Goal: Task Accomplishment & Management: Complete application form

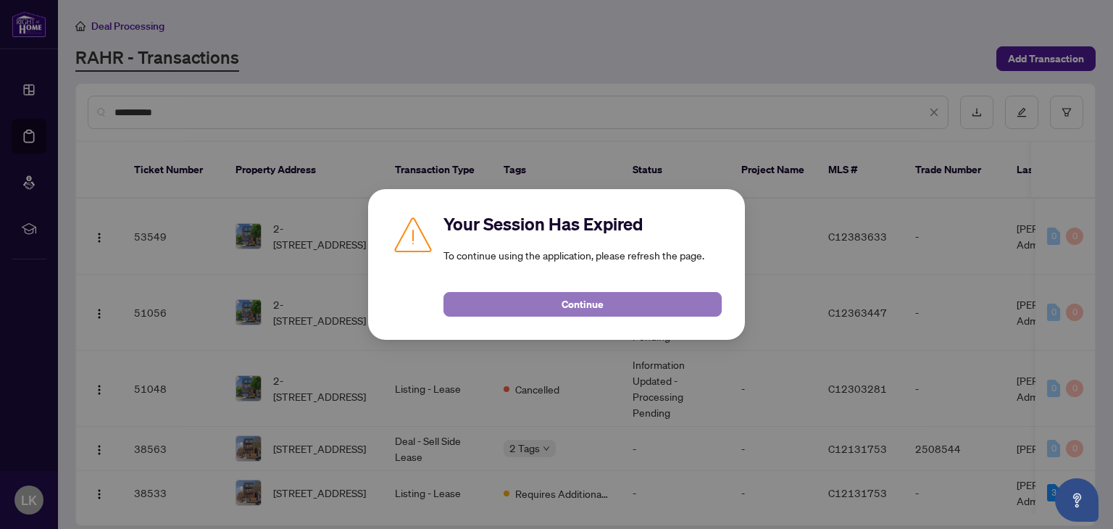
click at [562, 302] on span "Continue" at bounding box center [582, 304] width 42 height 23
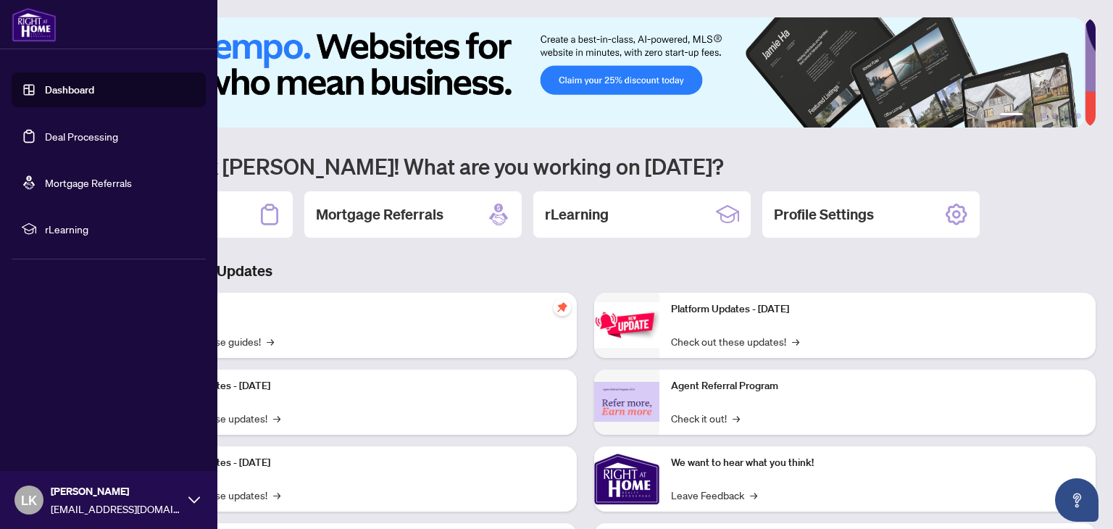
click at [70, 137] on link "Deal Processing" at bounding box center [81, 136] width 73 height 13
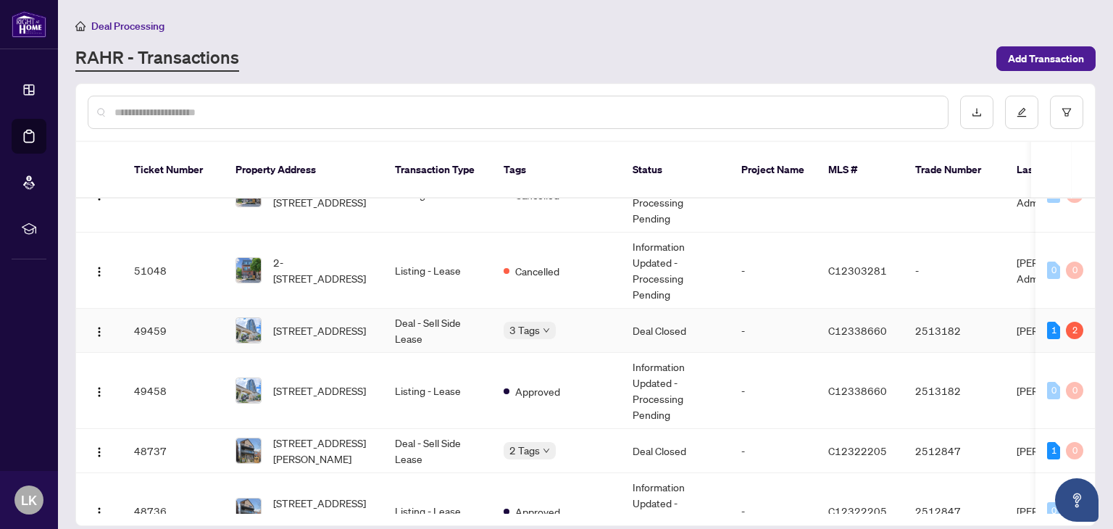
scroll to position [217, 0]
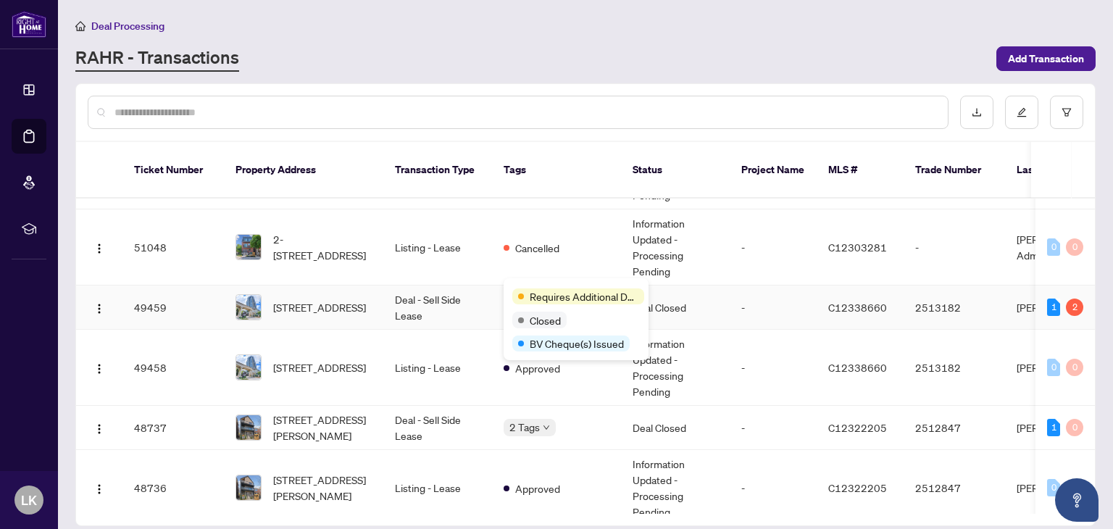
click at [551, 286] on body "Dashboard Deal Processing Mortgage Referrals rLearning LK Leonid Kotov kotovrea…" at bounding box center [556, 264] width 1113 height 529
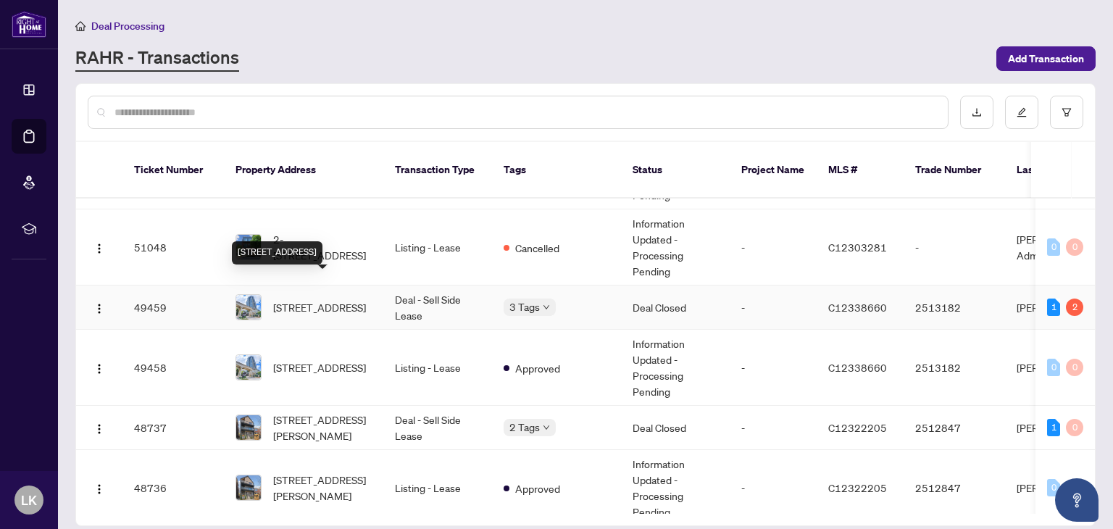
click at [311, 299] on span "[STREET_ADDRESS]" at bounding box center [319, 307] width 93 height 16
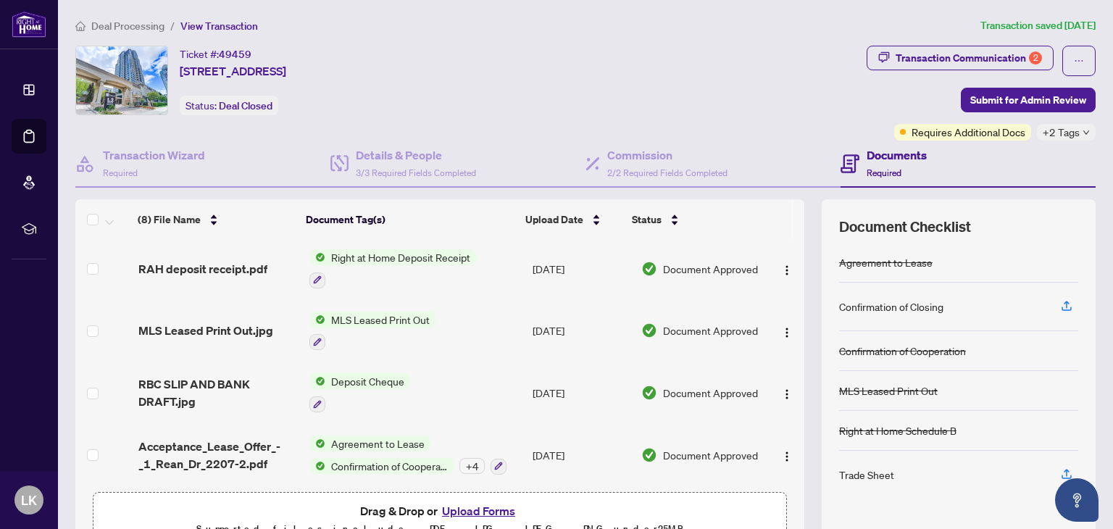
click at [1042, 130] on span "+2 Tags" at bounding box center [1060, 132] width 37 height 17
click at [1009, 64] on div "Transaction Communication 2" at bounding box center [968, 57] width 146 height 23
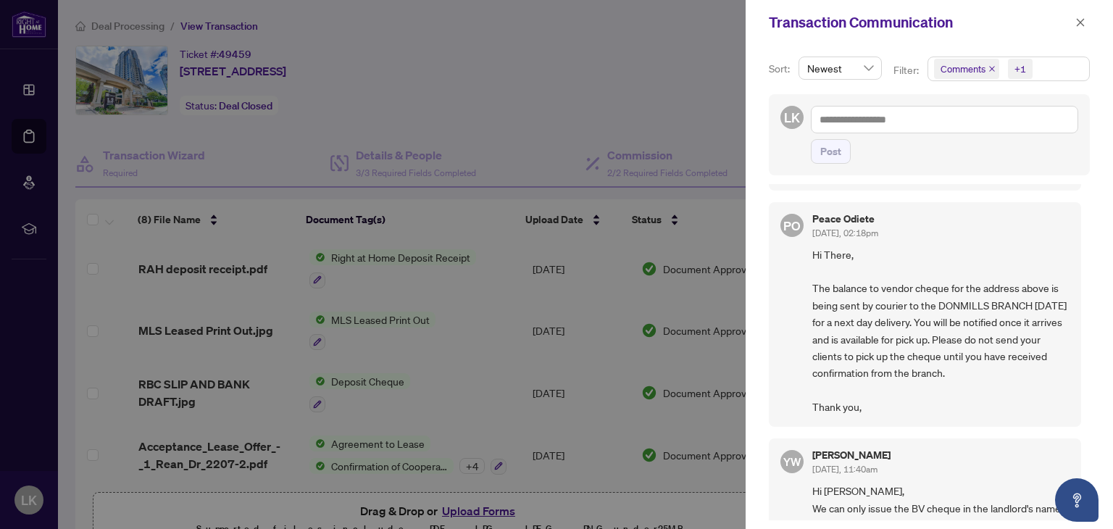
scroll to position [145, 0]
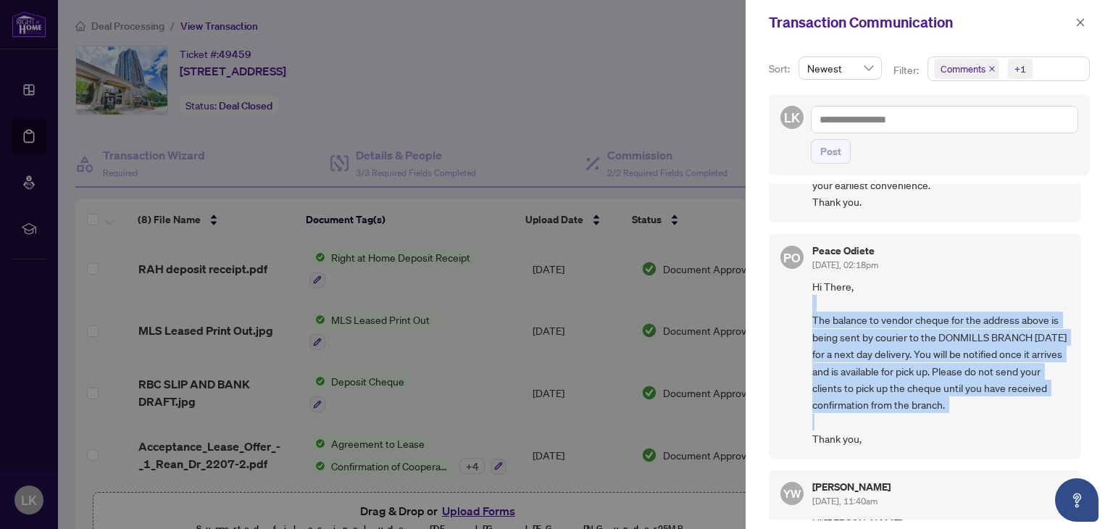
drag, startPoint x: 1011, startPoint y: 411, endPoint x: 794, endPoint y: 293, distance: 247.3
click at [794, 293] on div "PO Peace Odiete Oct/03/2025, 02:18pm Hi There, The balance to vendor cheque for…" at bounding box center [925, 346] width 312 height 225
click at [873, 308] on span "Hi There, The balance to vendor cheque for the address above is being sent by c…" at bounding box center [940, 363] width 257 height 170
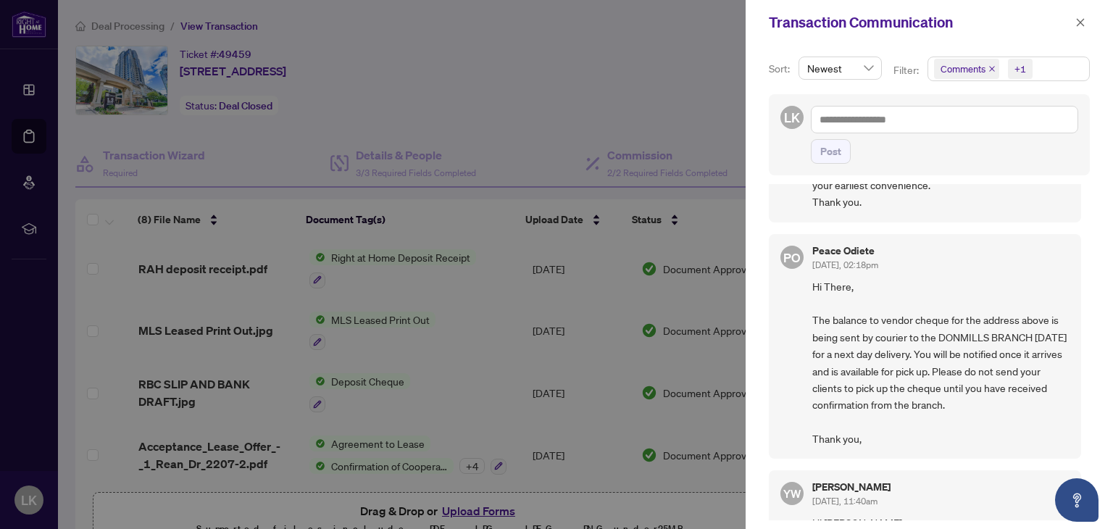
click at [912, 399] on span "Hi There, The balance to vendor cheque for the address above is being sent by c…" at bounding box center [940, 363] width 257 height 170
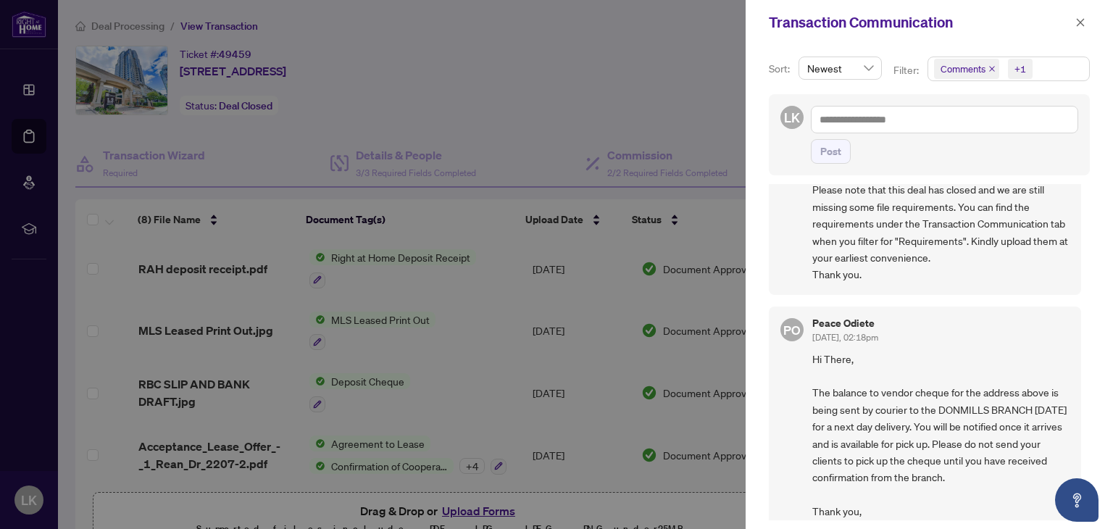
scroll to position [0, 0]
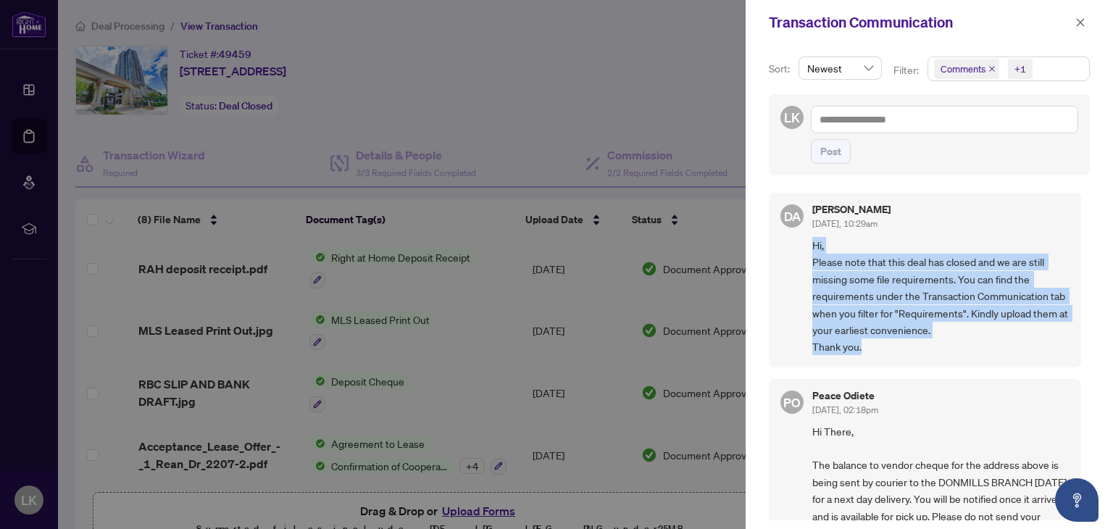
drag, startPoint x: 889, startPoint y: 345, endPoint x: 797, endPoint y: 247, distance: 134.3
click at [797, 247] on div "DA Dalal Alayoubi Oct/06/2025, 10:29am Hi, Please note that this deal has close…" at bounding box center [925, 280] width 312 height 175
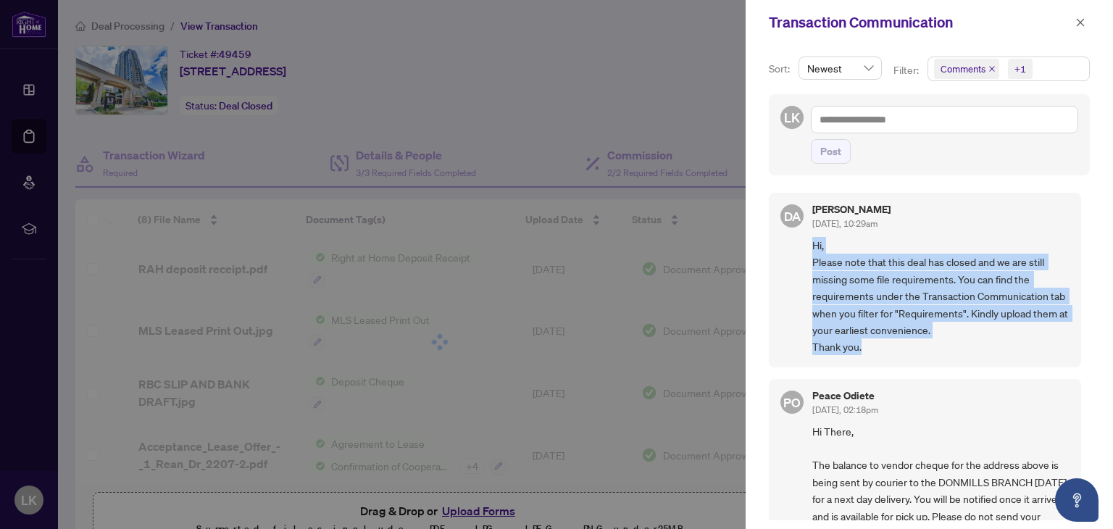
click at [997, 288] on span "Hi, Please note that this deal has closed and we are still missing some file re…" at bounding box center [940, 296] width 257 height 119
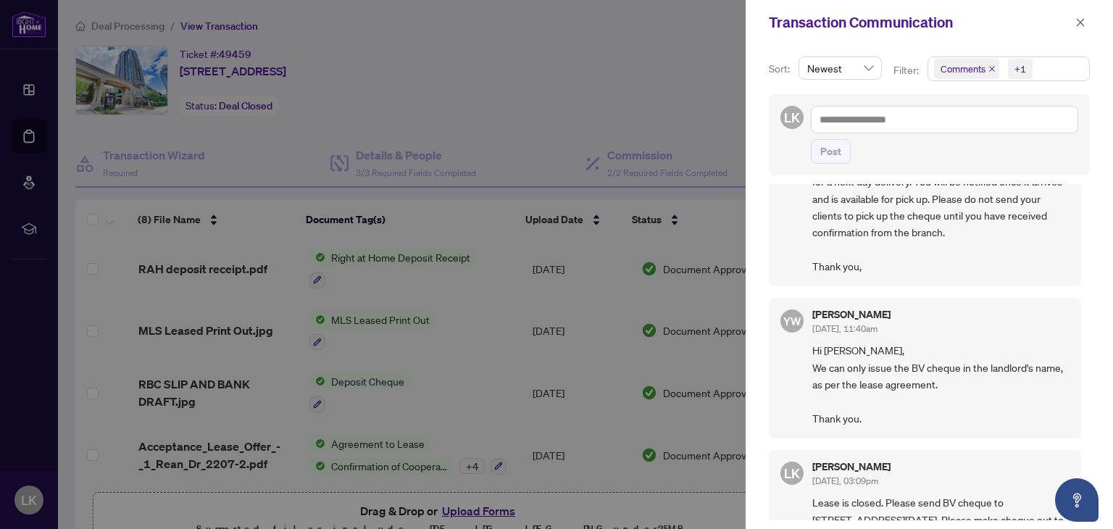
scroll to position [507, 0]
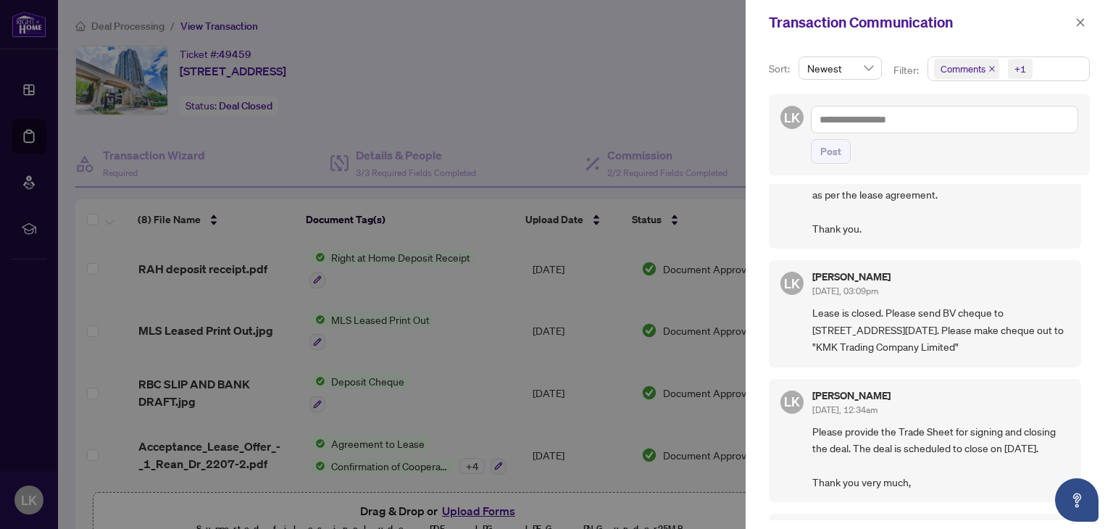
click at [992, 73] on span "Comments" at bounding box center [966, 69] width 65 height 20
click at [942, 130] on span "Select Comments" at bounding box center [942, 129] width 12 height 12
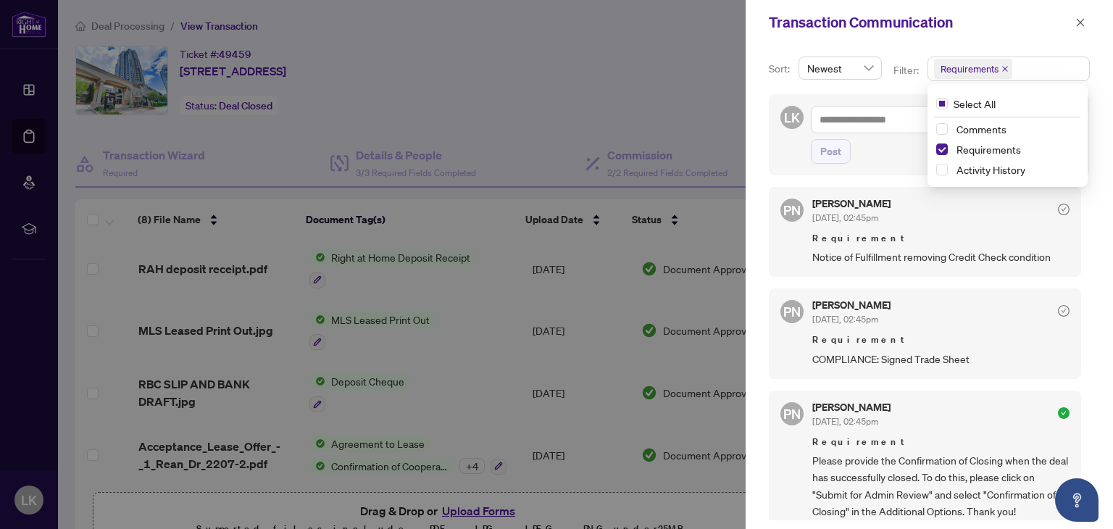
scroll to position [0, 0]
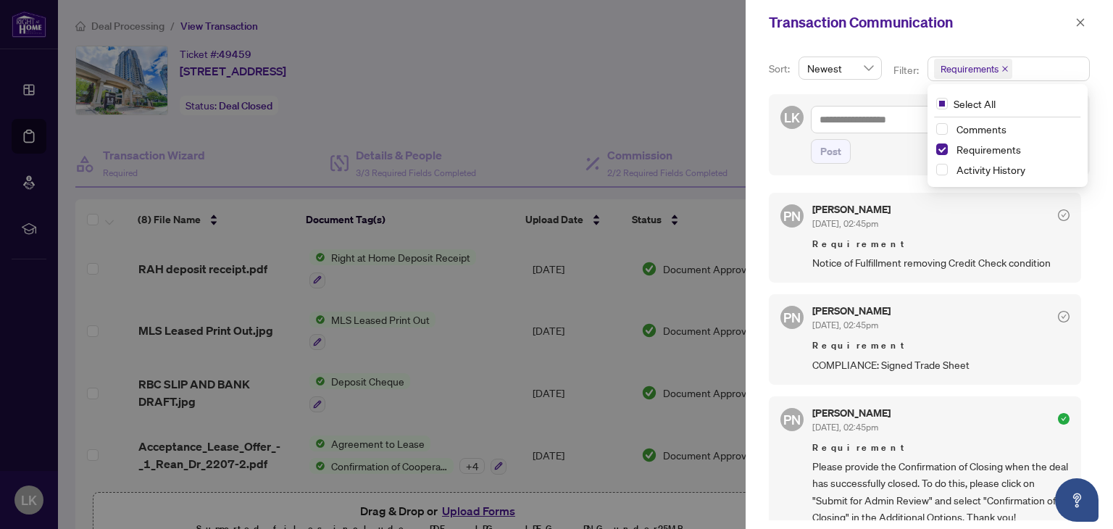
click at [913, 257] on span "Notice of Fulfillment removing Credit Check condition" at bounding box center [940, 262] width 257 height 17
click at [312, 343] on div at bounding box center [556, 264] width 1113 height 529
click at [1079, 27] on icon "close" at bounding box center [1080, 22] width 10 height 10
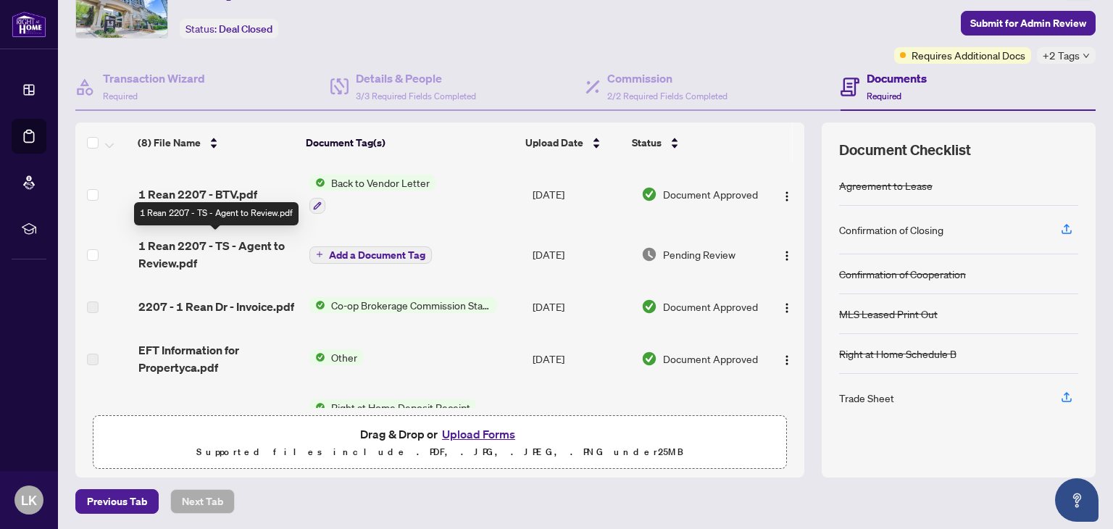
click at [246, 247] on span "1 Rean 2207 - TS - Agent to Review.pdf" at bounding box center [217, 254] width 159 height 35
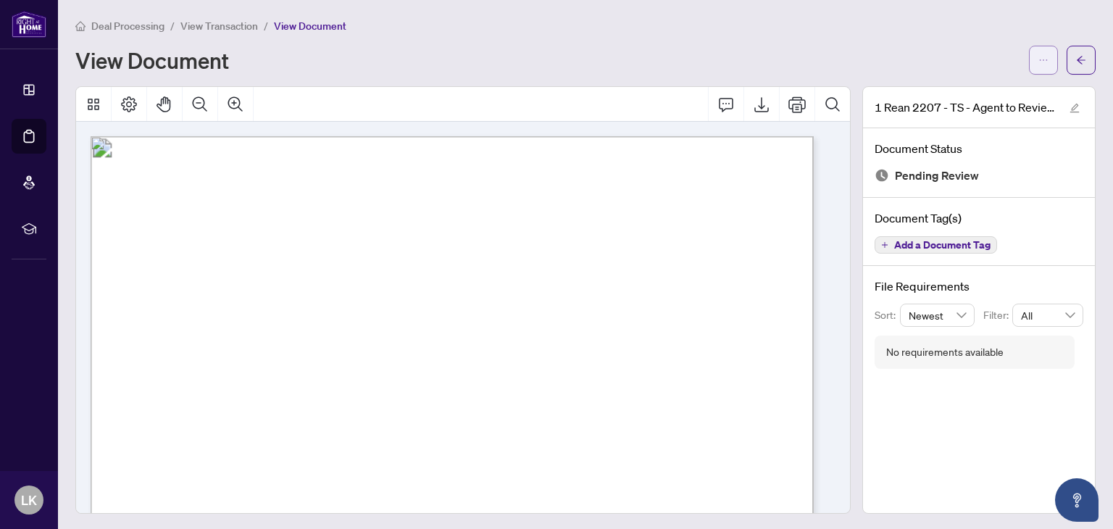
click at [1038, 64] on icon "ellipsis" at bounding box center [1043, 60] width 10 height 10
click at [959, 93] on span "Download" at bounding box center [980, 91] width 110 height 16
click at [1066, 47] on button "button" at bounding box center [1080, 58] width 29 height 29
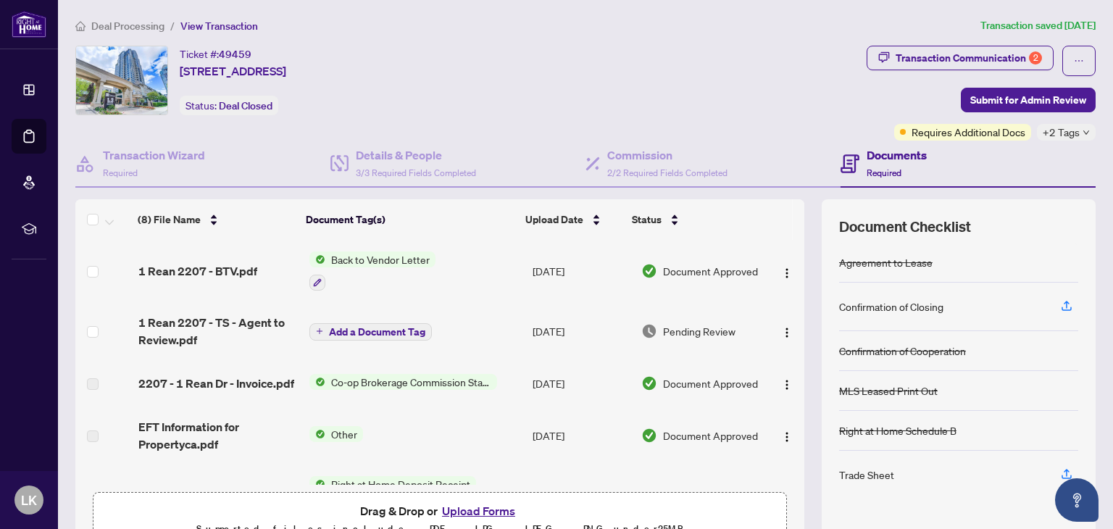
click at [449, 505] on button "Upload Forms" at bounding box center [479, 510] width 82 height 19
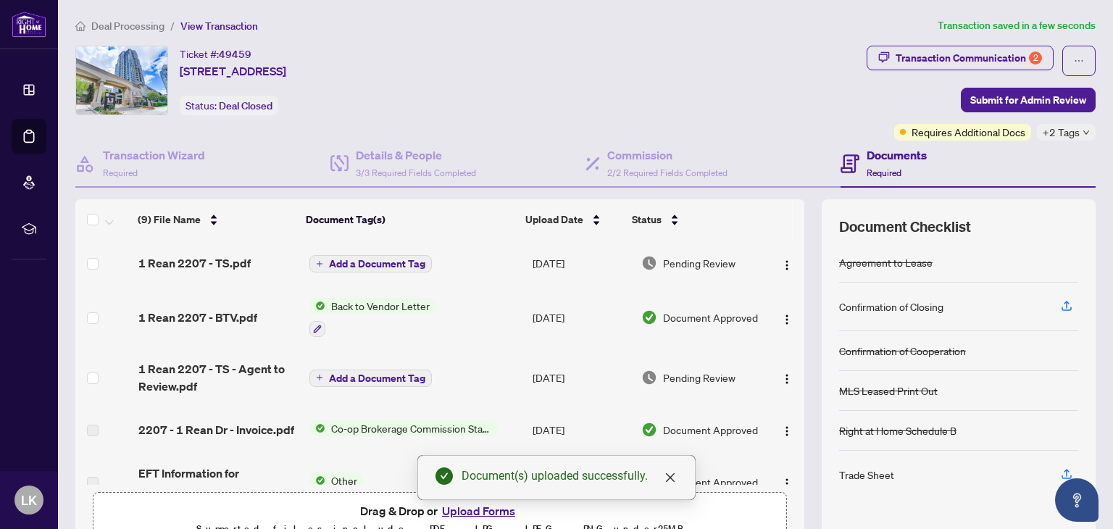
click at [336, 267] on span "Add a Document Tag" at bounding box center [377, 264] width 96 height 10
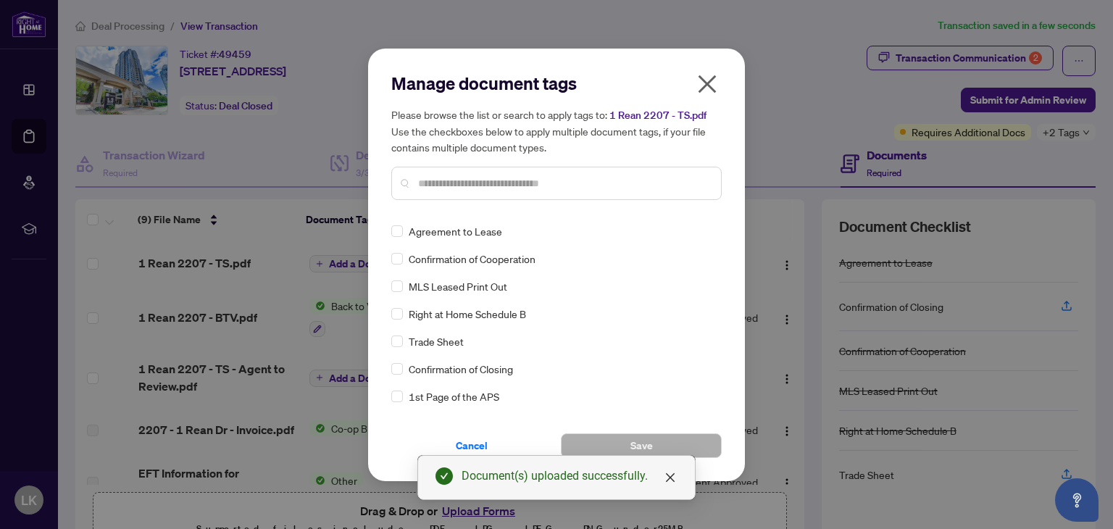
click at [456, 183] on input "text" at bounding box center [563, 183] width 291 height 16
type input "*****"
click at [419, 229] on span "Trade Sheet" at bounding box center [436, 231] width 55 height 16
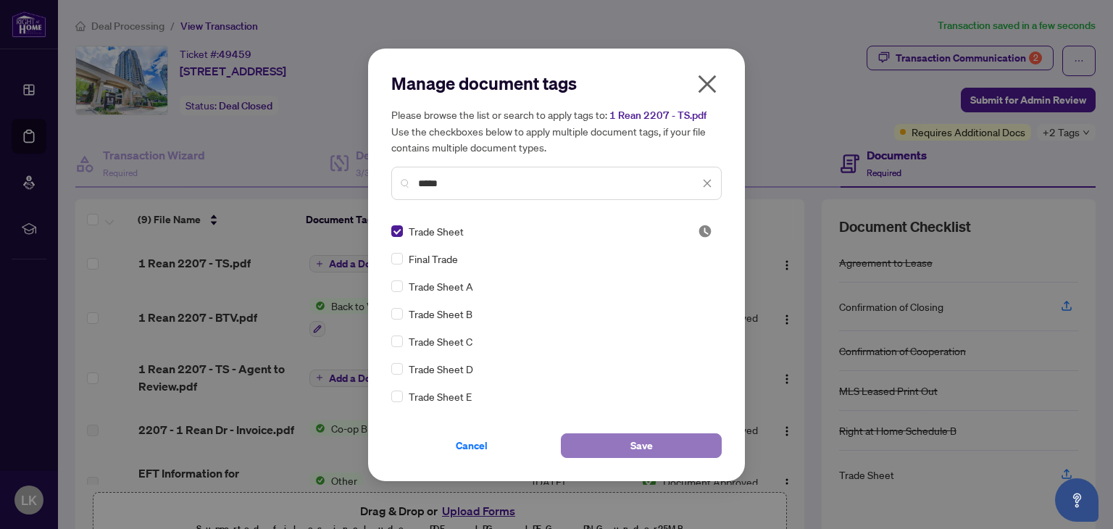
click at [661, 450] on button "Save" at bounding box center [641, 445] width 161 height 25
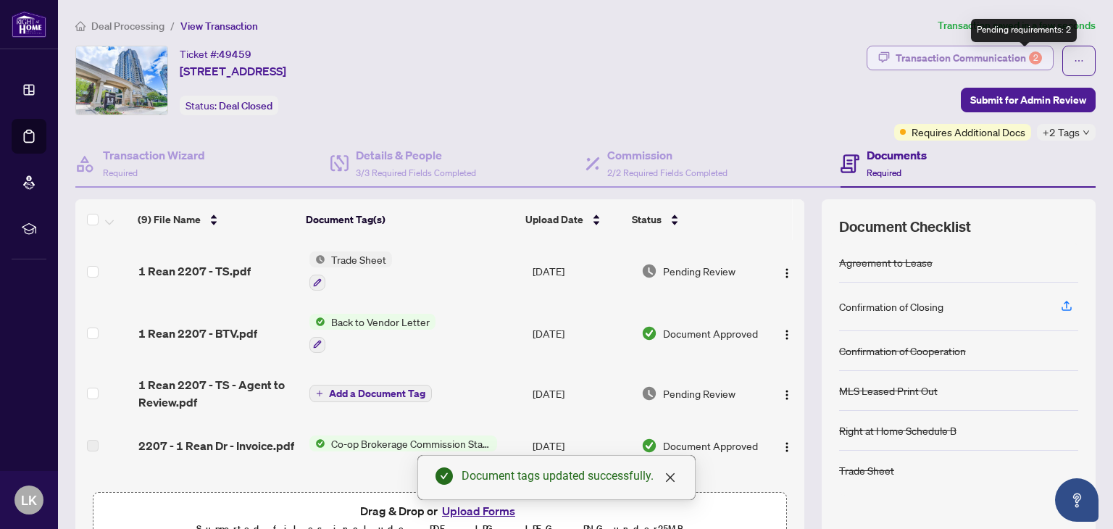
click at [1029, 56] on div "2" at bounding box center [1035, 57] width 13 height 13
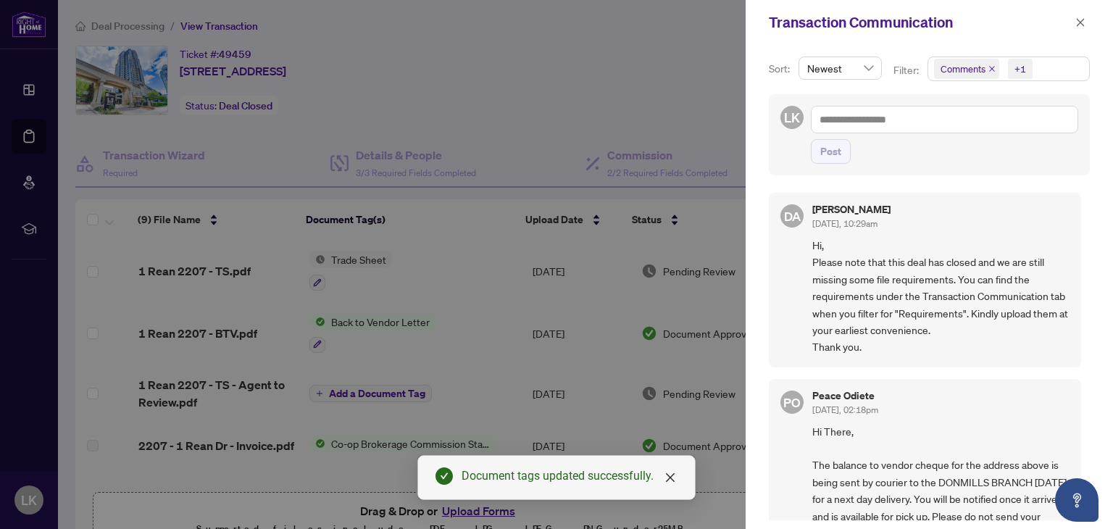
click at [992, 59] on span "Comments" at bounding box center [966, 69] width 65 height 20
click at [936, 127] on span "Select Comments" at bounding box center [942, 129] width 12 height 12
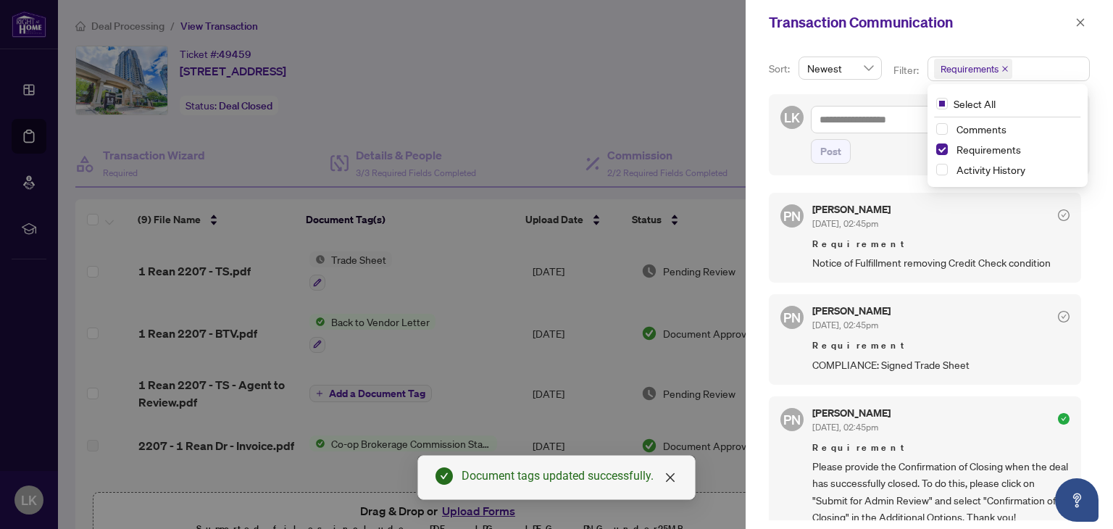
click at [829, 264] on span "Notice of Fulfillment removing Credit Check condition" at bounding box center [940, 262] width 257 height 17
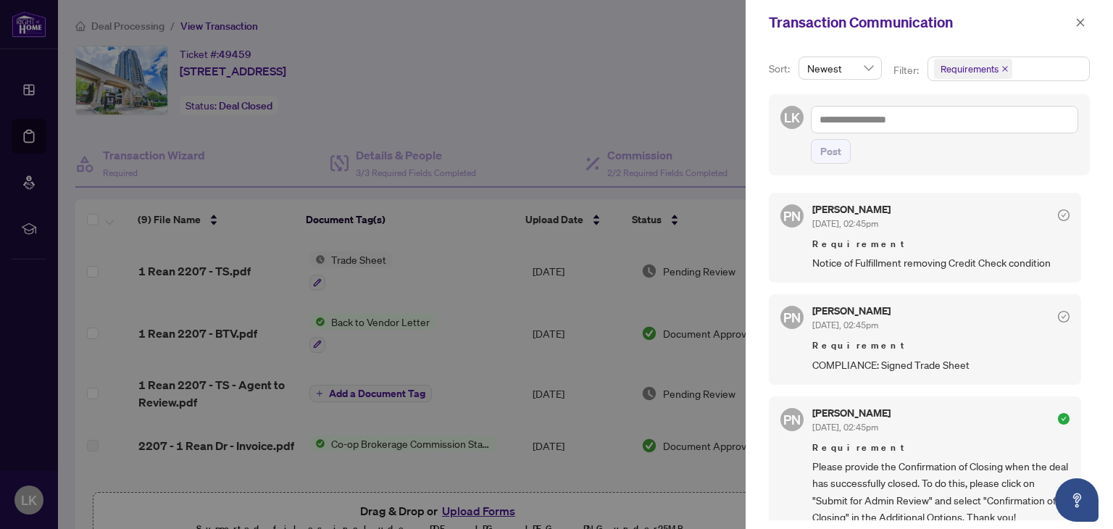
click at [409, 325] on div at bounding box center [556, 264] width 1113 height 529
click at [1084, 21] on icon "close" at bounding box center [1080, 22] width 10 height 10
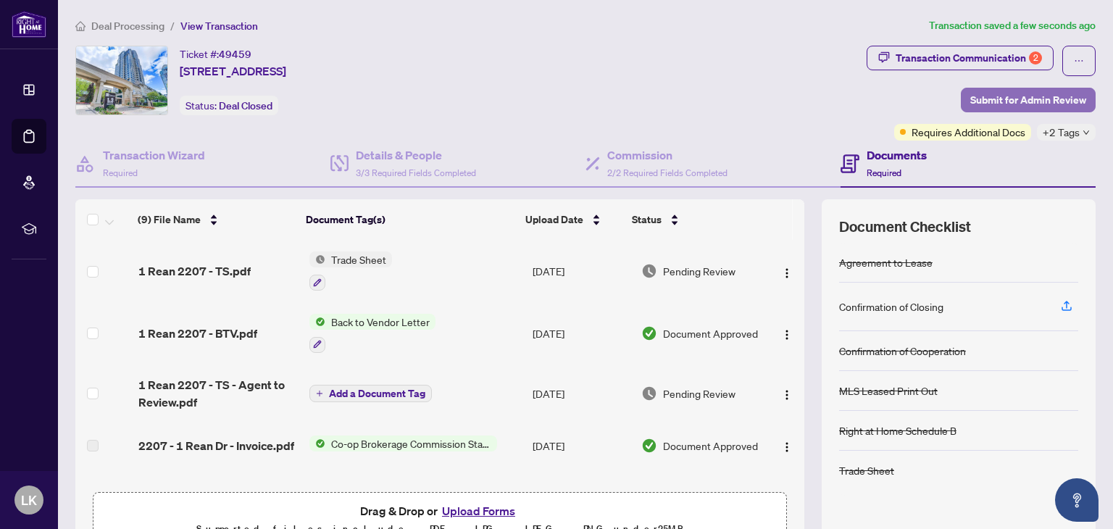
click at [1020, 98] on span "Submit for Admin Review" at bounding box center [1028, 99] width 116 height 23
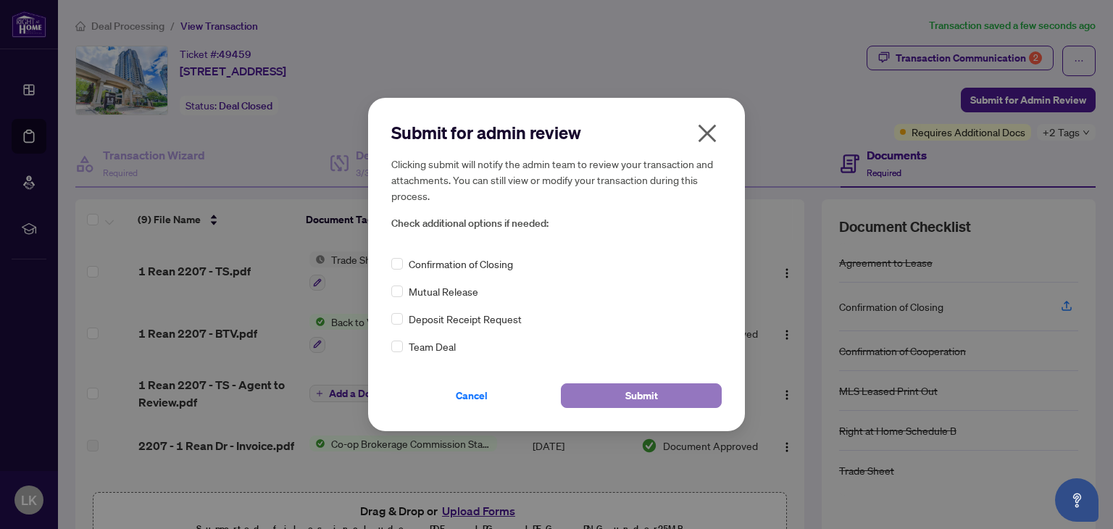
click at [655, 398] on span "Submit" at bounding box center [641, 395] width 33 height 23
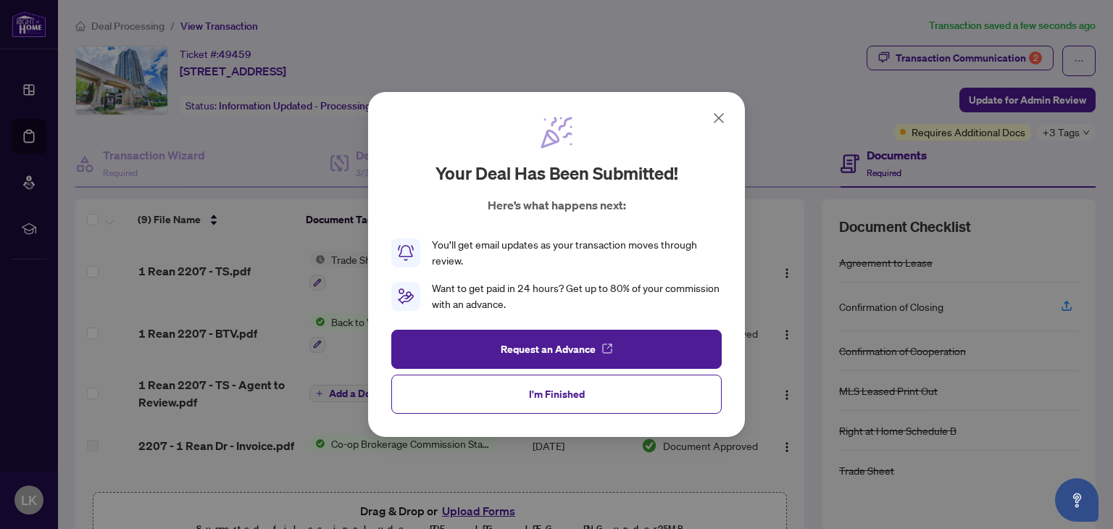
click at [535, 405] on button "I'm Finished" at bounding box center [556, 394] width 330 height 39
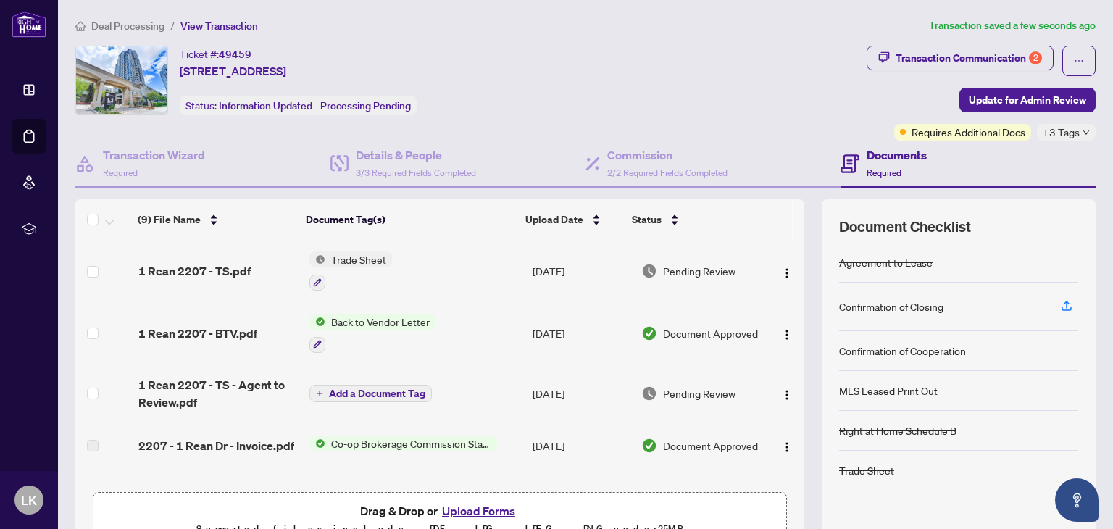
click at [124, 20] on span "Deal Processing" at bounding box center [127, 26] width 73 height 13
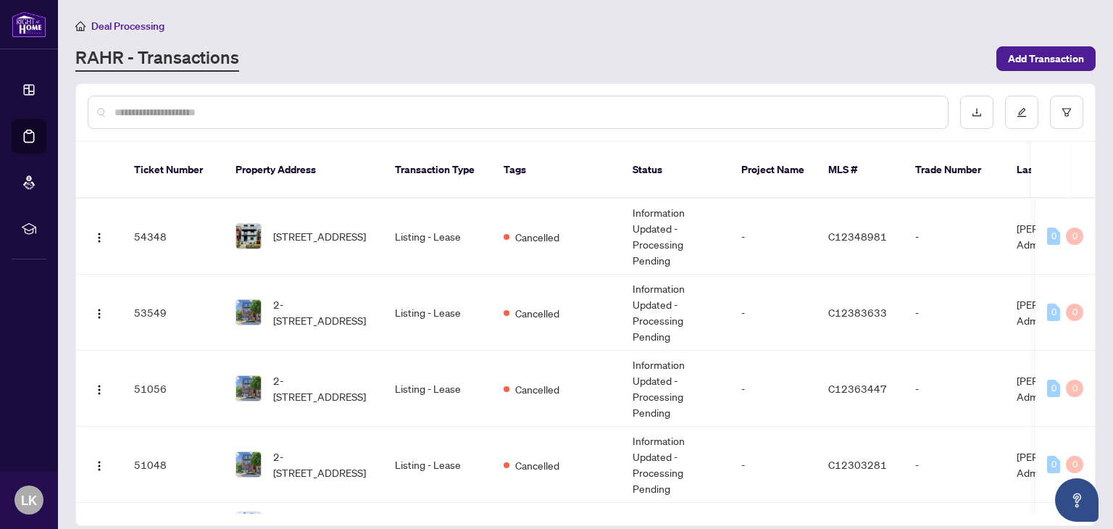
click at [131, 108] on input "text" at bounding box center [524, 112] width 821 height 16
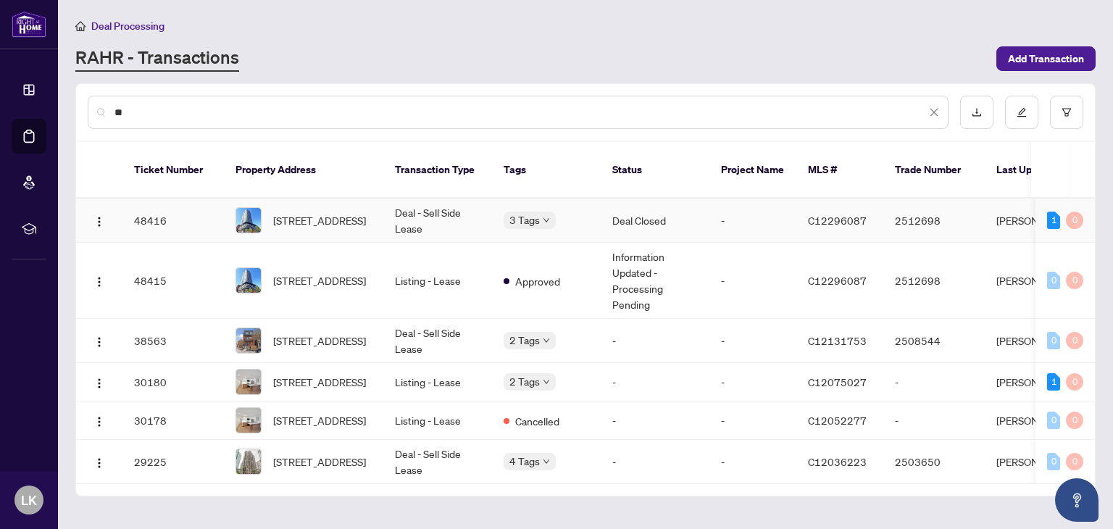
type input "**"
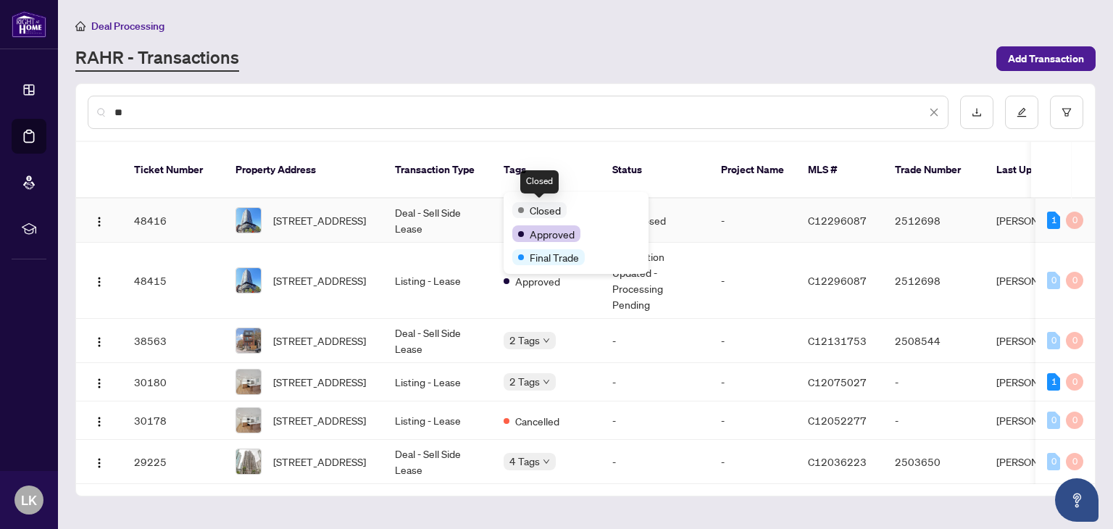
click at [536, 211] on span "Closed" at bounding box center [545, 210] width 31 height 16
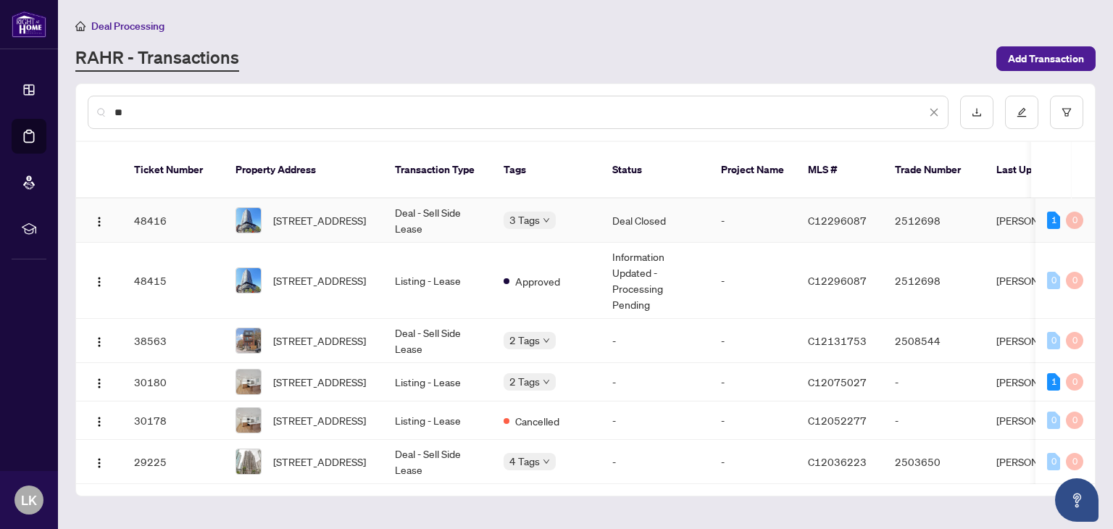
click at [438, 201] on td "Deal - Sell Side Lease" at bounding box center [437, 220] width 109 height 44
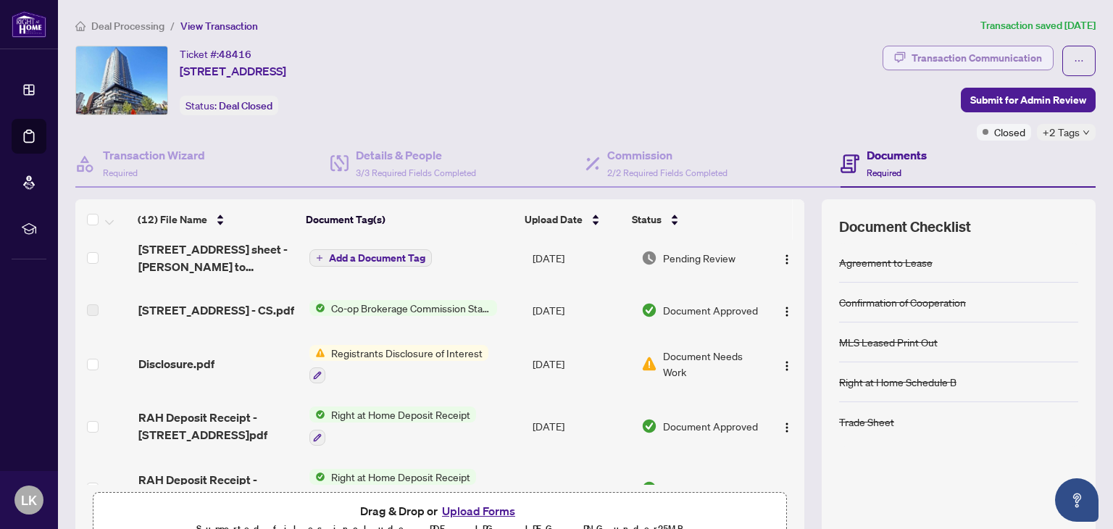
click at [1011, 57] on div "Transaction Communication" at bounding box center [976, 57] width 130 height 23
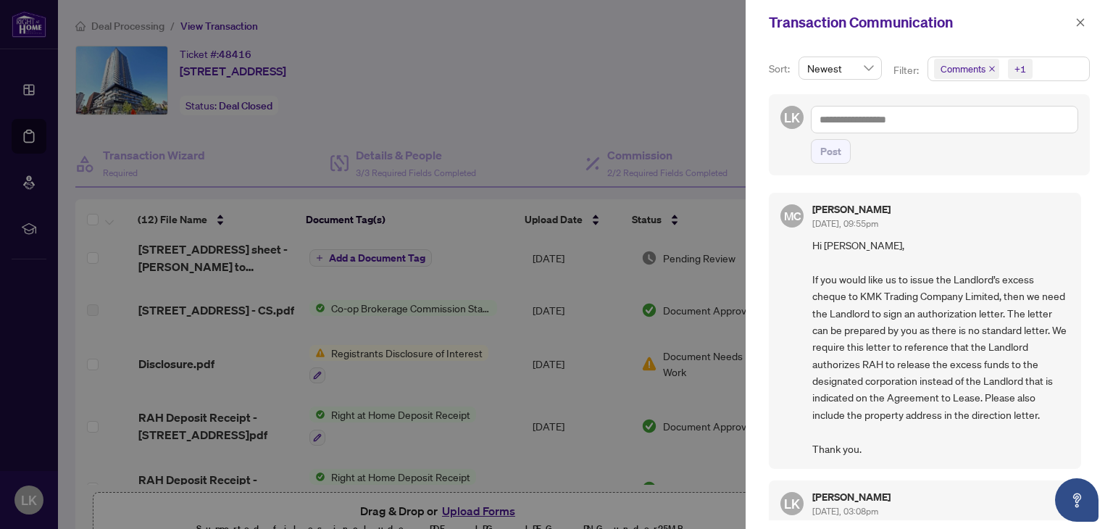
click at [695, 275] on div at bounding box center [556, 264] width 1113 height 529
click at [281, 285] on div at bounding box center [556, 264] width 1113 height 529
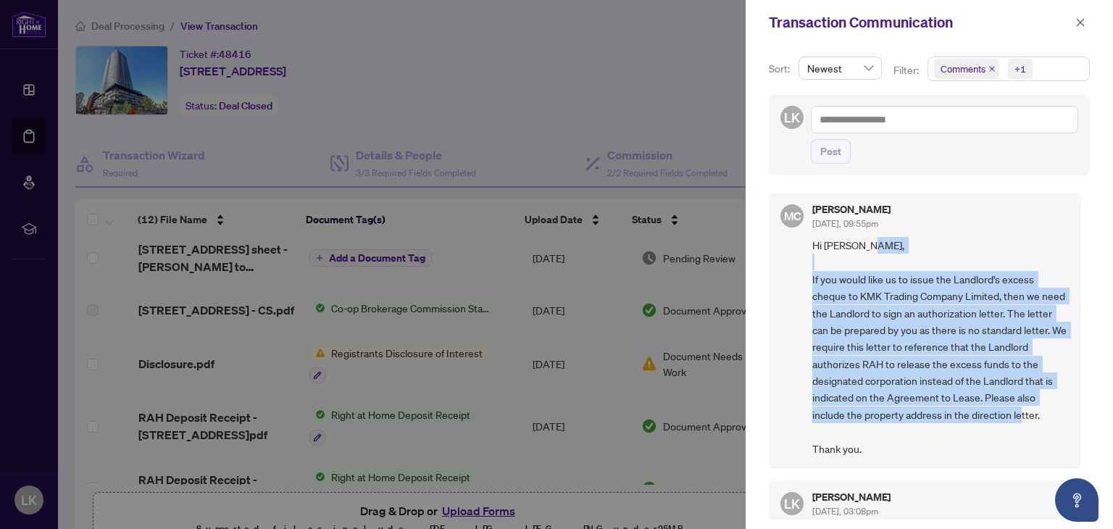
drag, startPoint x: 1053, startPoint y: 424, endPoint x: 811, endPoint y: 267, distance: 288.1
click at [811, 267] on div "MC Maria Cheng Oct/03/2025, 09:55pm Hi Leonid, If you would like us to issue th…" at bounding box center [925, 331] width 312 height 276
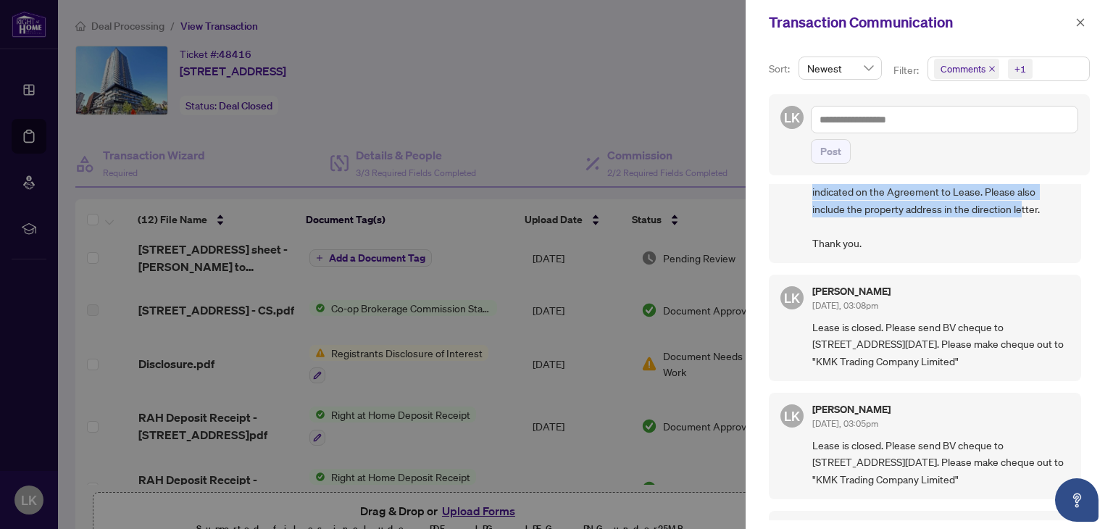
scroll to position [217, 0]
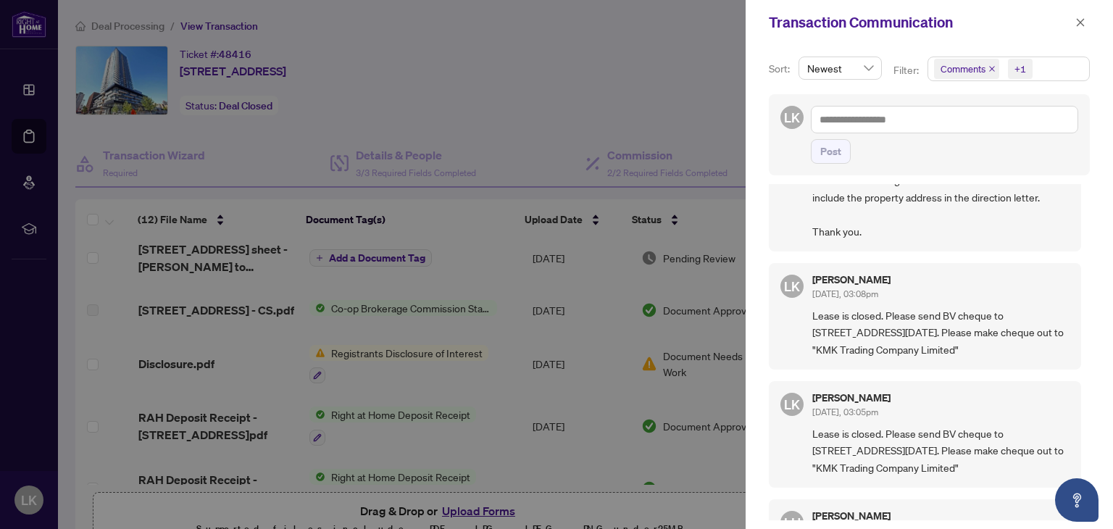
click at [856, 304] on div "Leonid Kotov Oct/01/2025, 03:08pm Lease is closed. Please send BV cheque to 29 …" at bounding box center [940, 316] width 257 height 83
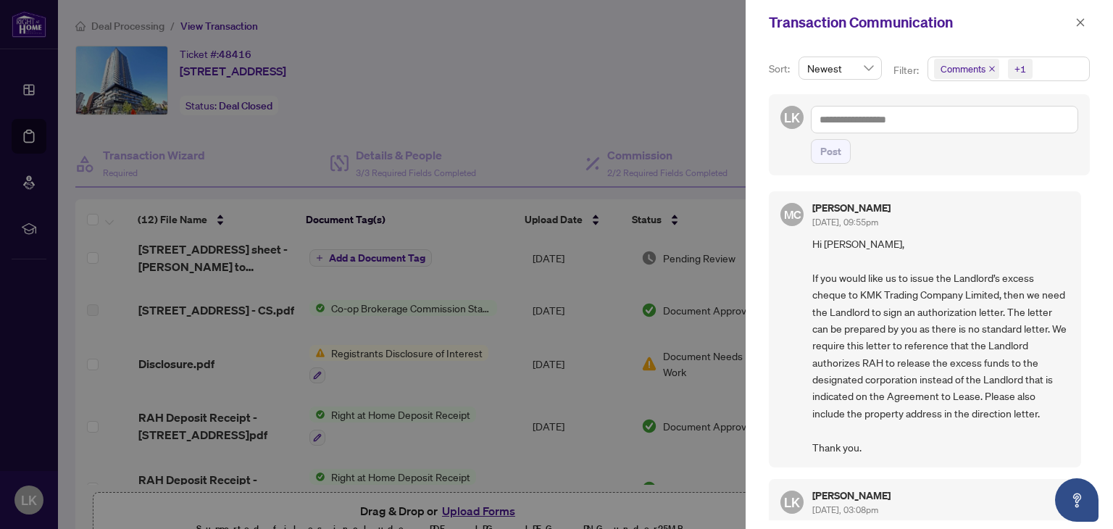
scroll to position [0, 0]
click at [1079, 18] on icon "close" at bounding box center [1080, 22] width 10 height 10
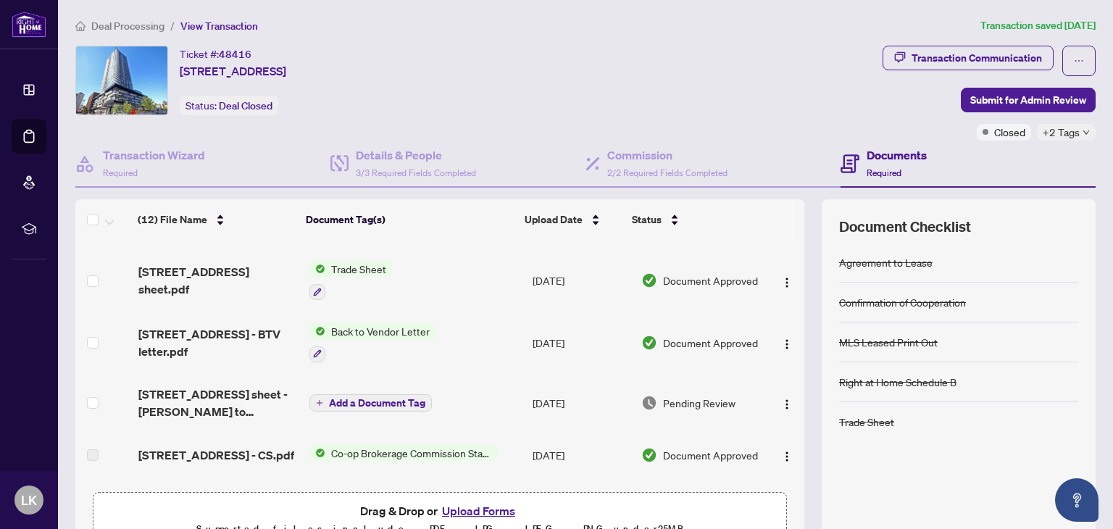
scroll to position [193, 0]
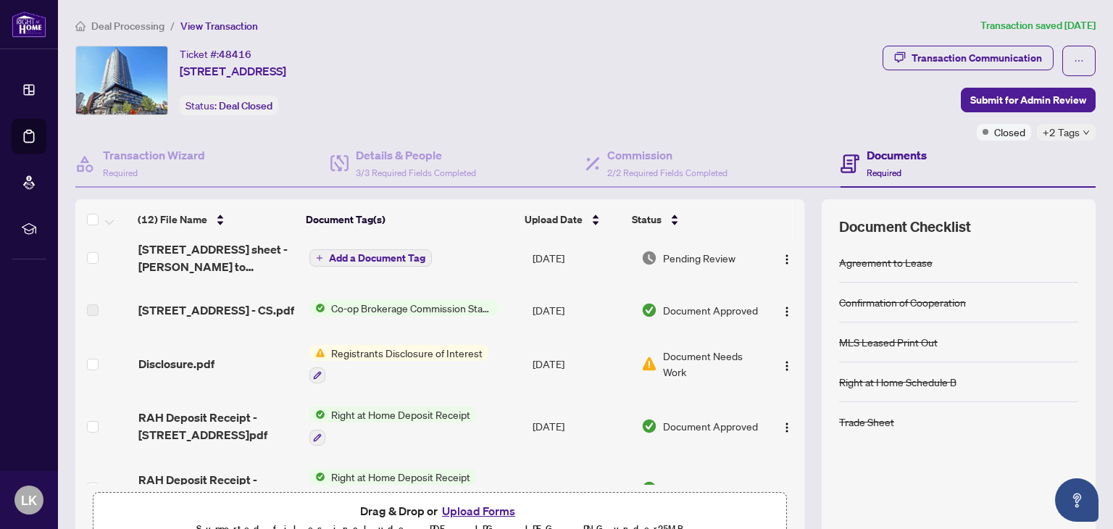
click at [124, 362] on td at bounding box center [103, 364] width 57 height 62
click at [159, 364] on span "Disclosure.pdf" at bounding box center [176, 363] width 76 height 17
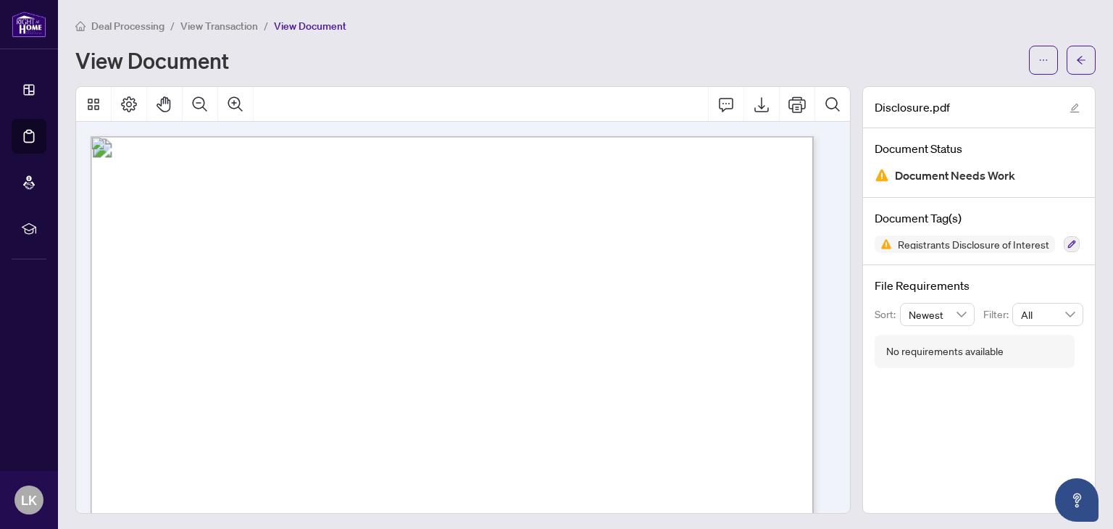
click at [825, 44] on div "Deal Processing / View Transaction / View Document View Document" at bounding box center [585, 45] width 1020 height 57
click at [1066, 59] on button "button" at bounding box center [1080, 60] width 29 height 29
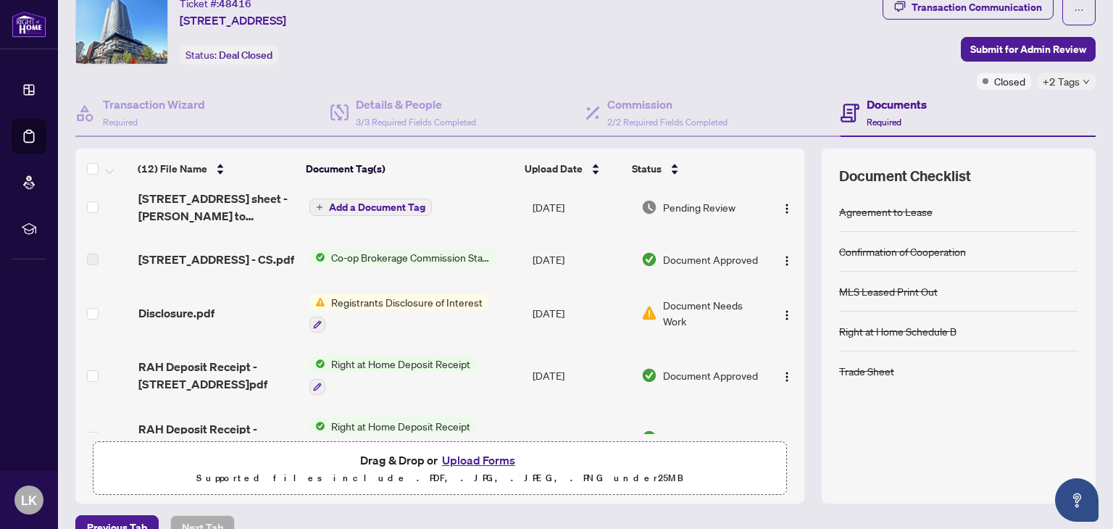
scroll to position [77, 0]
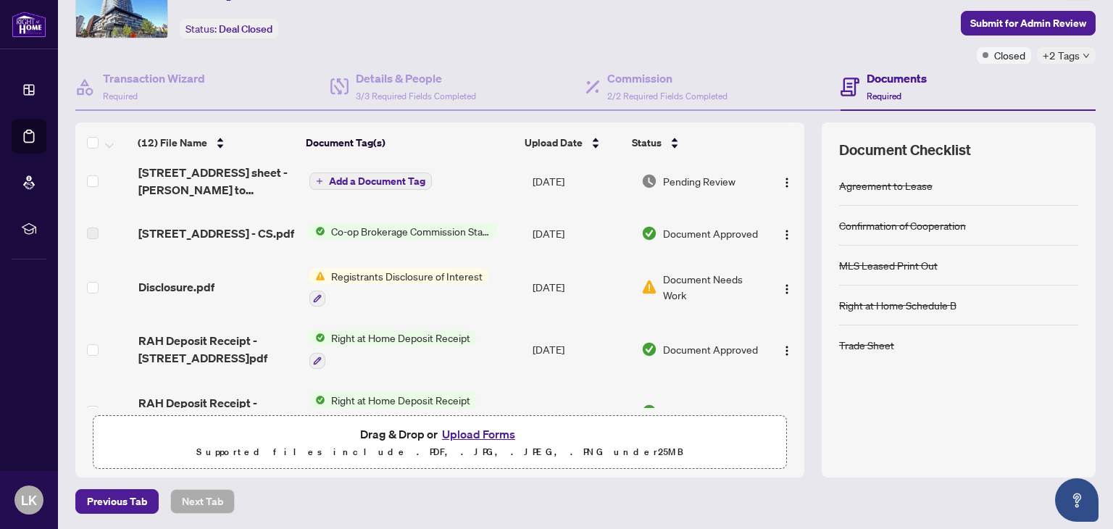
drag, startPoint x: 477, startPoint y: 282, endPoint x: 380, endPoint y: 285, distance: 96.4
click at [380, 284] on span "Registrants Disclosure of Interest" at bounding box center [406, 276] width 163 height 16
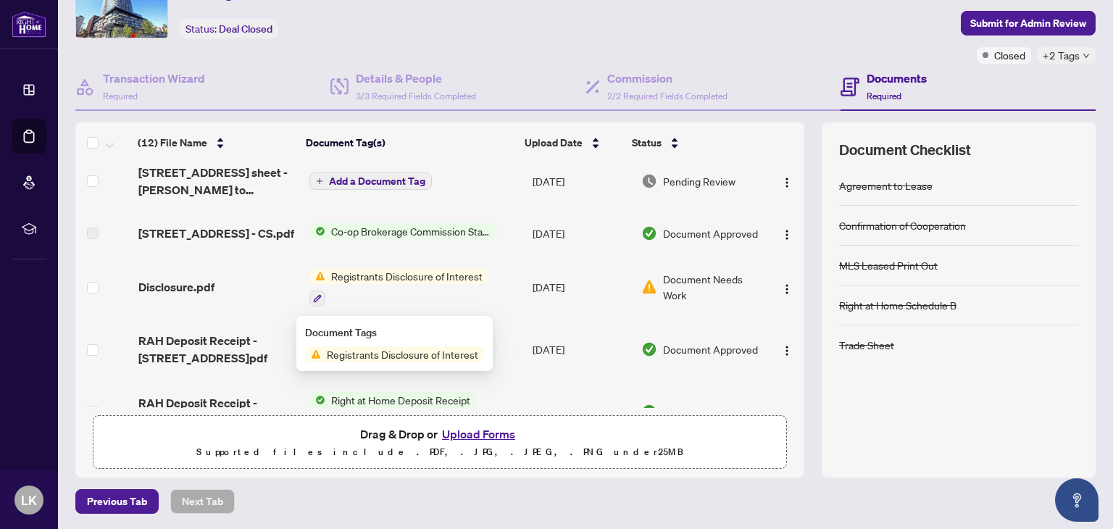
drag, startPoint x: 380, startPoint y: 285, endPoint x: 397, endPoint y: 351, distance: 68.0
click at [404, 346] on body "Dashboard Deal Processing Mortgage Referrals rLearning LK Leonid Kotov kotovrea…" at bounding box center [556, 264] width 1113 height 529
drag, startPoint x: 379, startPoint y: 357, endPoint x: 477, endPoint y: 357, distance: 98.5
click at [477, 357] on span "Registrants Disclosure of Interest" at bounding box center [402, 354] width 163 height 16
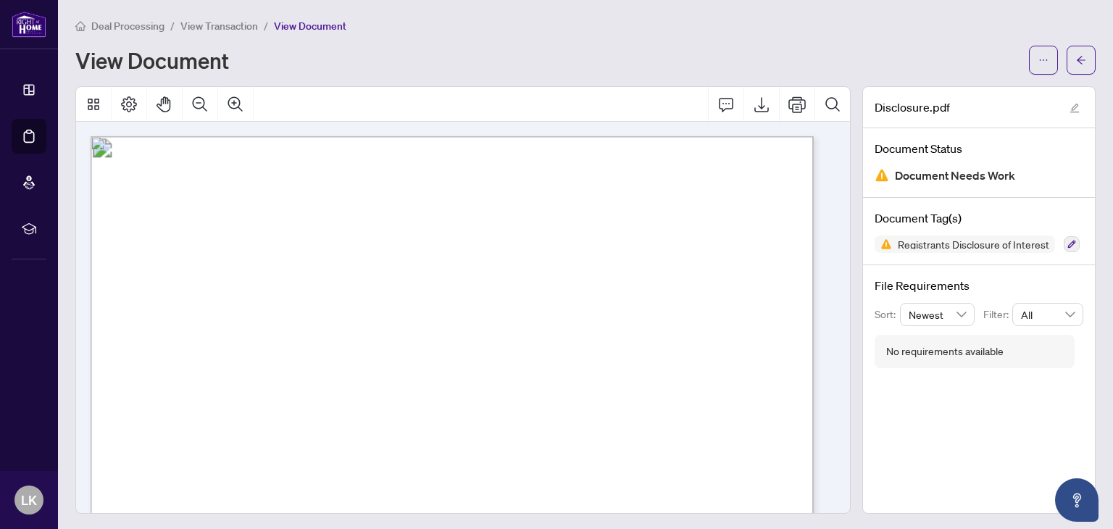
drag, startPoint x: 409, startPoint y: 179, endPoint x: 705, endPoint y: 181, distance: 296.3
click at [585, 181] on span "Registrant Disclosure of Interest" at bounding box center [444, 187] width 281 height 21
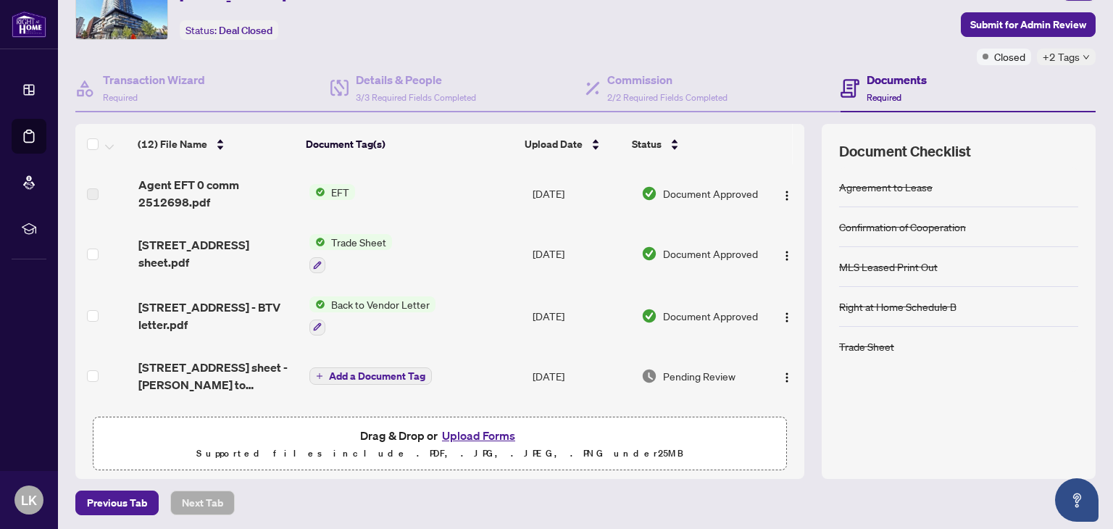
scroll to position [77, 0]
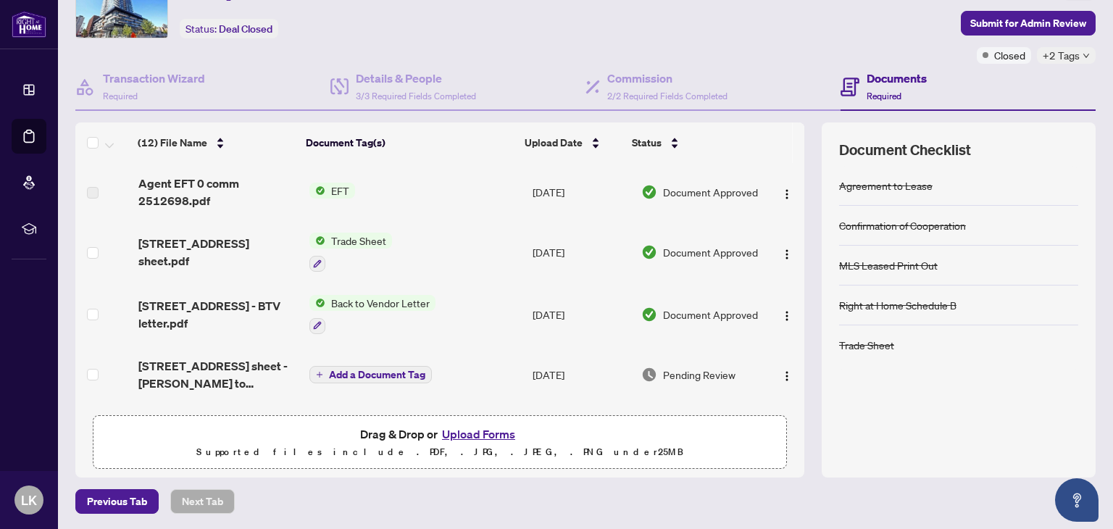
click at [493, 438] on button "Upload Forms" at bounding box center [479, 433] width 82 height 19
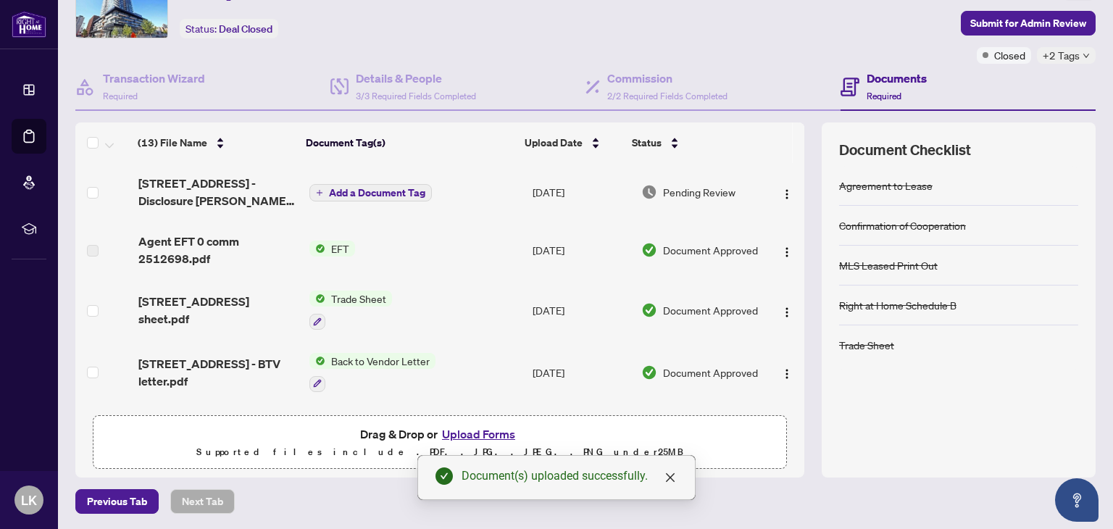
click at [342, 188] on span "Add a Document Tag" at bounding box center [377, 193] width 96 height 10
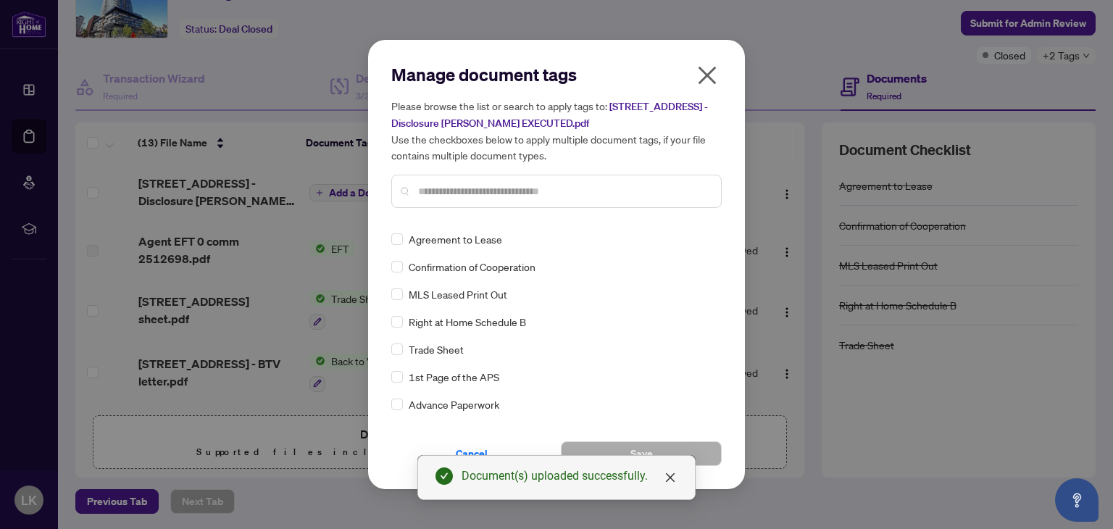
drag, startPoint x: 463, startPoint y: 214, endPoint x: 448, endPoint y: 184, distance: 33.4
paste input "**********"
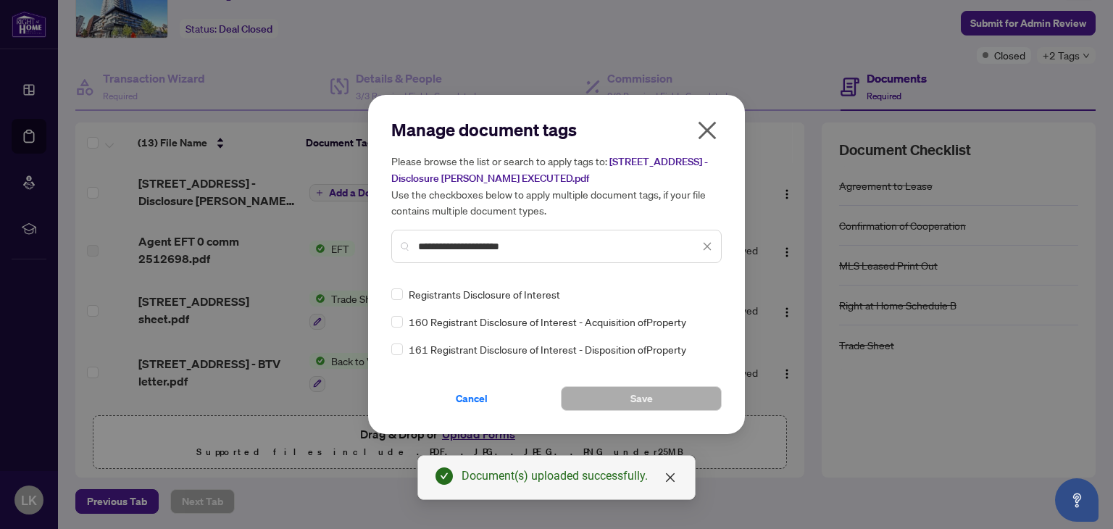
type input "**********"
click at [643, 398] on span "Save" at bounding box center [641, 398] width 22 height 23
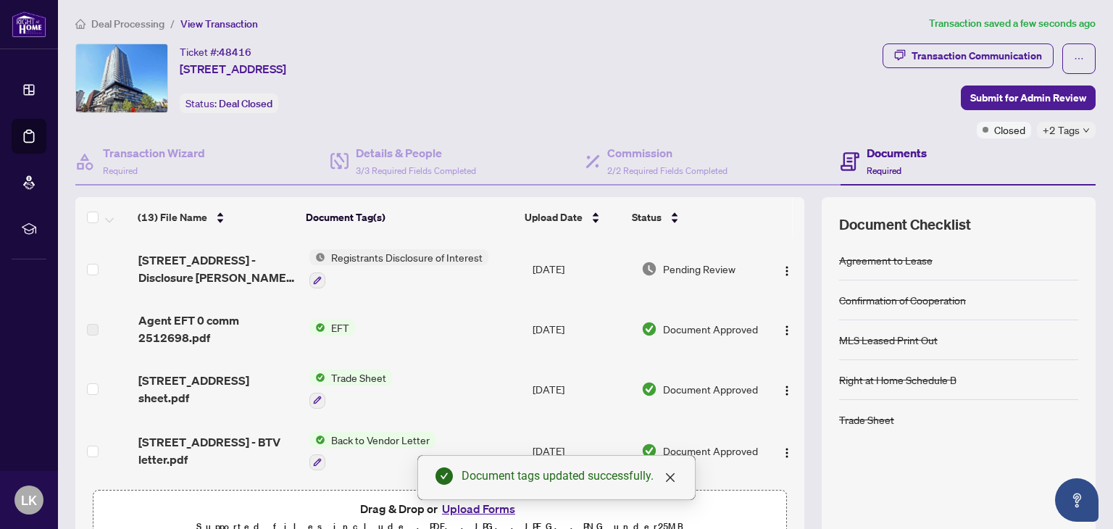
scroll to position [0, 0]
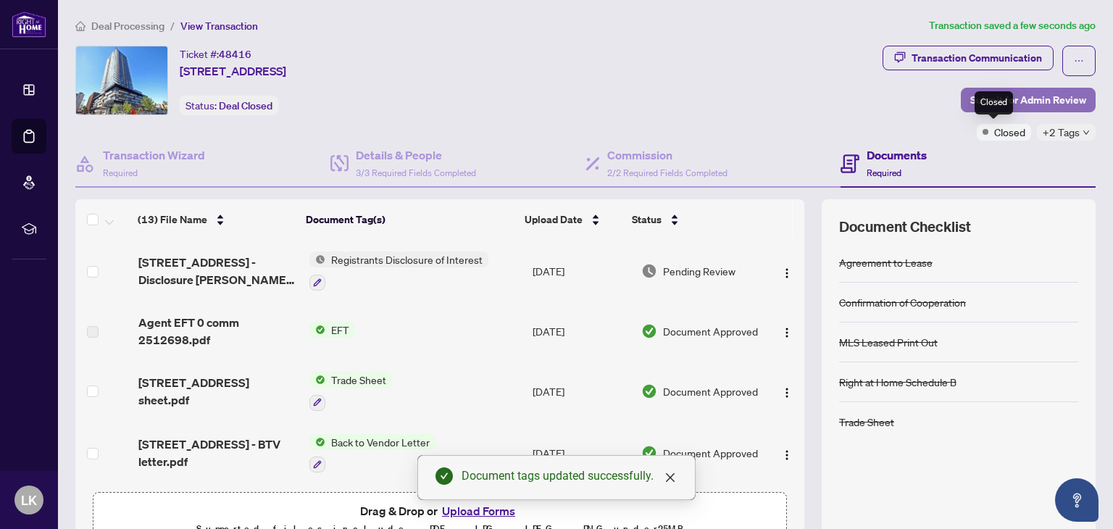
click at [1001, 89] on span "Submit for Admin Review" at bounding box center [1028, 99] width 116 height 23
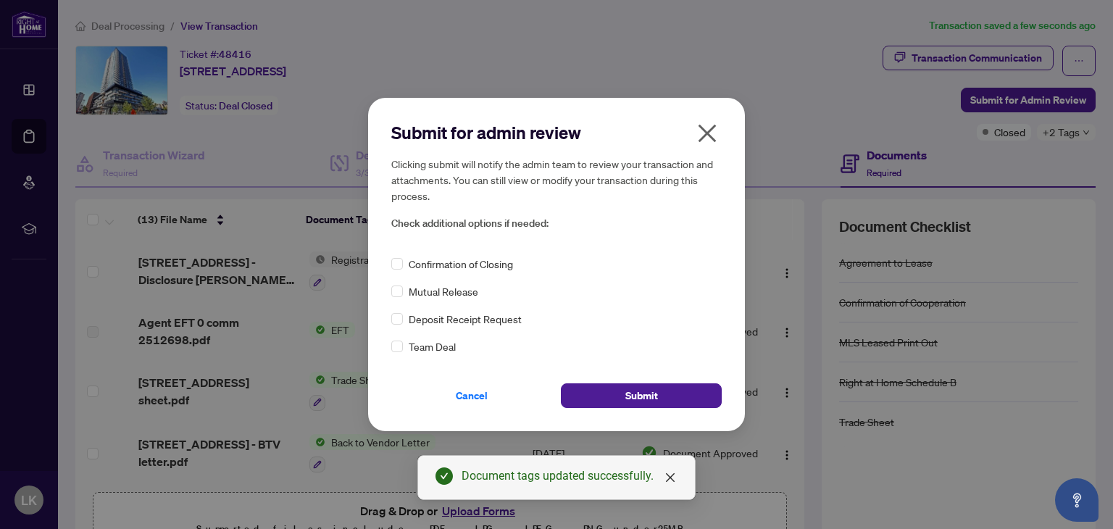
click at [423, 264] on span "Confirmation of Closing" at bounding box center [461, 264] width 104 height 16
click at [687, 392] on button "Submit" at bounding box center [641, 395] width 161 height 25
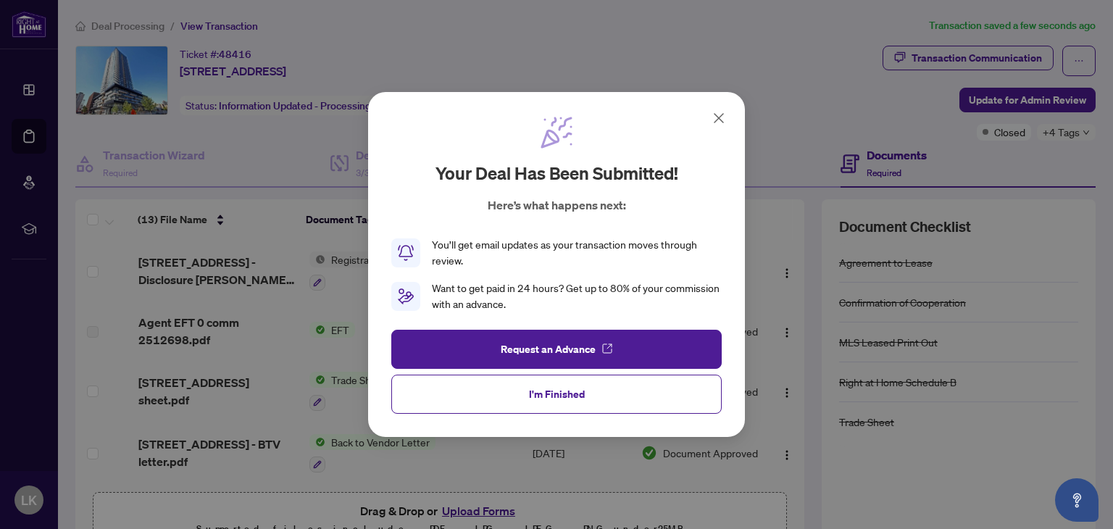
click at [517, 395] on button "I'm Finished" at bounding box center [556, 394] width 330 height 39
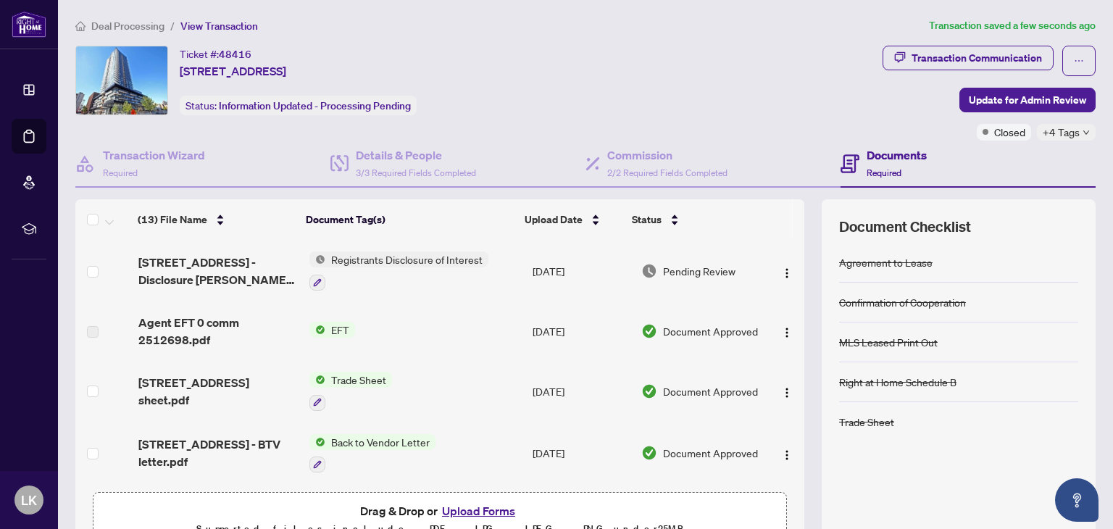
click at [1082, 134] on icon "down" at bounding box center [1085, 132] width 7 height 7
click at [884, 125] on div "Transaction Communication Update for Admin Review Closed +4 Tags" at bounding box center [988, 93] width 213 height 95
click at [1074, 48] on button "button" at bounding box center [1078, 61] width 33 height 30
click at [978, 88] on span "Transaction Permissions" at bounding box center [1017, 93] width 111 height 16
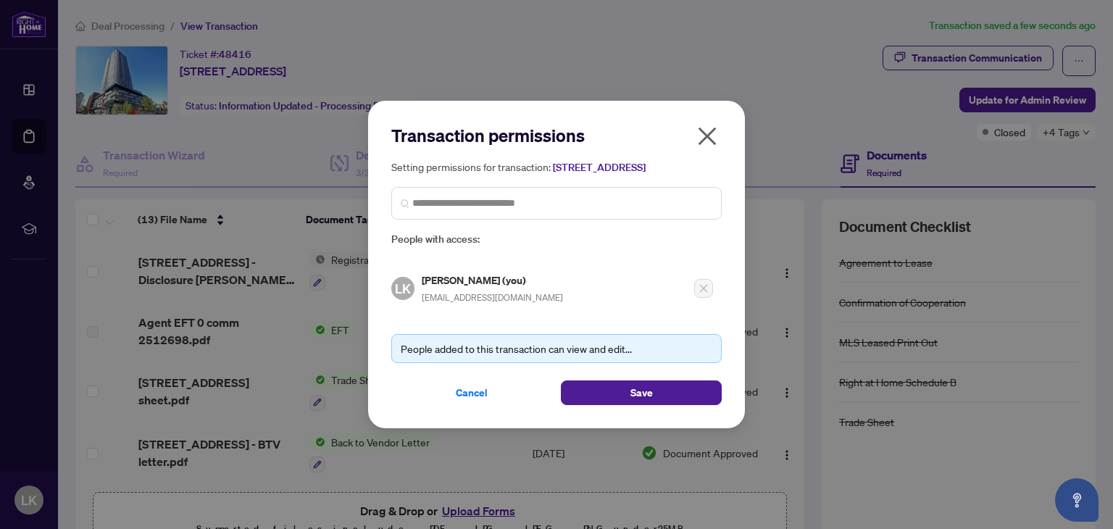
click at [719, 127] on button "button" at bounding box center [707, 139] width 29 height 31
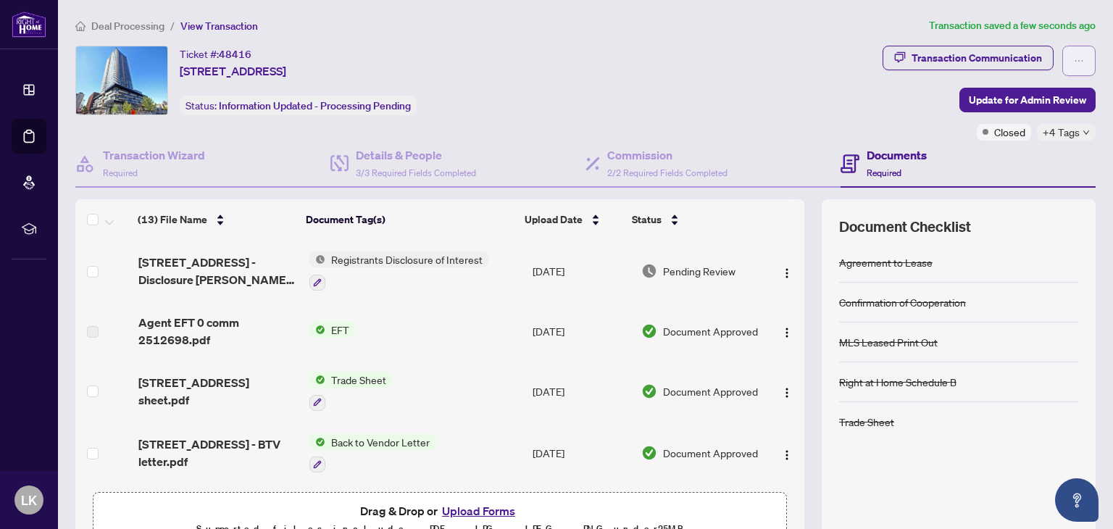
click at [1074, 54] on span "button" at bounding box center [1079, 60] width 10 height 23
click at [826, 104] on div "Ticket #: 48416 2802-30 ROEHAMPTON Ave, Toronto, Ontario M4P 1R2, Canada Status…" at bounding box center [475, 81] width 801 height 70
click at [894, 64] on span "button" at bounding box center [900, 57] width 12 height 23
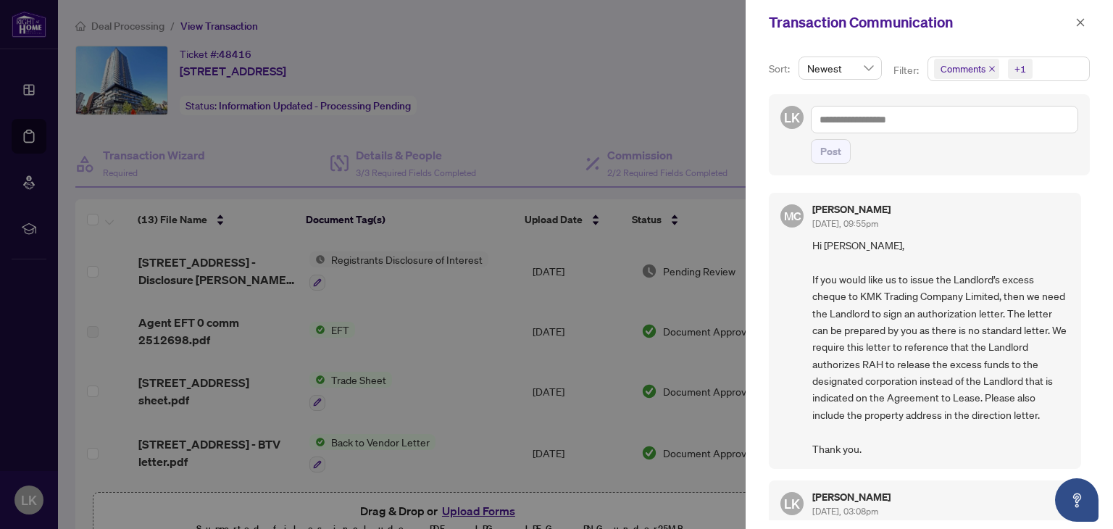
click at [970, 76] on span "Comments" at bounding box center [966, 69] width 65 height 20
click at [939, 130] on span "Select Comments" at bounding box center [942, 129] width 12 height 12
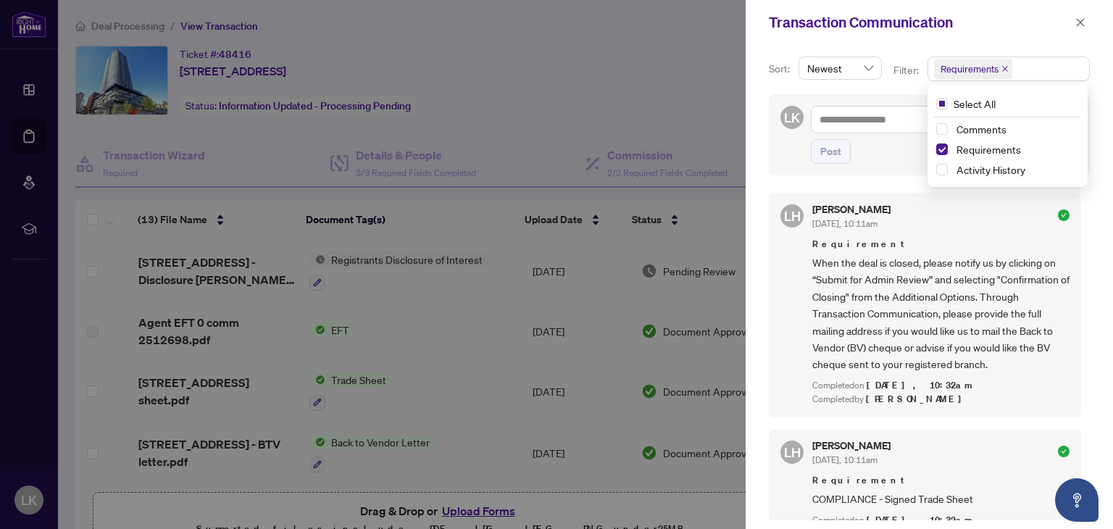
click at [952, 198] on div "LH Lulu Hao Sep/05/2025, 10:11am Requirement When the deal is closed, please no…" at bounding box center [925, 305] width 312 height 225
click at [528, 167] on div at bounding box center [556, 264] width 1113 height 529
click at [533, 116] on div at bounding box center [556, 264] width 1113 height 529
click at [1084, 22] on icon "close" at bounding box center [1080, 22] width 10 height 10
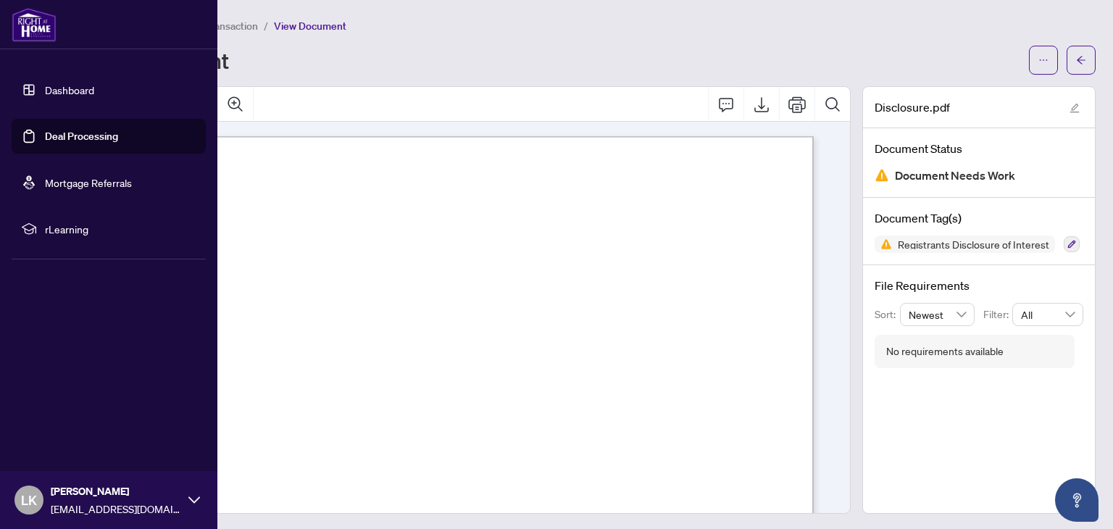
click at [55, 133] on link "Deal Processing" at bounding box center [81, 136] width 73 height 13
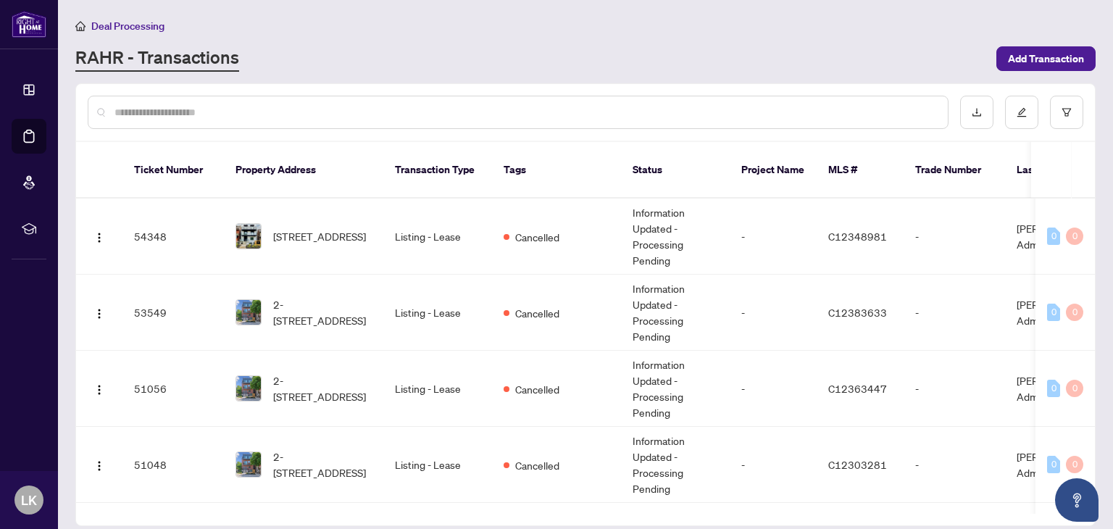
click at [250, 100] on div at bounding box center [518, 112] width 861 height 33
click at [250, 106] on input "text" at bounding box center [524, 112] width 821 height 16
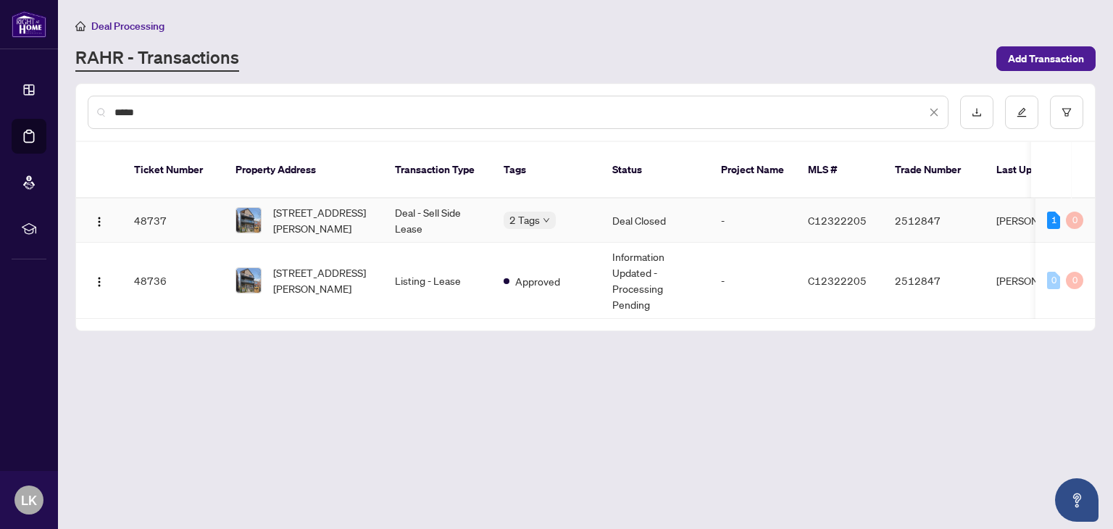
type input "*****"
click at [545, 201] on body "Dashboard Deal Processing Mortgage Referrals rLearning LK Leonid Kotov kotovrea…" at bounding box center [556, 264] width 1113 height 529
click at [533, 201] on body "Dashboard Deal Processing Mortgage Referrals rLearning LK Leonid Kotov kotovrea…" at bounding box center [556, 264] width 1113 height 529
click at [325, 204] on span "[STREET_ADDRESS][PERSON_NAME]" at bounding box center [322, 220] width 99 height 32
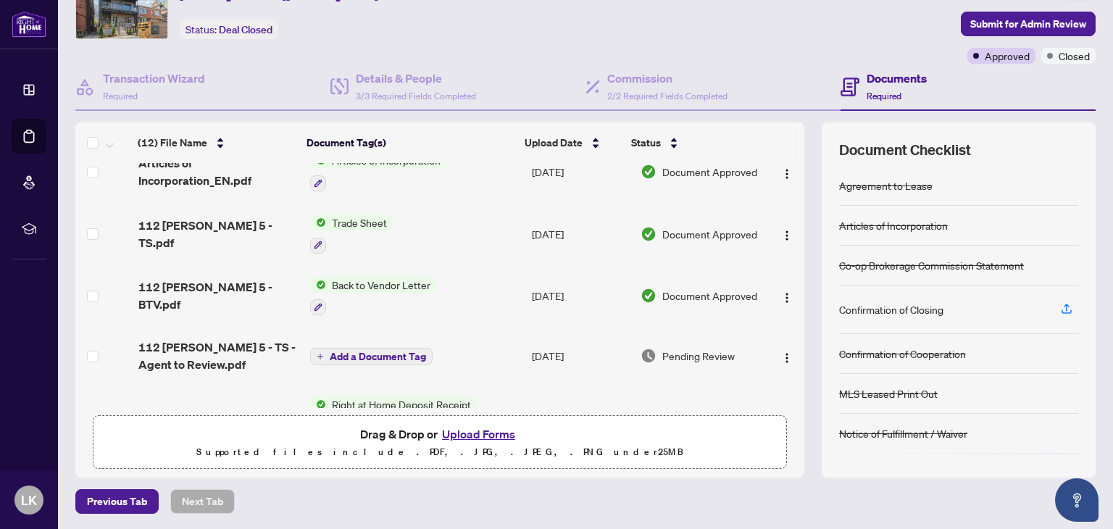
scroll to position [145, 0]
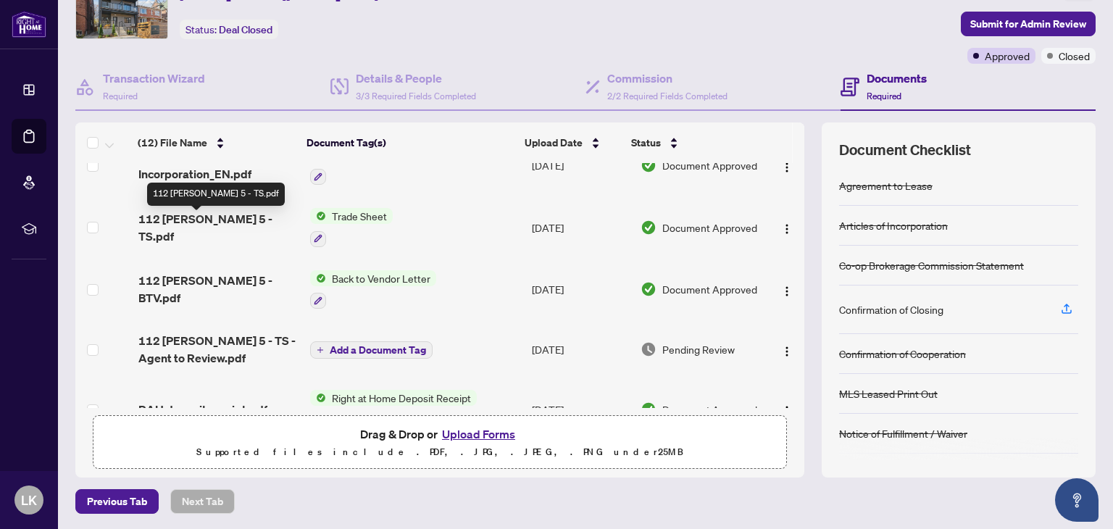
click at [215, 224] on span "112 Walmer 5 - TS.pdf" at bounding box center [217, 227] width 159 height 35
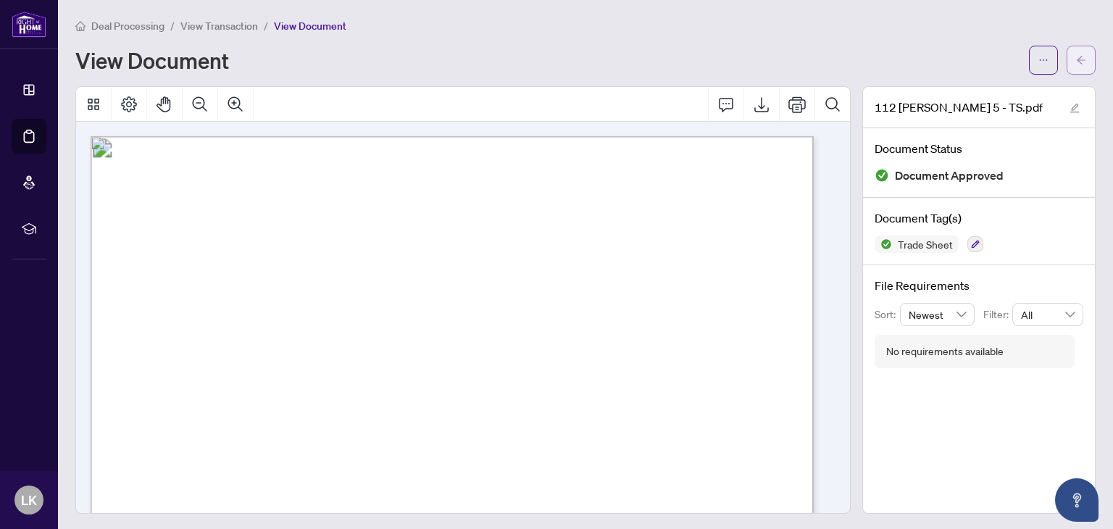
click at [1078, 57] on button "button" at bounding box center [1080, 60] width 29 height 29
click at [1076, 55] on icon "arrow-left" at bounding box center [1081, 60] width 10 height 10
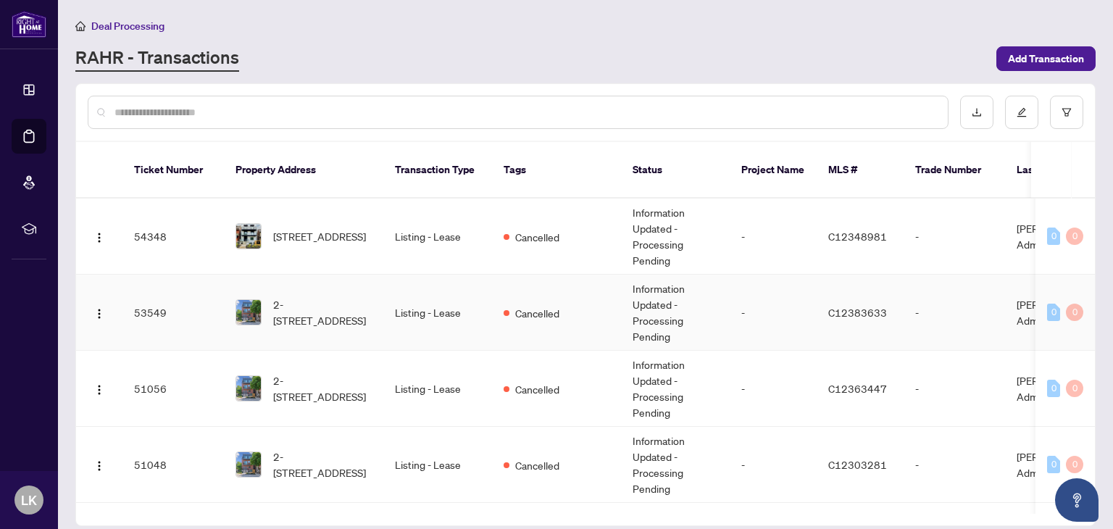
click at [329, 296] on span "2-[STREET_ADDRESS]" at bounding box center [322, 312] width 99 height 32
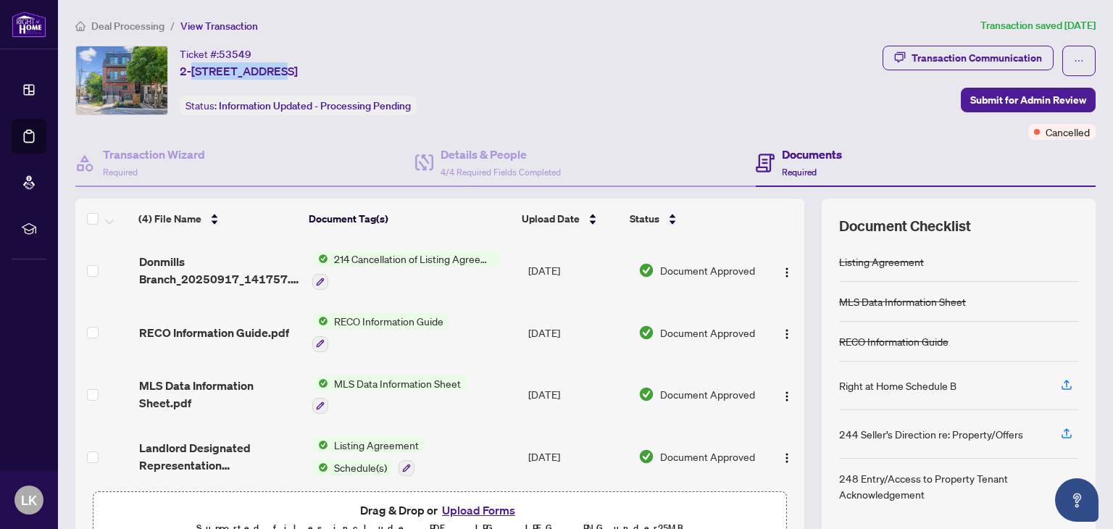
drag, startPoint x: 191, startPoint y: 67, endPoint x: 271, endPoint y: 58, distance: 80.9
click at [271, 58] on div "Ticket #: 53549 2-[STREET_ADDRESS]" at bounding box center [239, 63] width 118 height 34
copy span "[STREET_ADDRESS]"
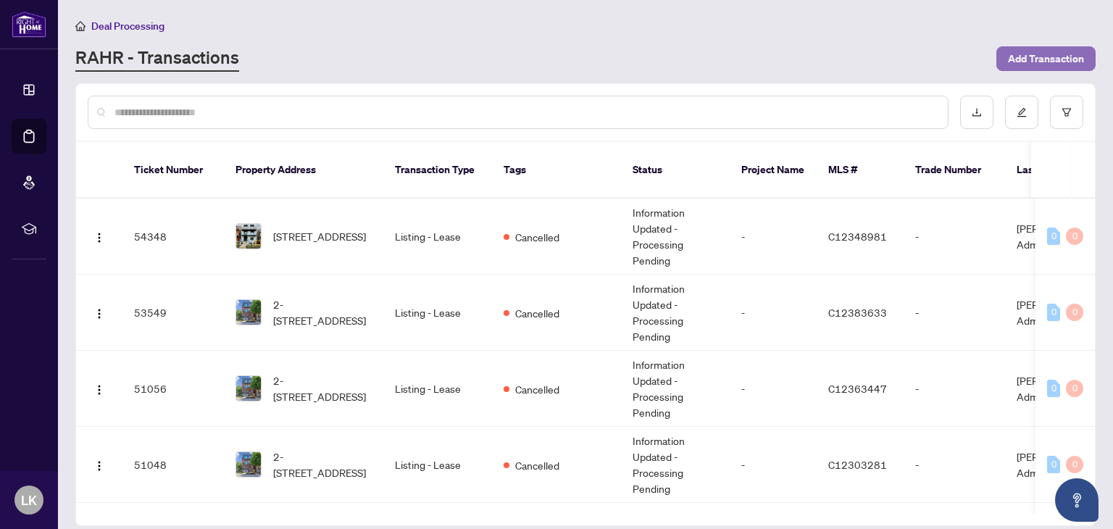
click at [1032, 59] on span "Add Transaction" at bounding box center [1046, 58] width 76 height 23
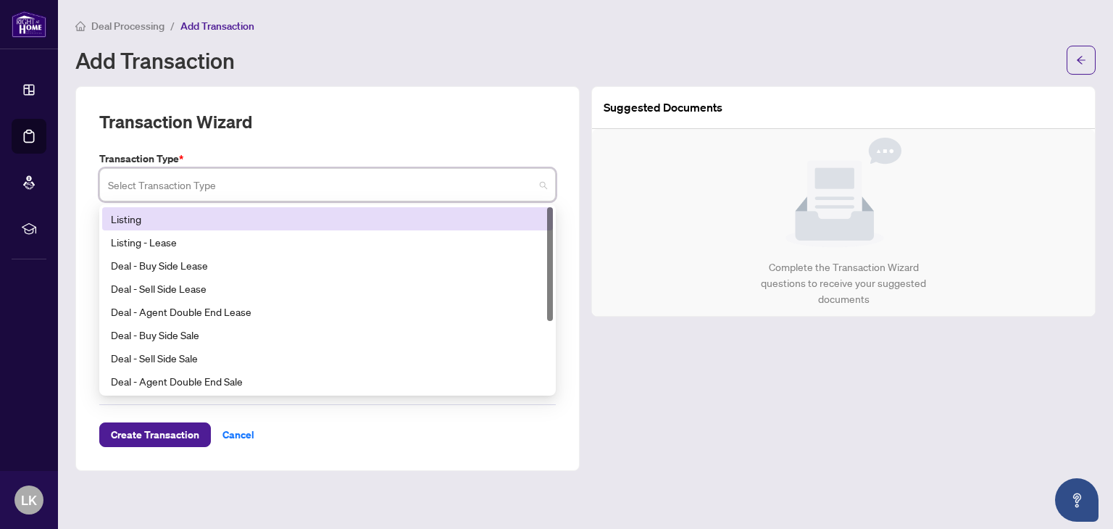
paste input "*********"
type input "*********"
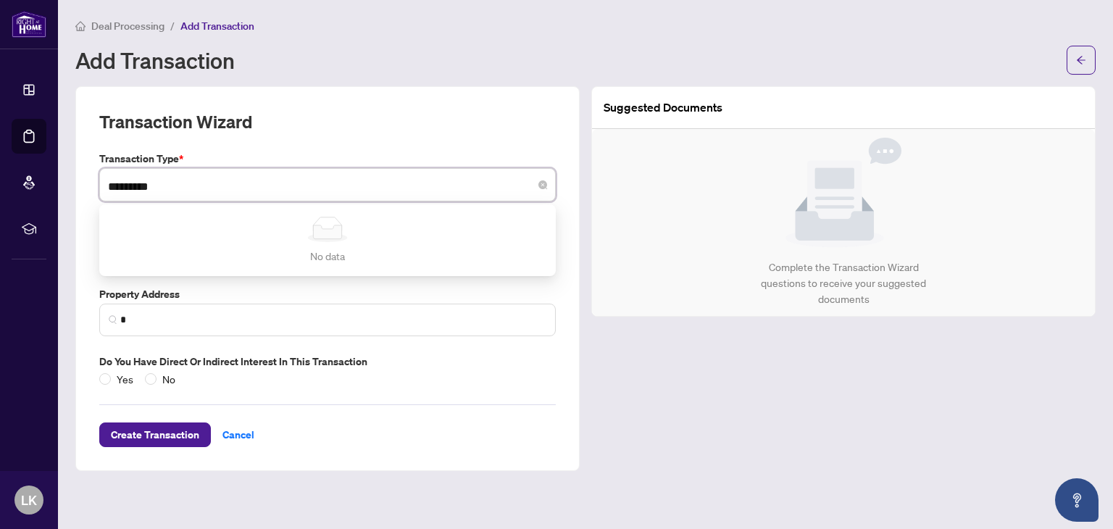
drag, startPoint x: 199, startPoint y: 184, endPoint x: 75, endPoint y: 172, distance: 124.5
click at [75, 172] on div "Transaction Wizard Transaction Type * ********* Select Transaction Type No data…" at bounding box center [327, 278] width 504 height 385
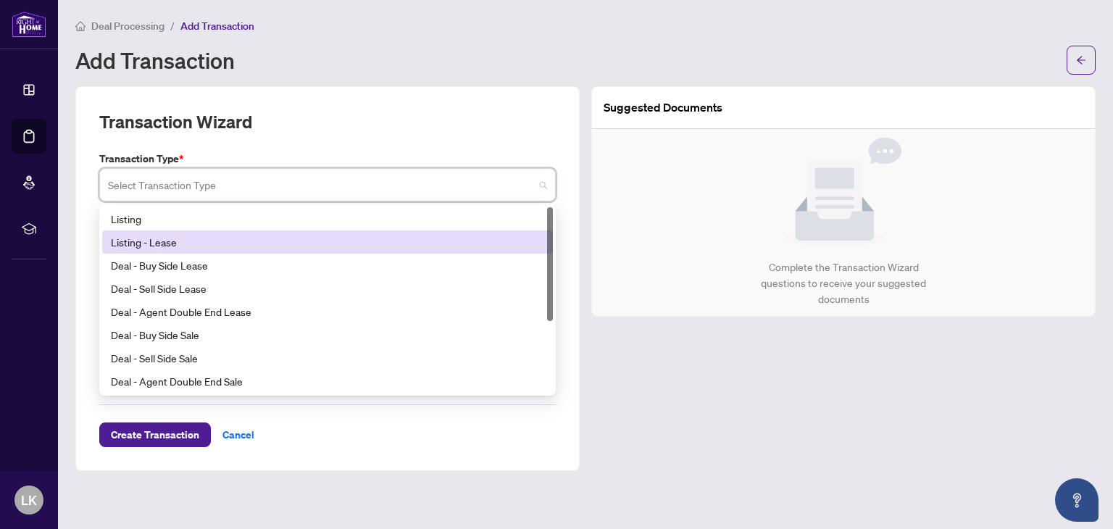
click at [167, 244] on div "Listing - Lease" at bounding box center [327, 242] width 433 height 16
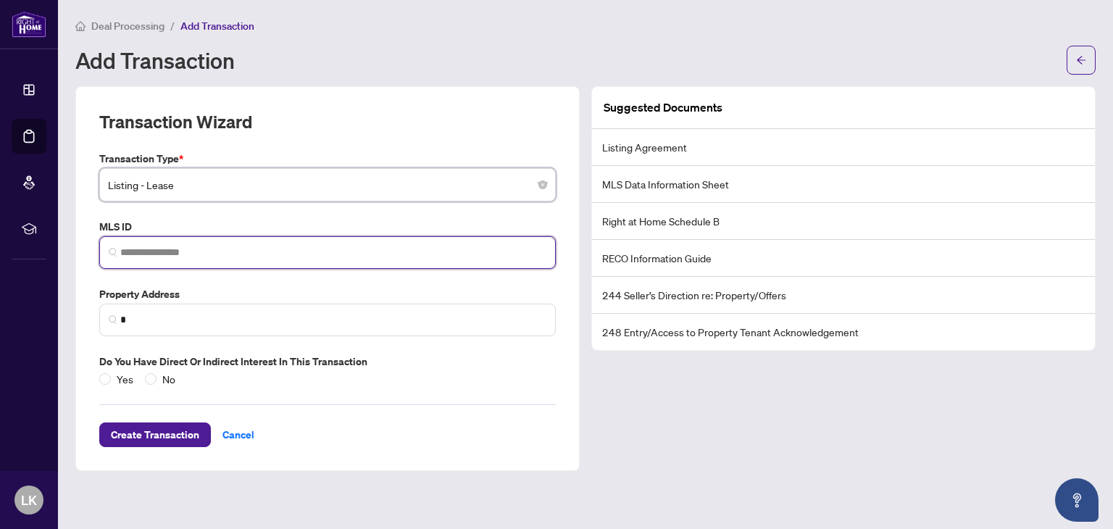
click at [167, 247] on input "search" at bounding box center [333, 252] width 426 height 15
paste input "*********"
type input "*********"
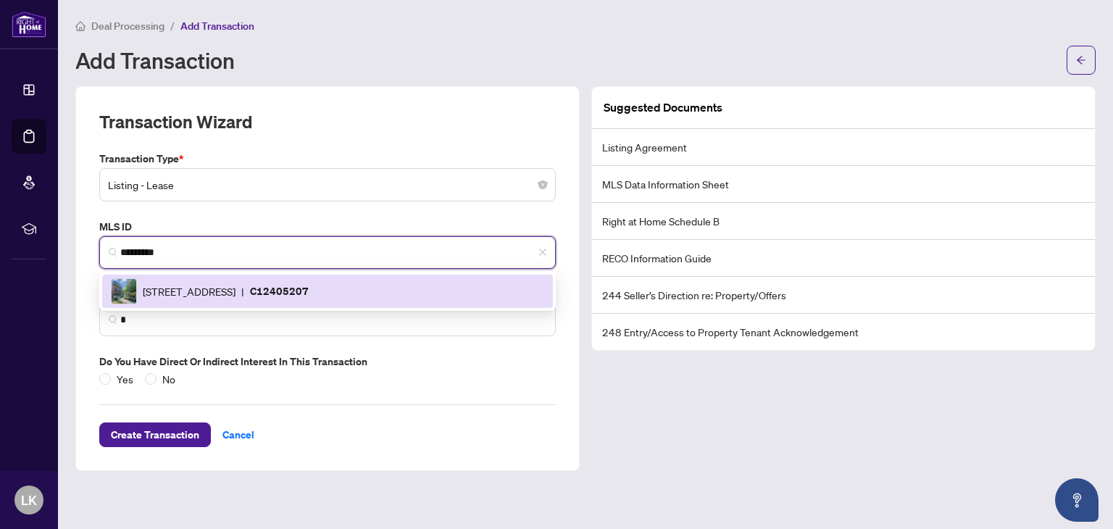
click at [161, 278] on div "[STREET_ADDRESS] | C12405207" at bounding box center [327, 291] width 433 height 26
type input "**********"
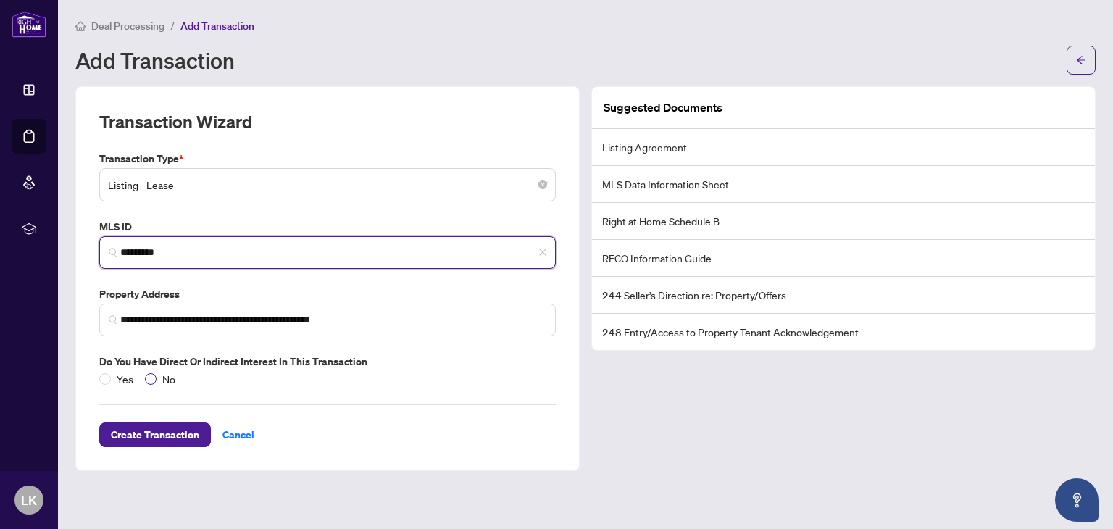
type input "*********"
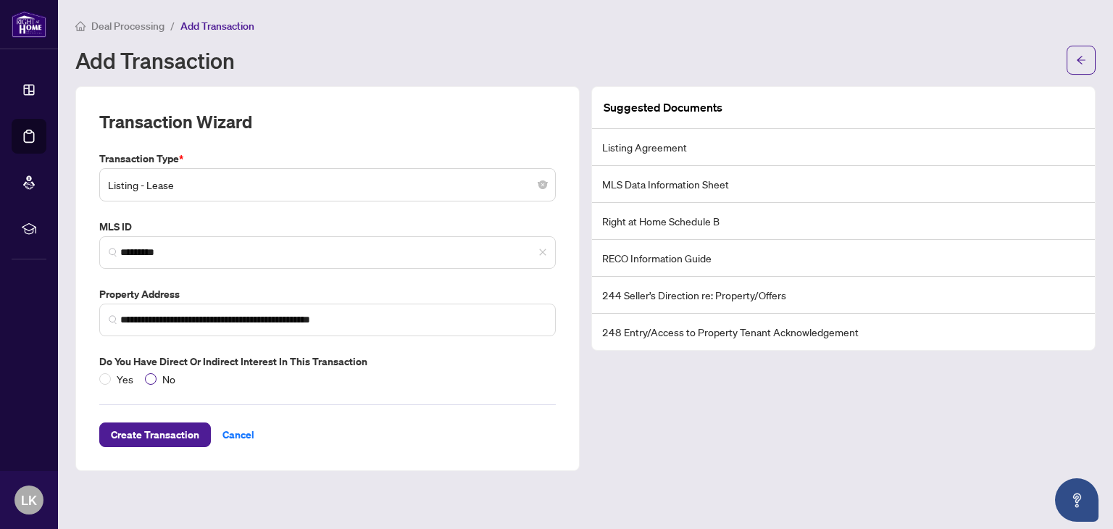
click at [160, 380] on span "No" at bounding box center [168, 379] width 25 height 16
click at [169, 422] on button "Create Transaction" at bounding box center [155, 434] width 112 height 25
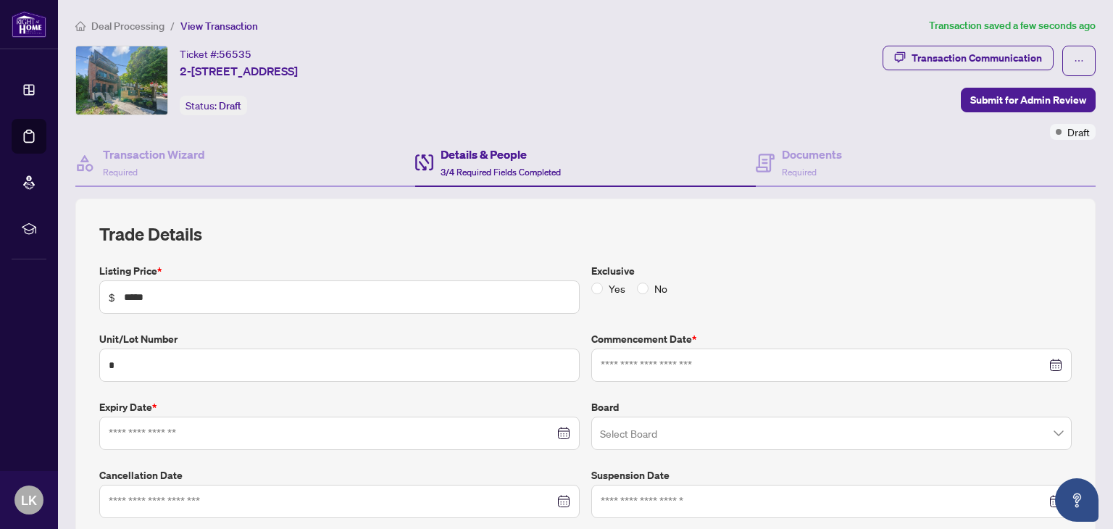
type input "**********"
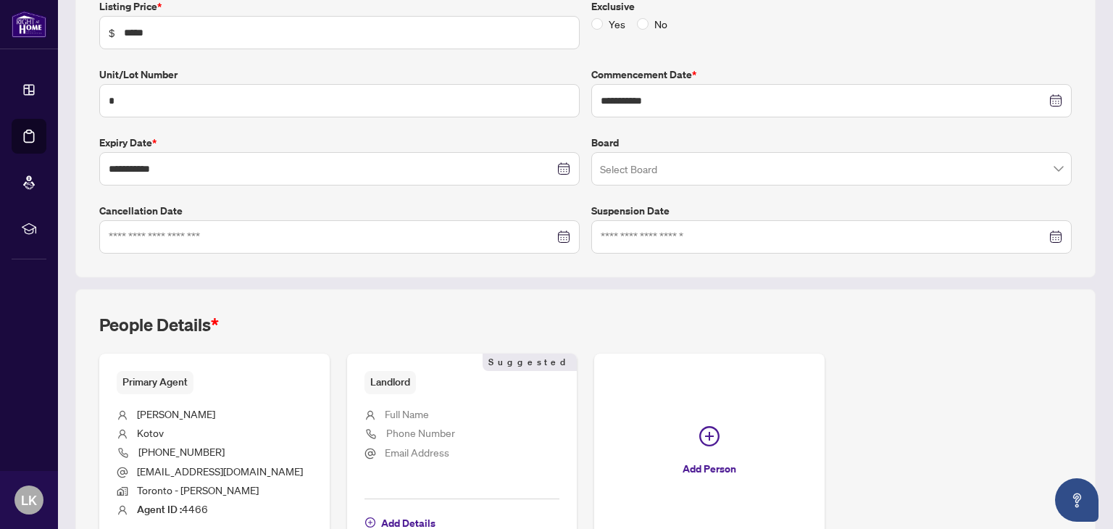
scroll to position [362, 0]
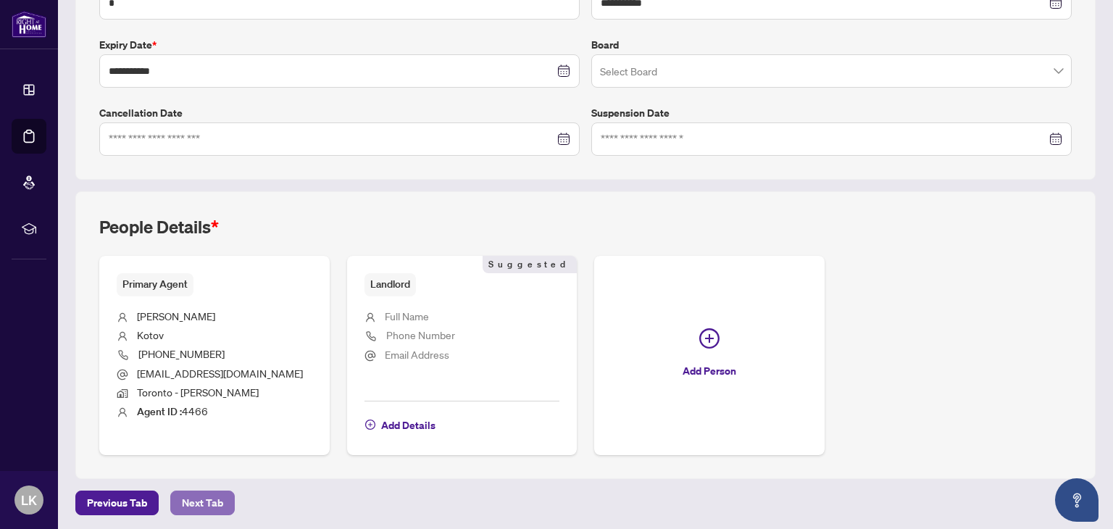
click at [209, 496] on span "Next Tab" at bounding box center [202, 502] width 41 height 23
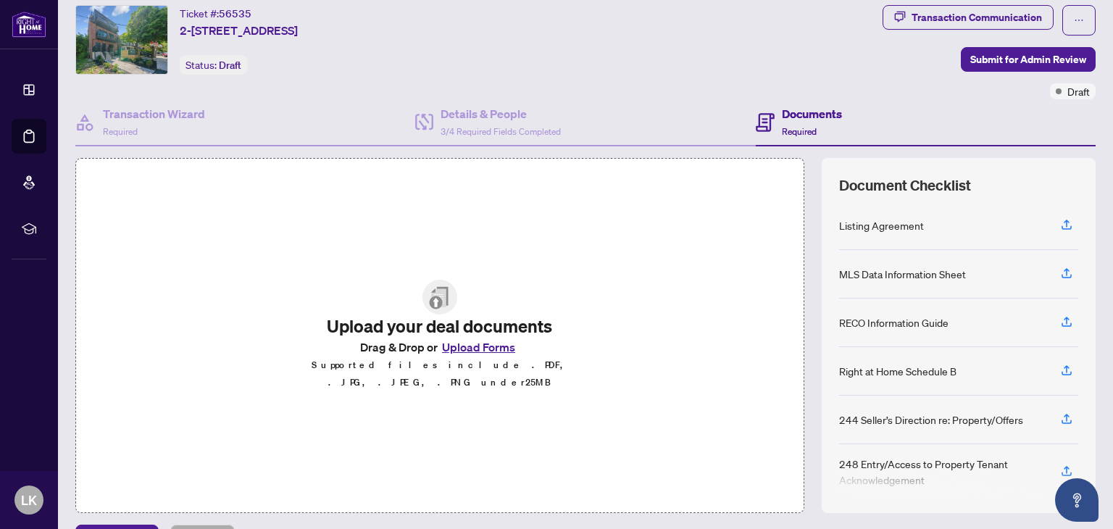
scroll to position [76, 0]
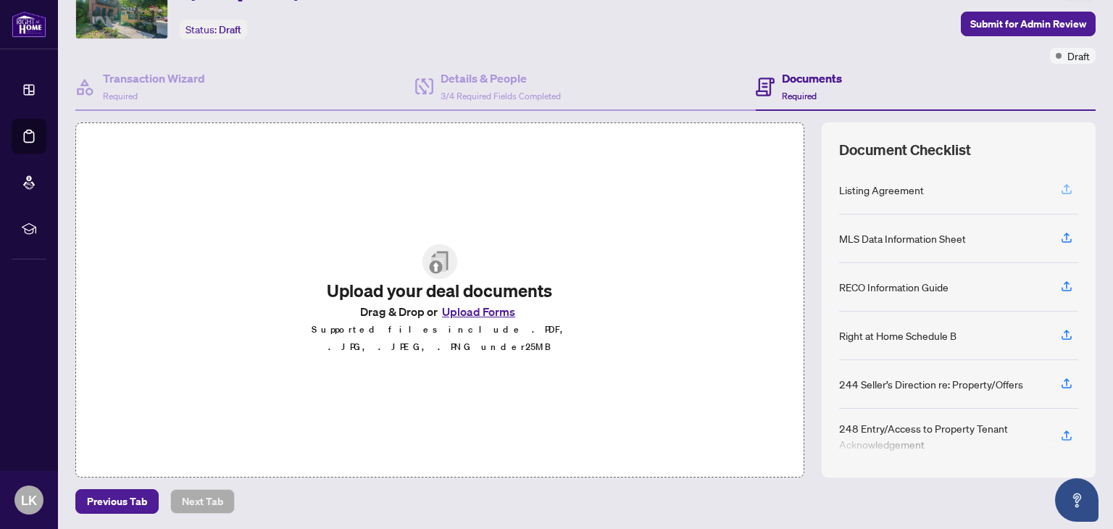
click at [1060, 185] on icon "button" at bounding box center [1066, 189] width 13 height 13
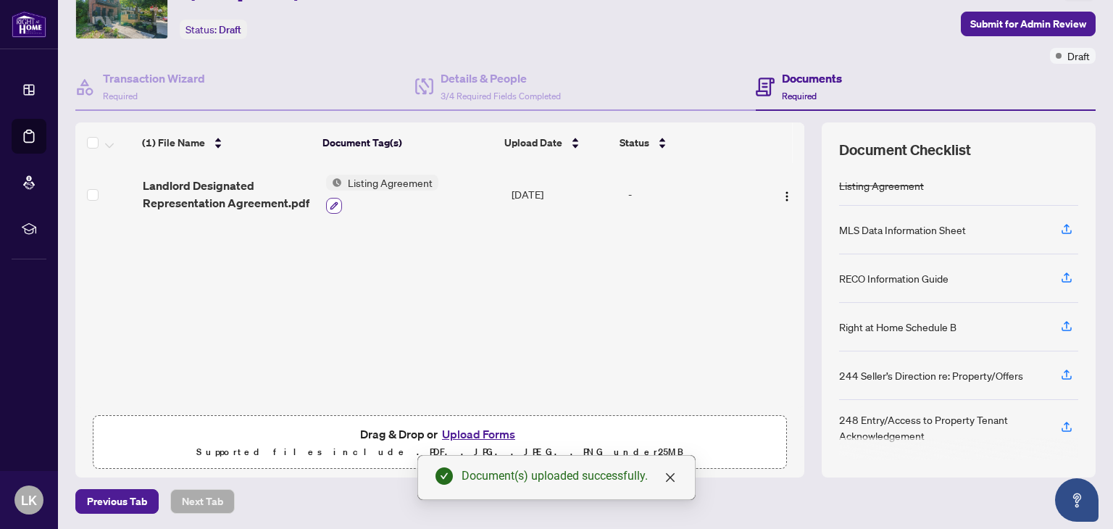
click at [330, 201] on icon "button" at bounding box center [334, 205] width 9 height 9
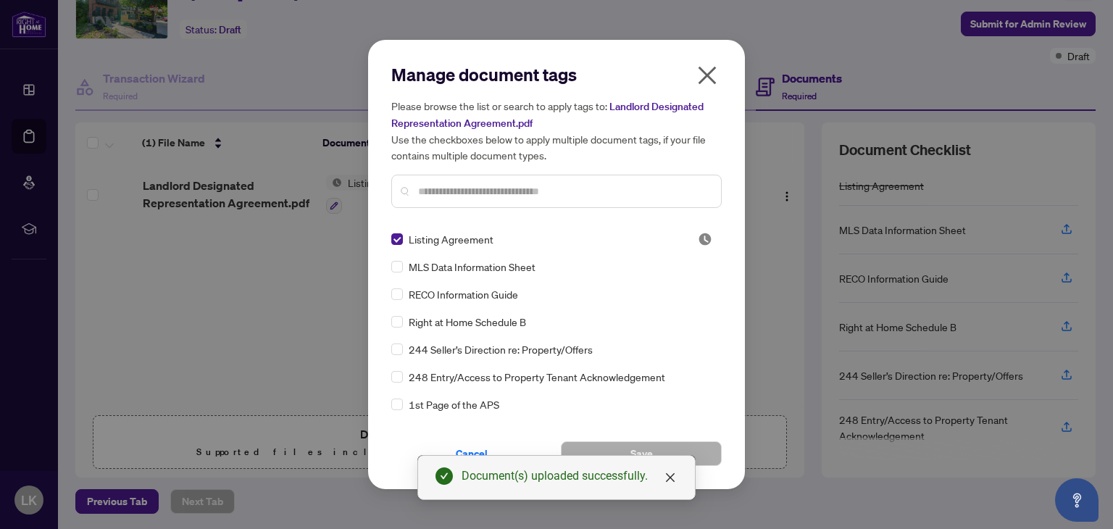
click at [444, 184] on input "text" at bounding box center [563, 191] width 291 height 16
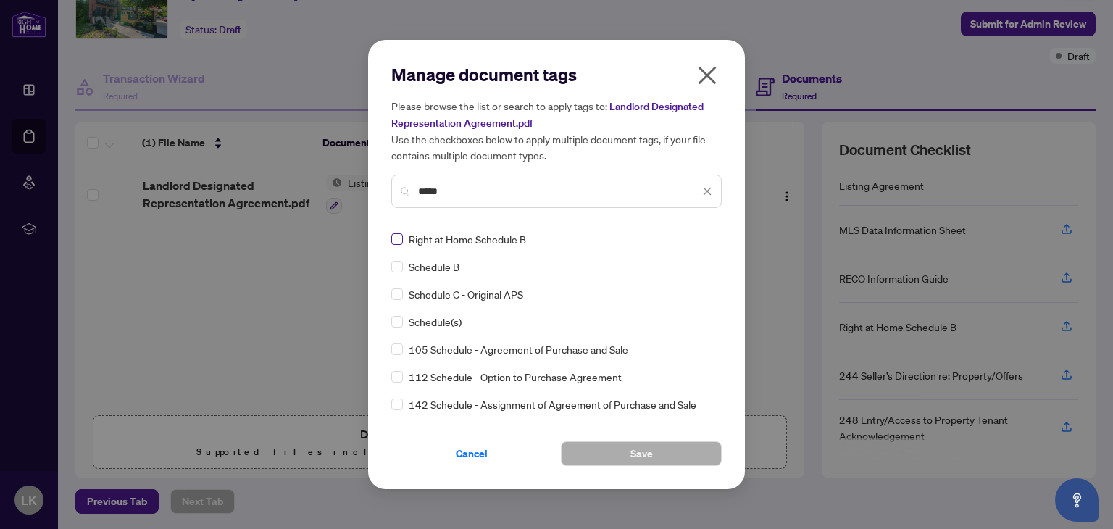
type input "*****"
click at [408, 314] on div "Schedule(s)" at bounding box center [552, 322] width 322 height 16
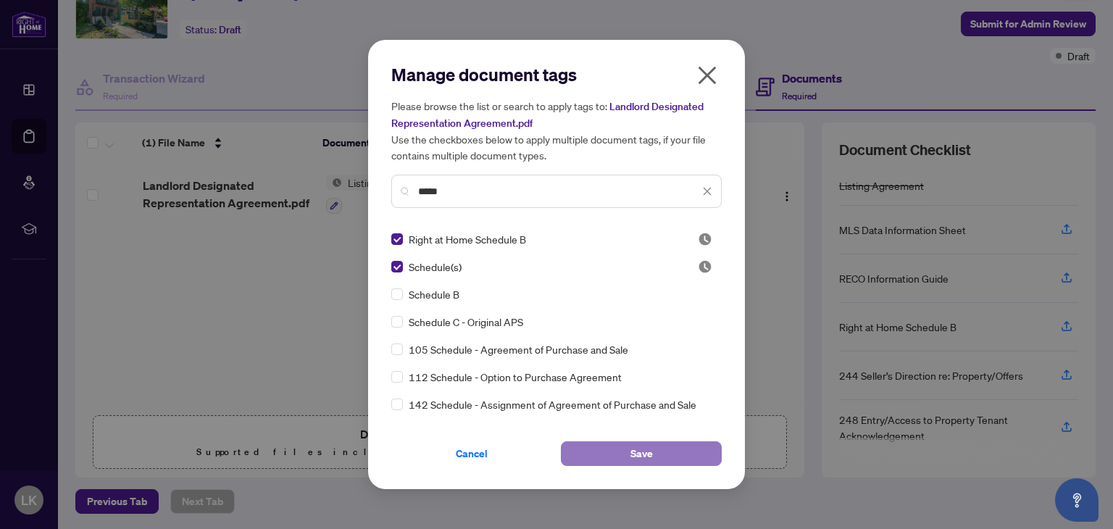
click at [656, 442] on button "Save" at bounding box center [641, 453] width 161 height 25
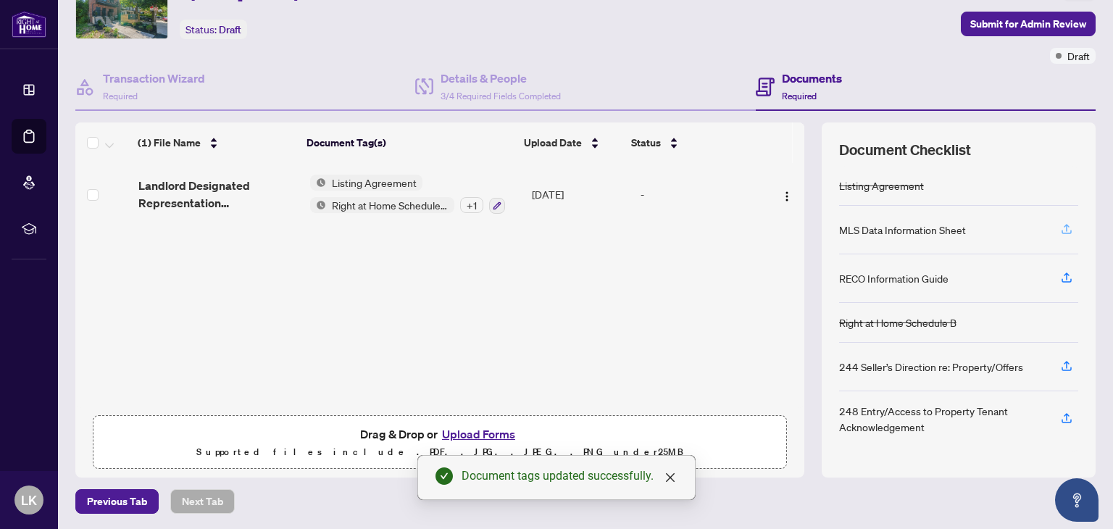
click at [1060, 226] on icon "button" at bounding box center [1066, 228] width 13 height 13
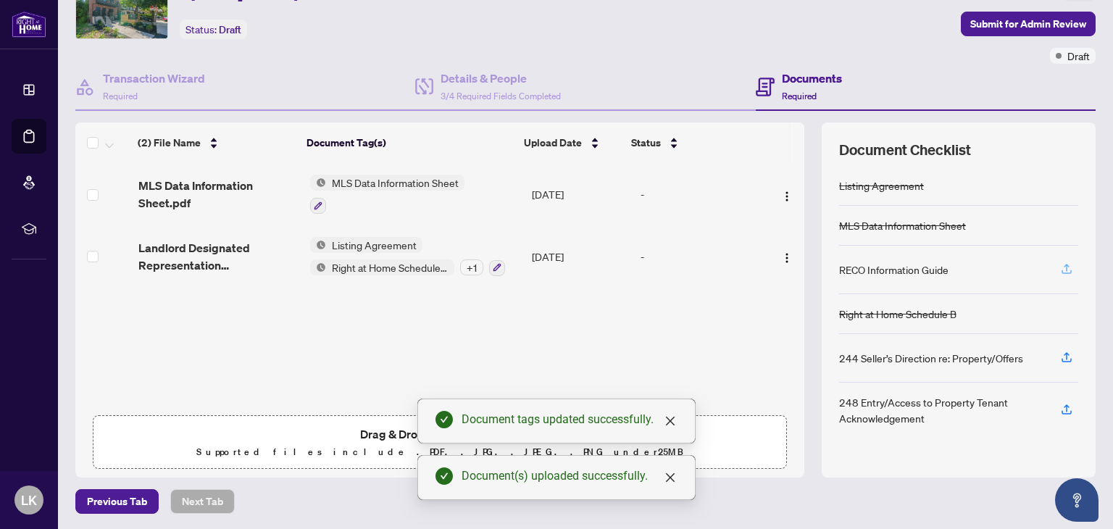
click at [1061, 264] on icon "button" at bounding box center [1066, 268] width 13 height 13
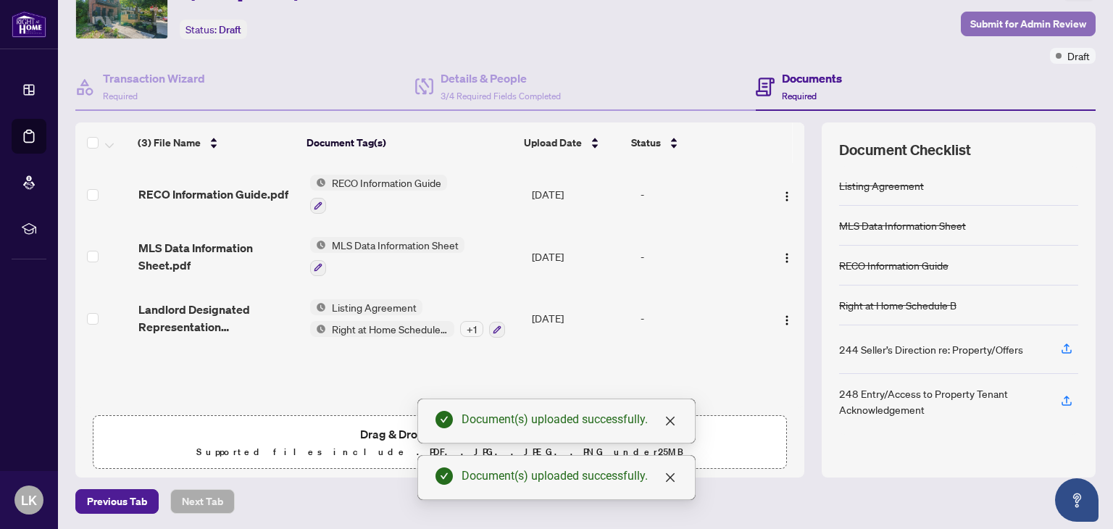
click at [1005, 22] on span "Submit for Admin Review" at bounding box center [1028, 23] width 116 height 23
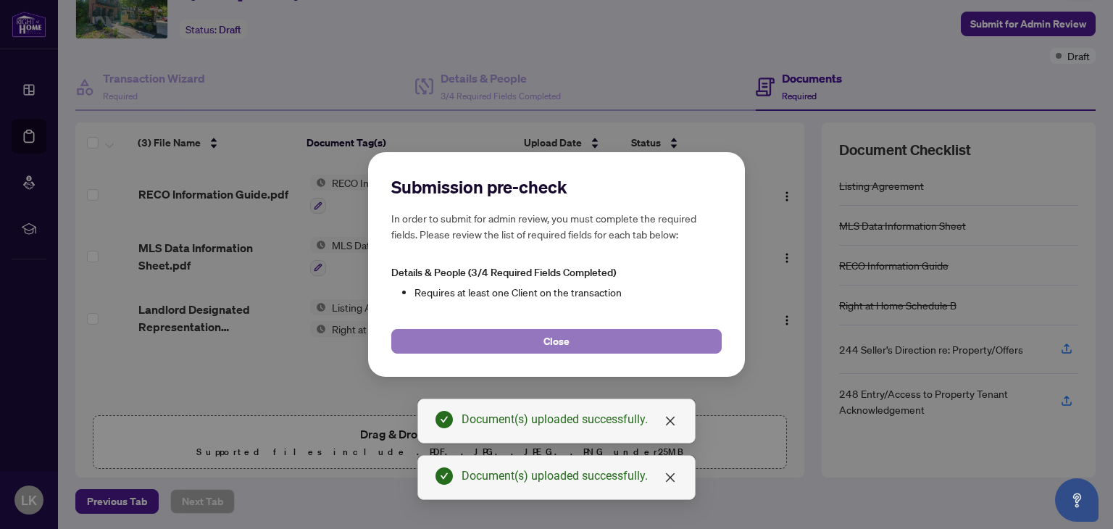
click at [552, 332] on span "Close" at bounding box center [556, 341] width 26 height 23
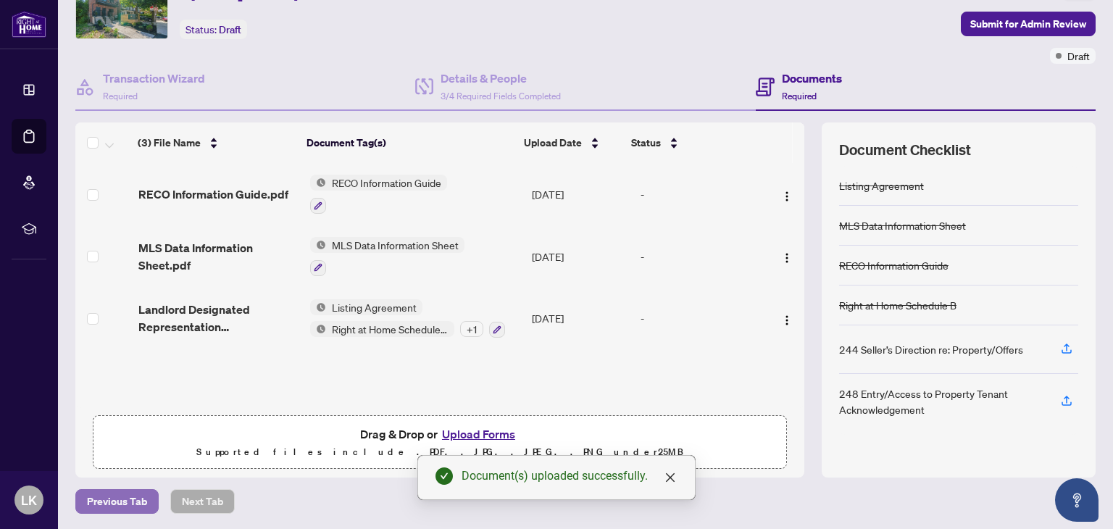
click at [127, 494] on span "Previous Tab" at bounding box center [117, 501] width 60 height 23
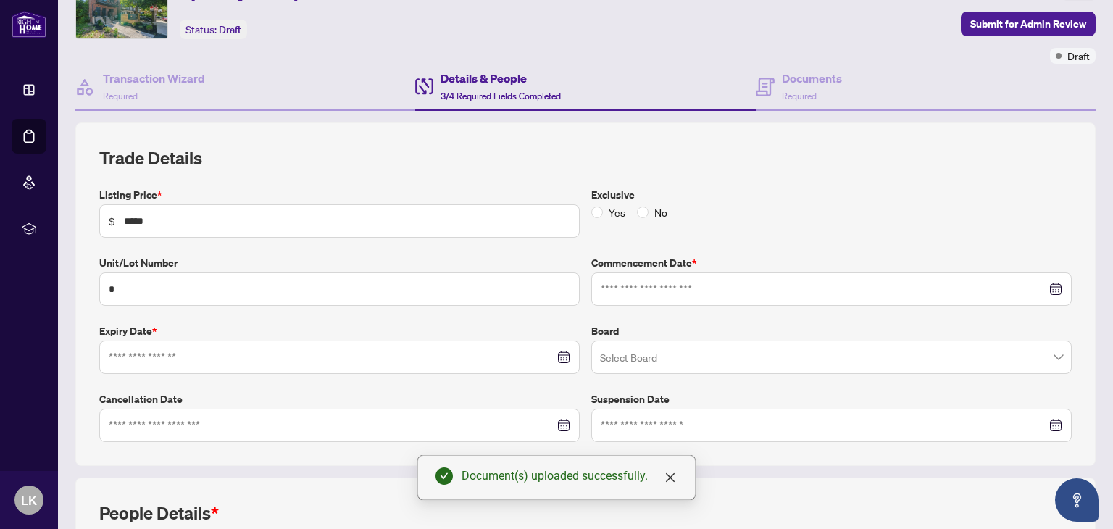
type input "**********"
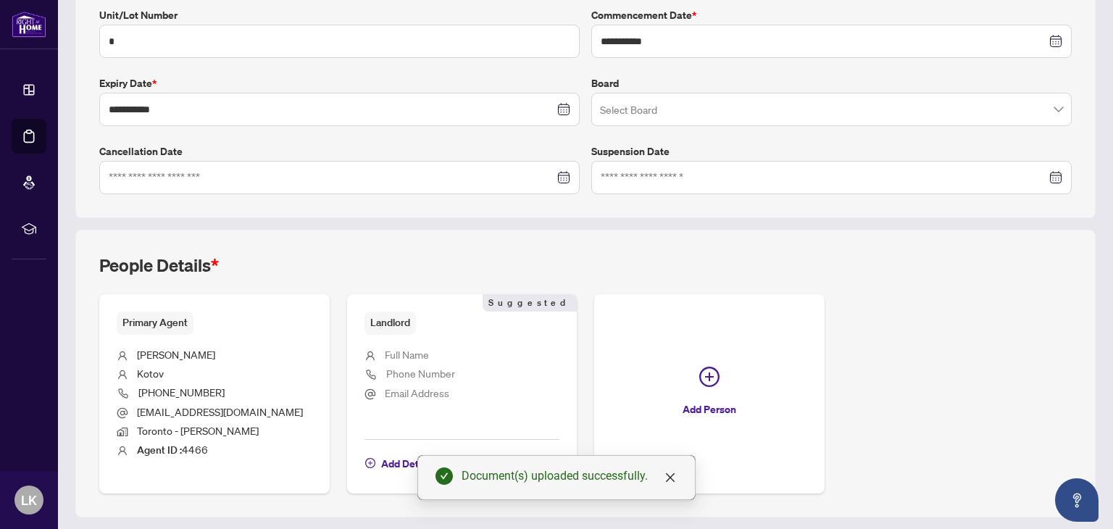
scroll to position [362, 0]
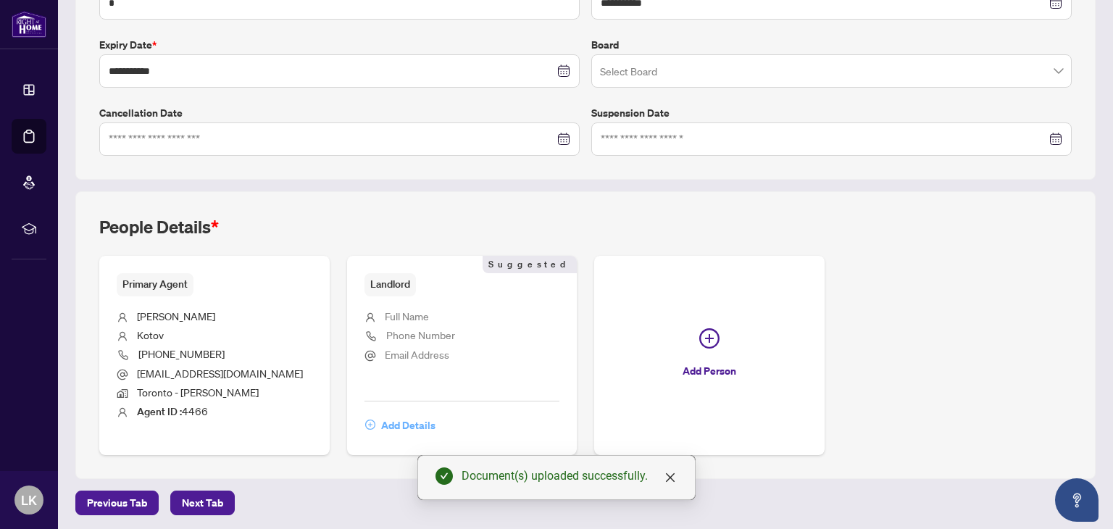
click at [415, 422] on span "Add Details" at bounding box center [408, 425] width 54 height 23
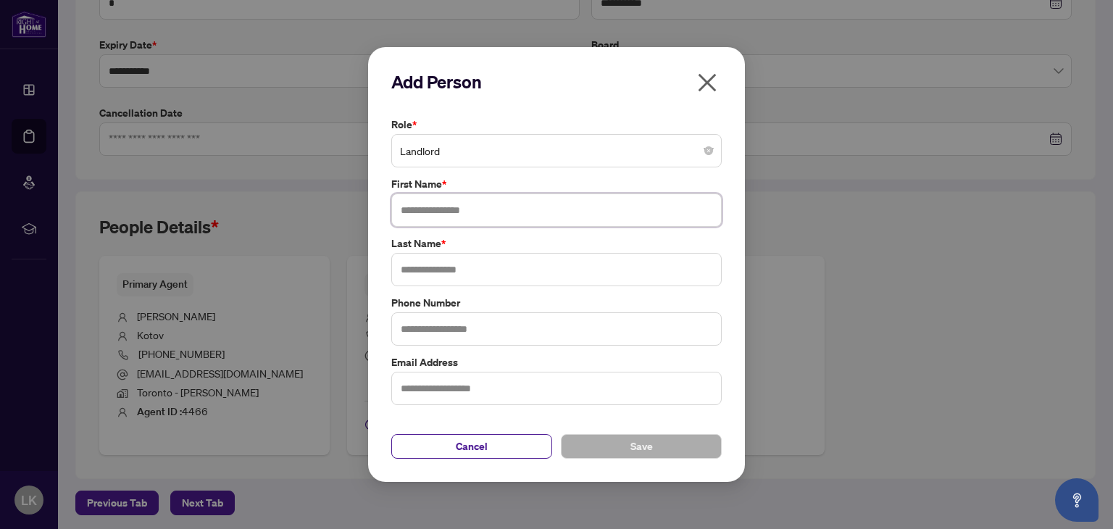
click at [434, 208] on input "text" at bounding box center [556, 209] width 330 height 33
paste input "**********"
drag, startPoint x: 464, startPoint y: 209, endPoint x: 606, endPoint y: 205, distance: 142.0
click at [606, 205] on input "**********" at bounding box center [556, 209] width 330 height 33
type input "**********"
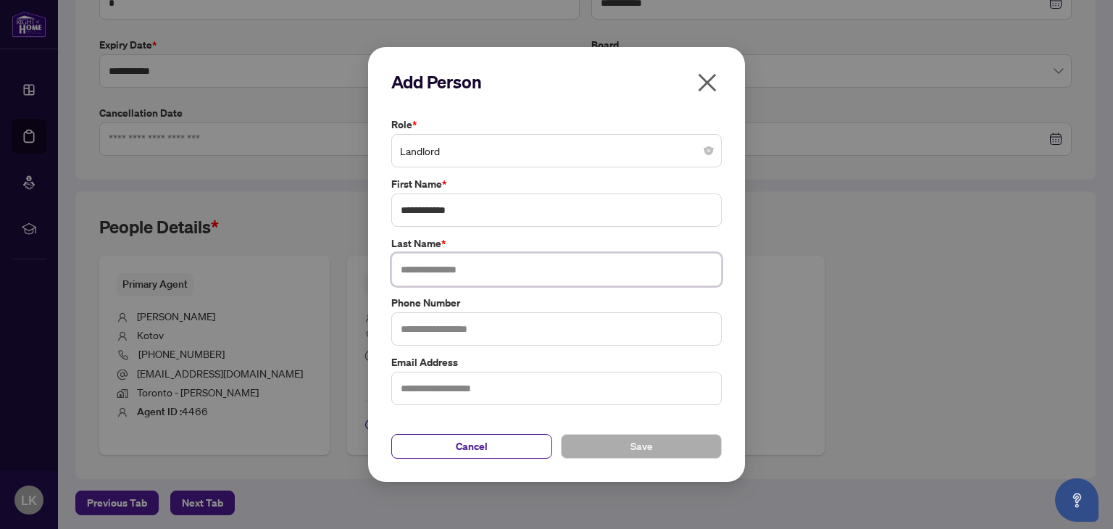
paste input "**********"
type input "**********"
click at [617, 444] on button "Save" at bounding box center [641, 446] width 161 height 25
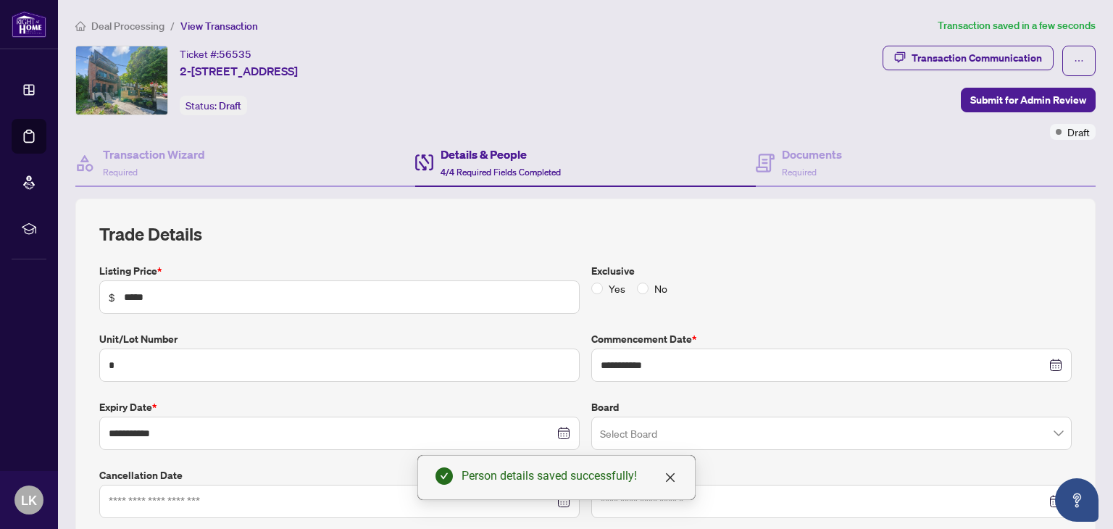
scroll to position [0, 0]
click at [985, 91] on span "Submit for Admin Review" at bounding box center [1028, 99] width 116 height 23
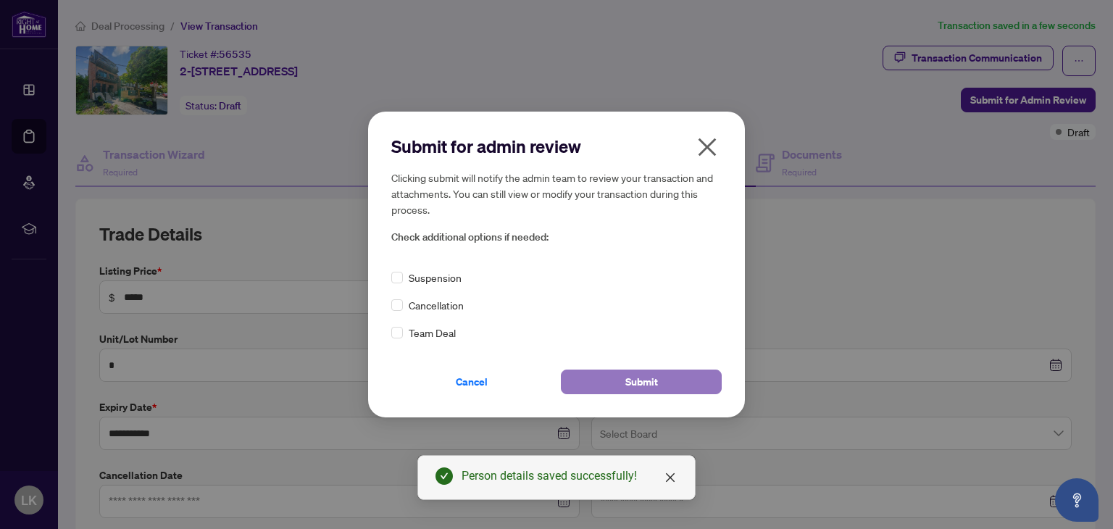
click at [655, 378] on span "Submit" at bounding box center [641, 381] width 33 height 23
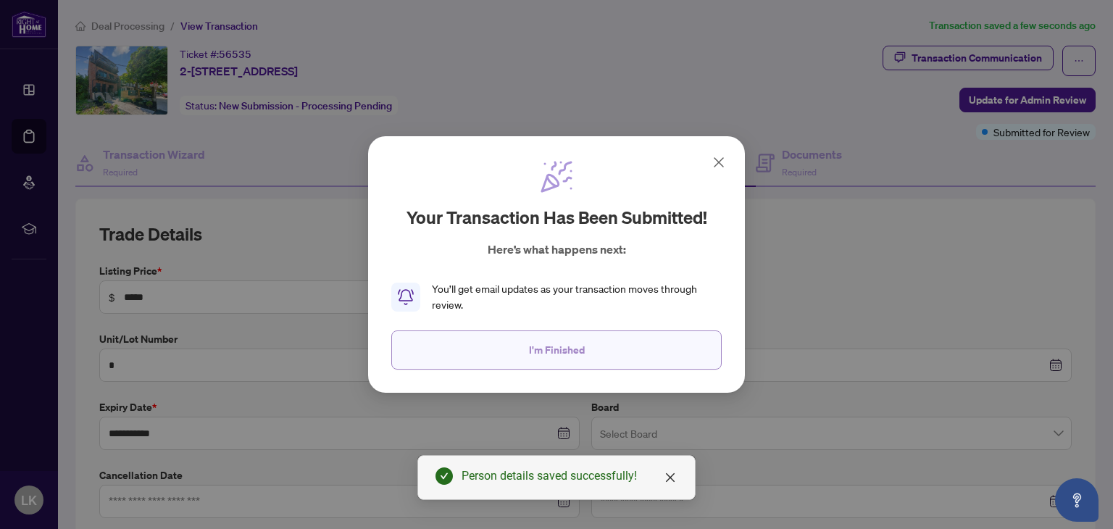
click at [509, 348] on button "I'm Finished" at bounding box center [556, 349] width 330 height 39
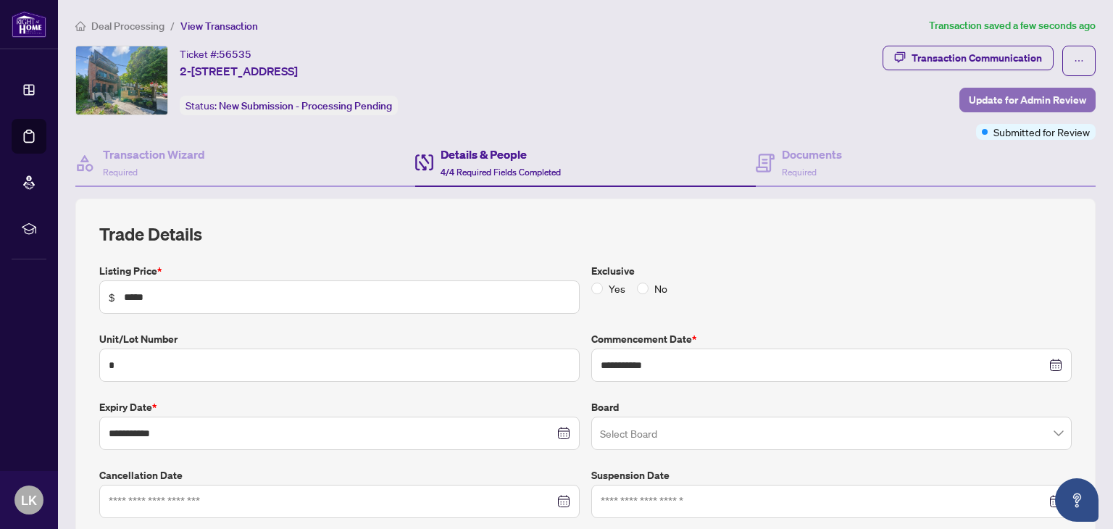
click at [1031, 99] on span "Update for Admin Review" at bounding box center [1027, 99] width 117 height 23
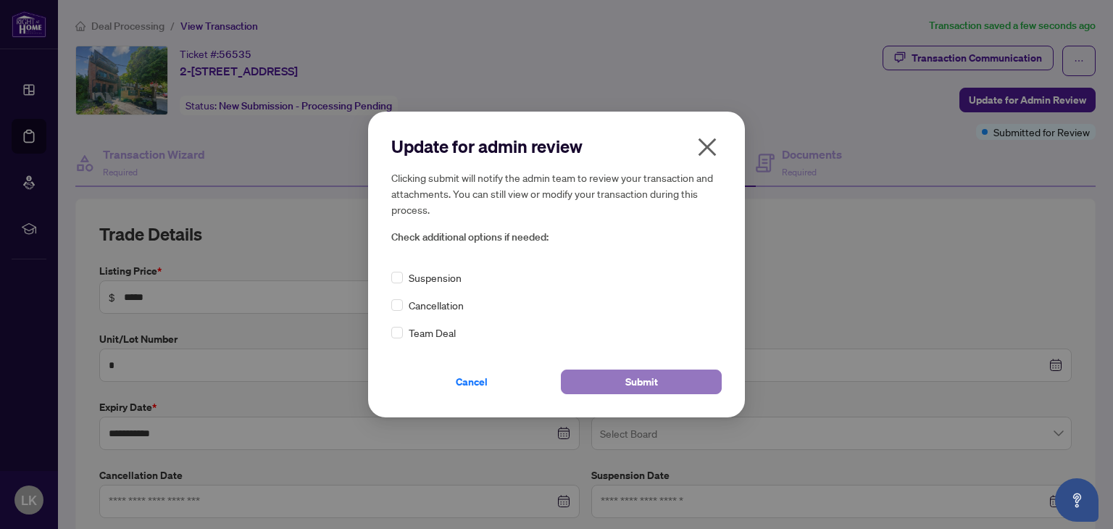
click at [626, 376] on span "Submit" at bounding box center [641, 381] width 33 height 23
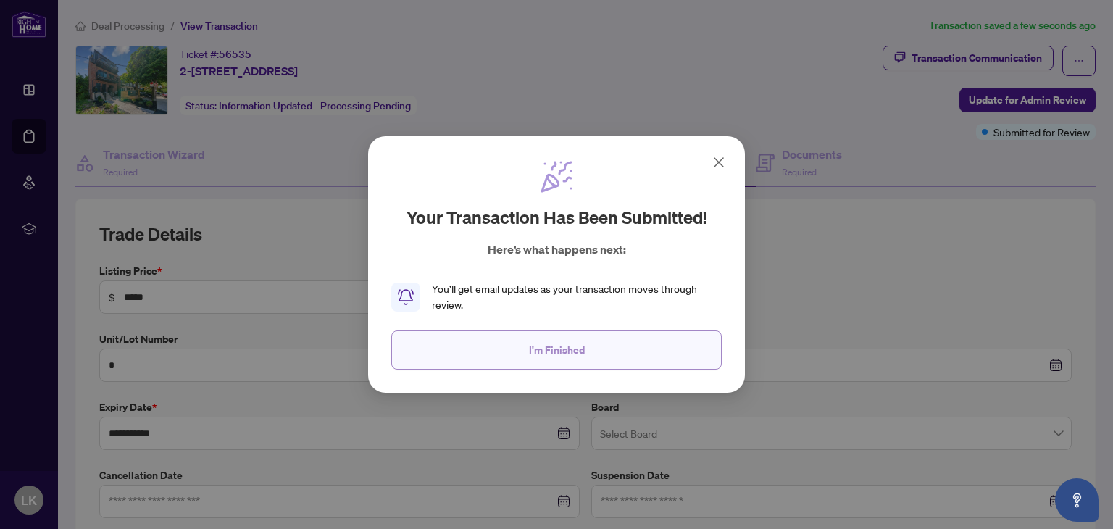
click at [563, 351] on span "I'm Finished" at bounding box center [557, 349] width 56 height 23
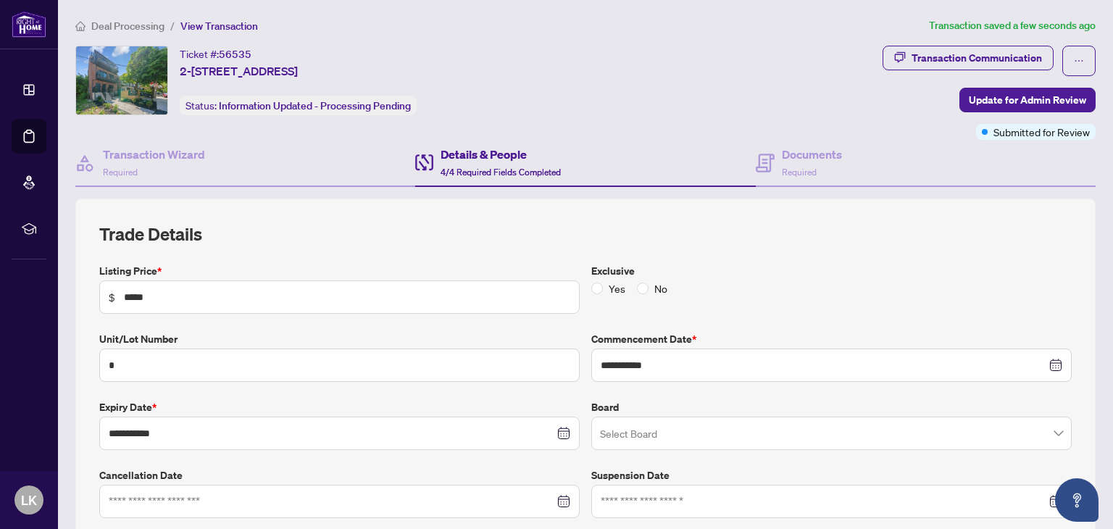
click at [145, 23] on span "Deal Processing" at bounding box center [127, 26] width 73 height 13
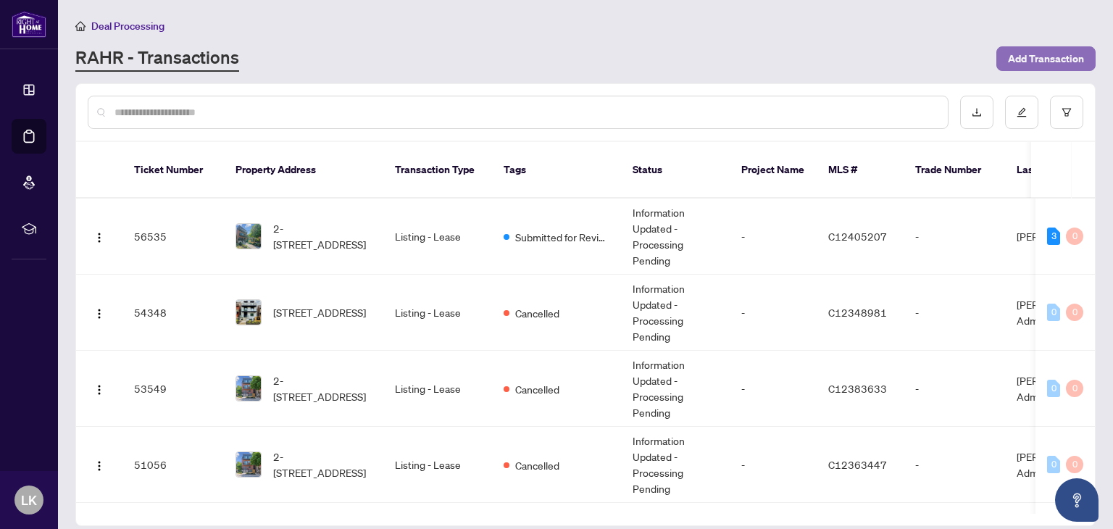
click at [1026, 60] on span "Add Transaction" at bounding box center [1046, 58] width 76 height 23
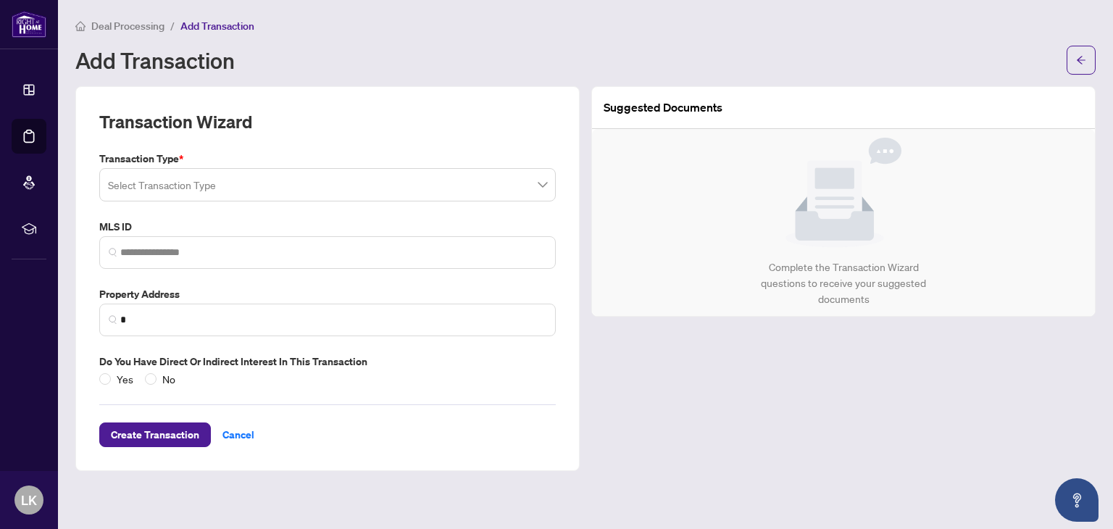
click at [214, 187] on input "search" at bounding box center [321, 187] width 426 height 32
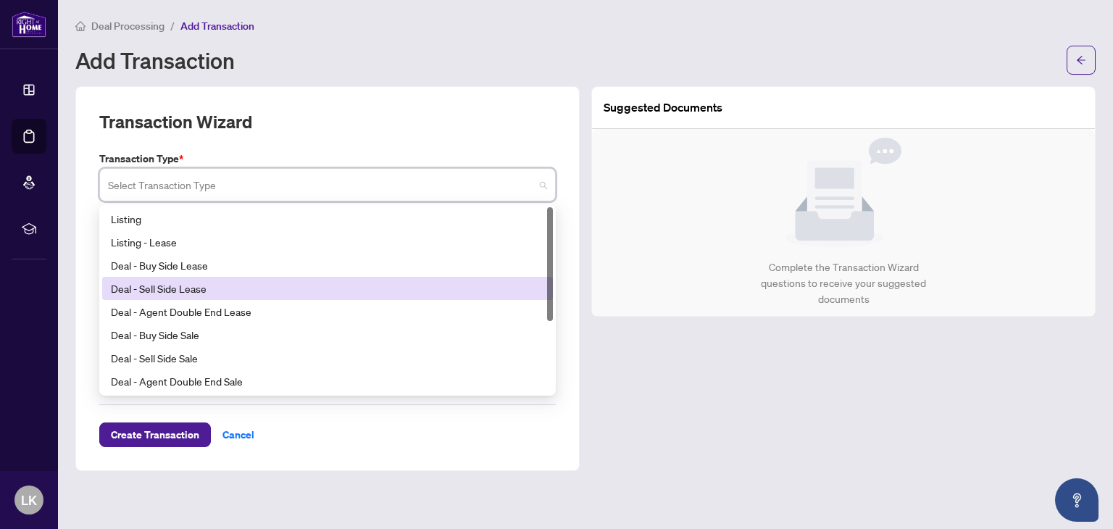
click at [194, 283] on div "Deal - Sell Side Lease" at bounding box center [327, 288] width 433 height 16
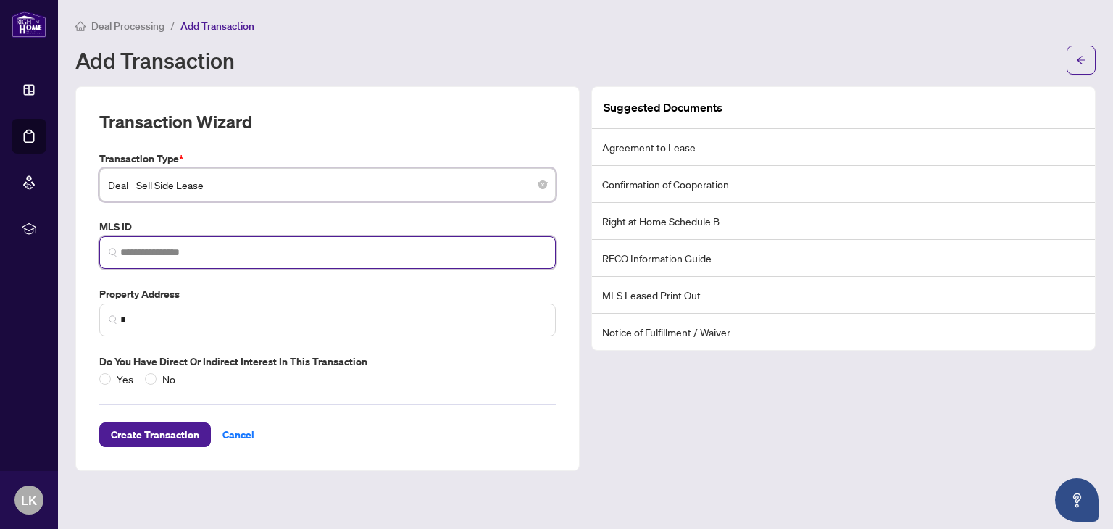
click at [130, 250] on input "search" at bounding box center [333, 252] width 426 height 15
paste input "*********"
type input "*********"
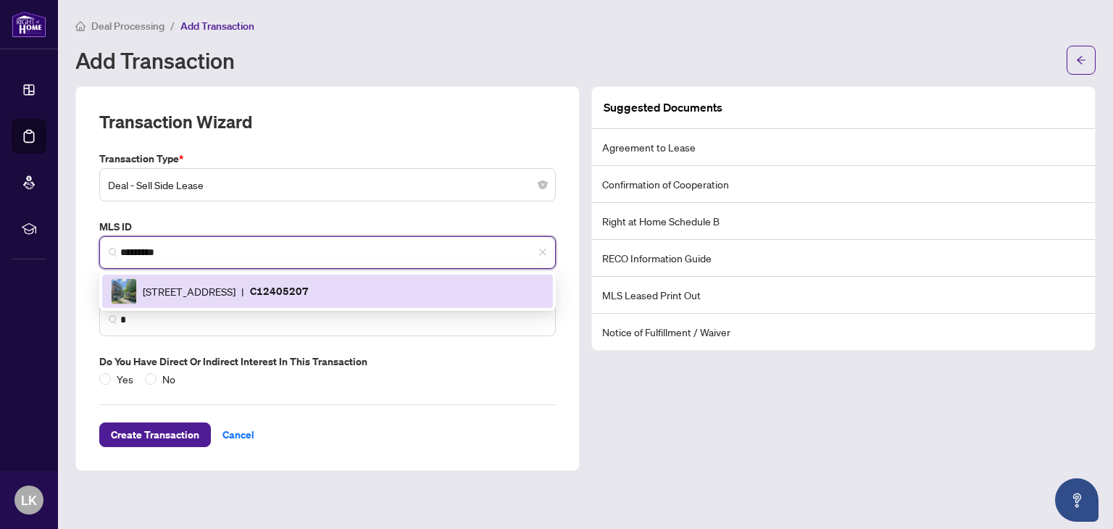
click at [156, 283] on span "[STREET_ADDRESS]" at bounding box center [189, 291] width 93 height 16
type input "**********"
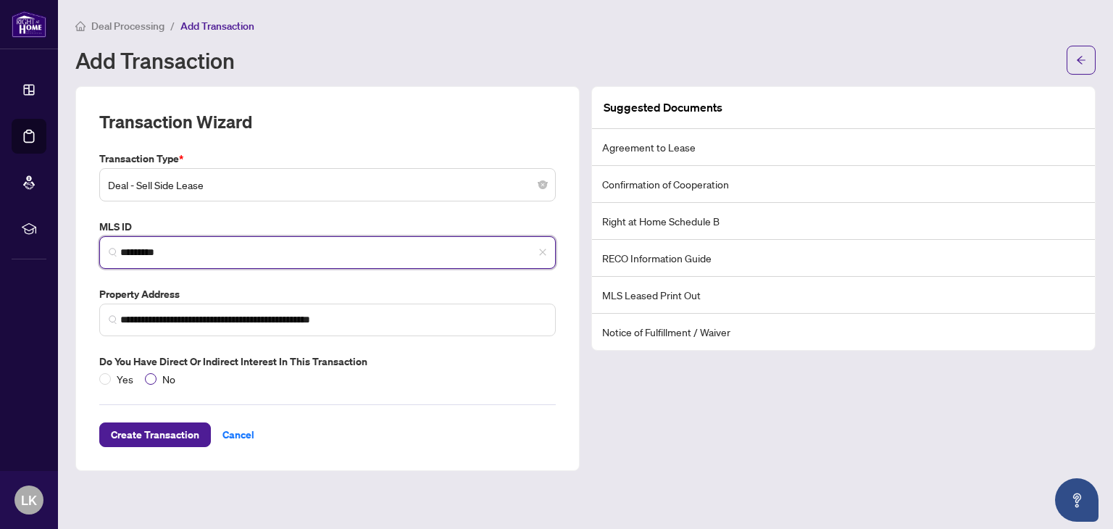
type input "*********"
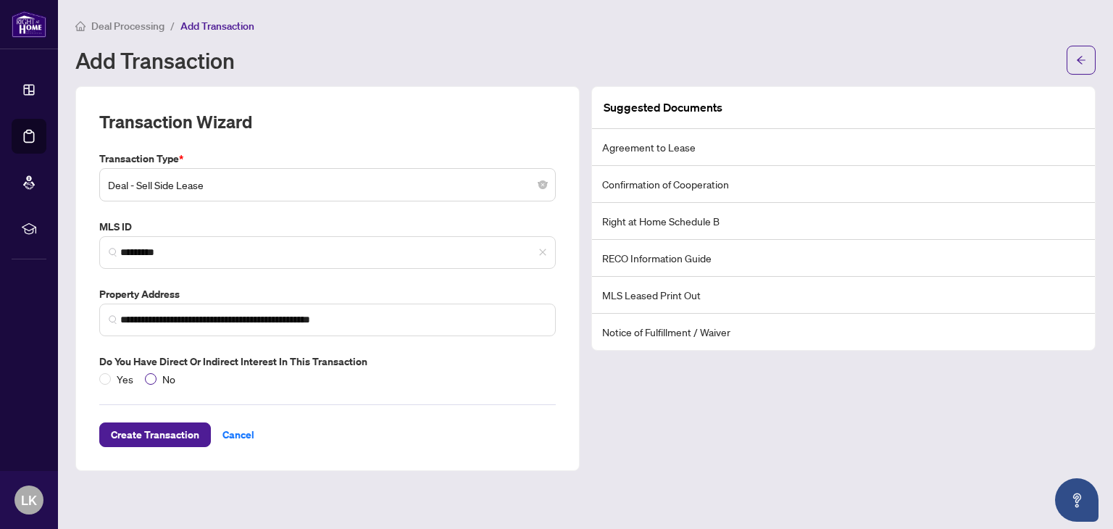
click at [167, 377] on span "No" at bounding box center [168, 379] width 25 height 16
click at [164, 427] on span "Create Transaction" at bounding box center [155, 434] width 88 height 23
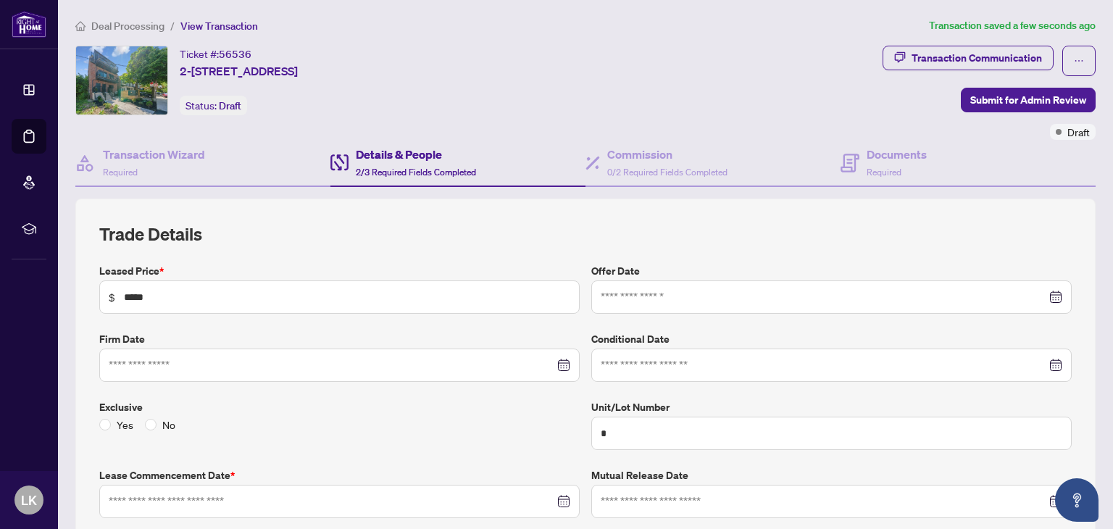
type input "**********"
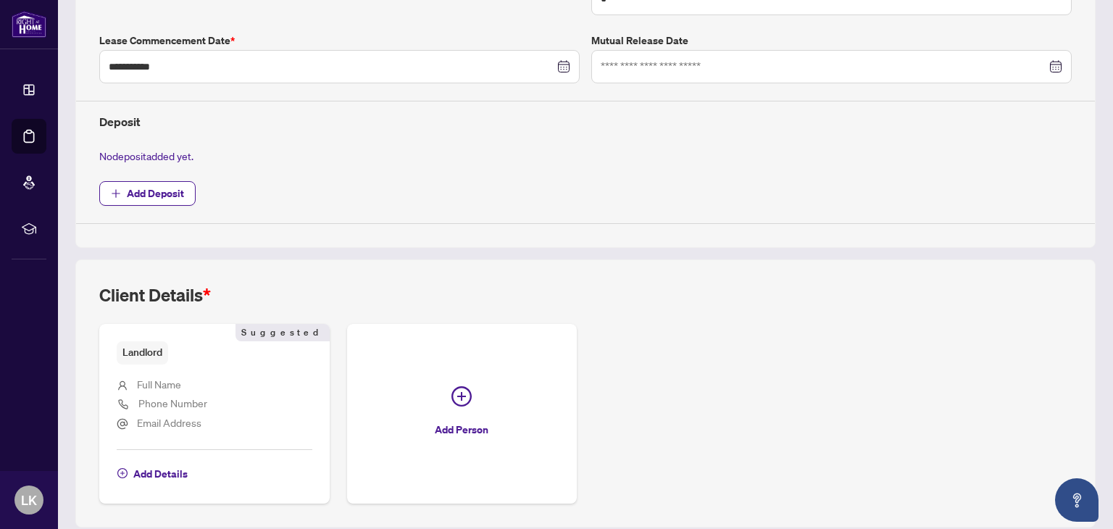
scroll to position [482, 0]
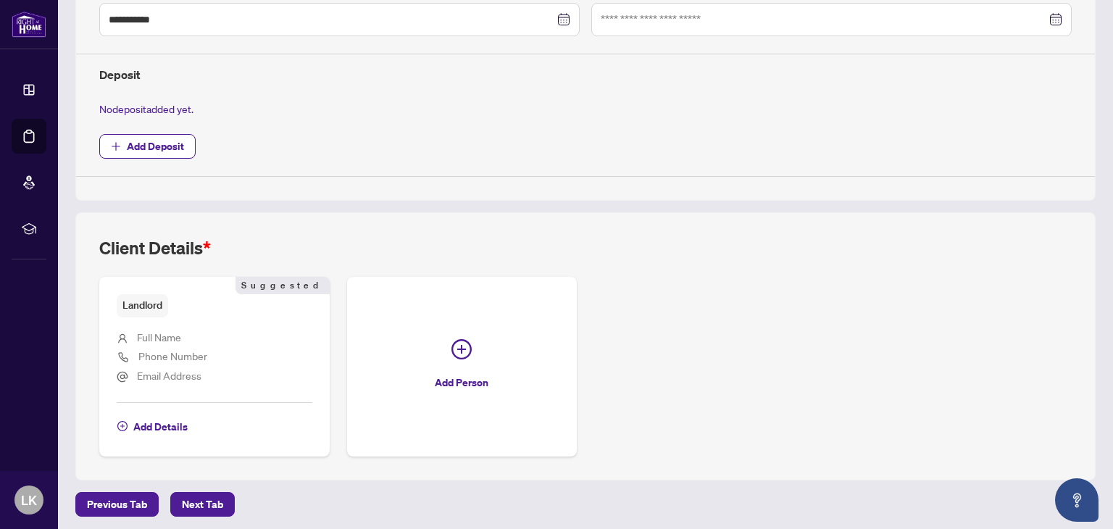
click at [137, 302] on span "Landlord" at bounding box center [142, 305] width 51 height 22
click at [160, 341] on li "Full Name" at bounding box center [215, 338] width 196 height 19
click at [159, 357] on span "Phone Number" at bounding box center [172, 355] width 69 height 13
click at [160, 421] on span "Add Details" at bounding box center [160, 426] width 54 height 23
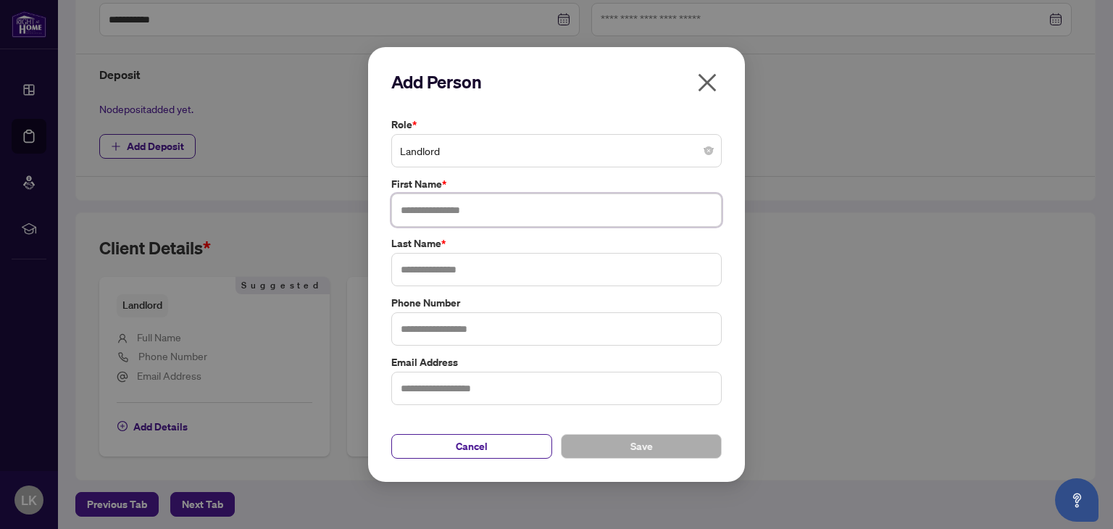
click at [446, 206] on input "text" at bounding box center [556, 209] width 330 height 33
click at [450, 273] on input "text" at bounding box center [556, 269] width 330 height 33
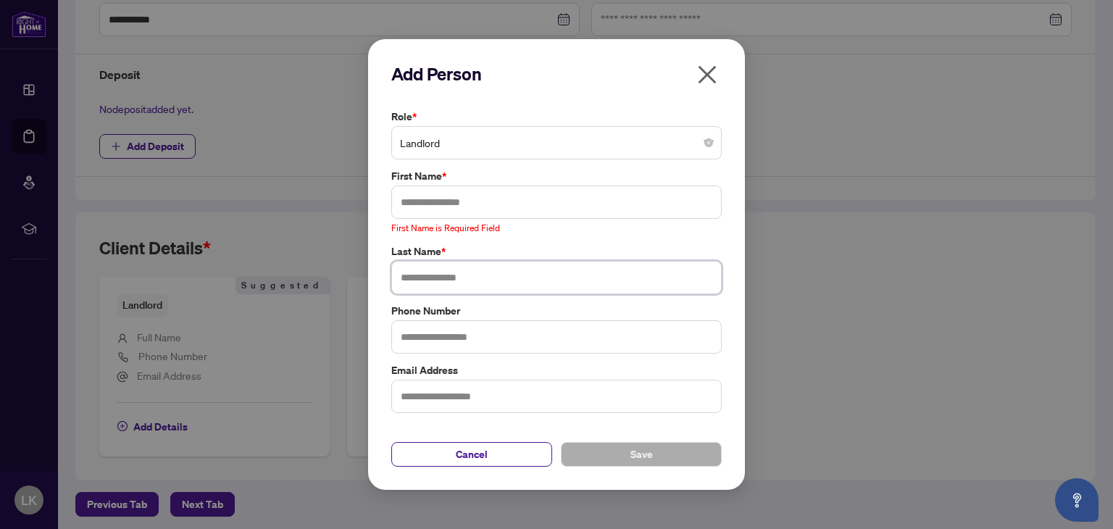
paste input "*********"
type input "*********"
drag, startPoint x: 456, startPoint y: 275, endPoint x: 232, endPoint y: 257, distance: 224.5
click at [232, 257] on div "Add Person Role * Landlord First Name * First Name is Required Field Last Name …" at bounding box center [556, 264] width 1113 height 529
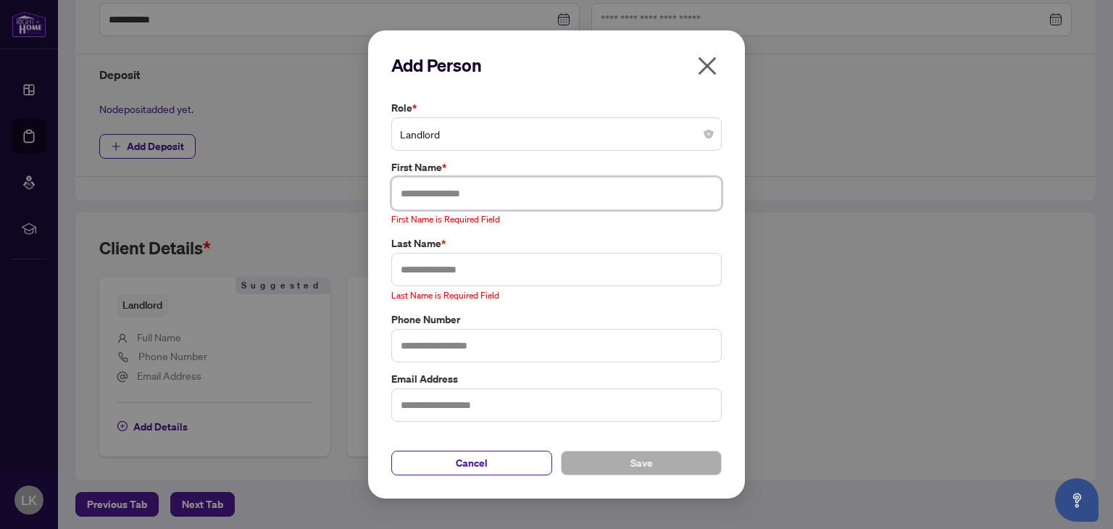
paste input "**********"
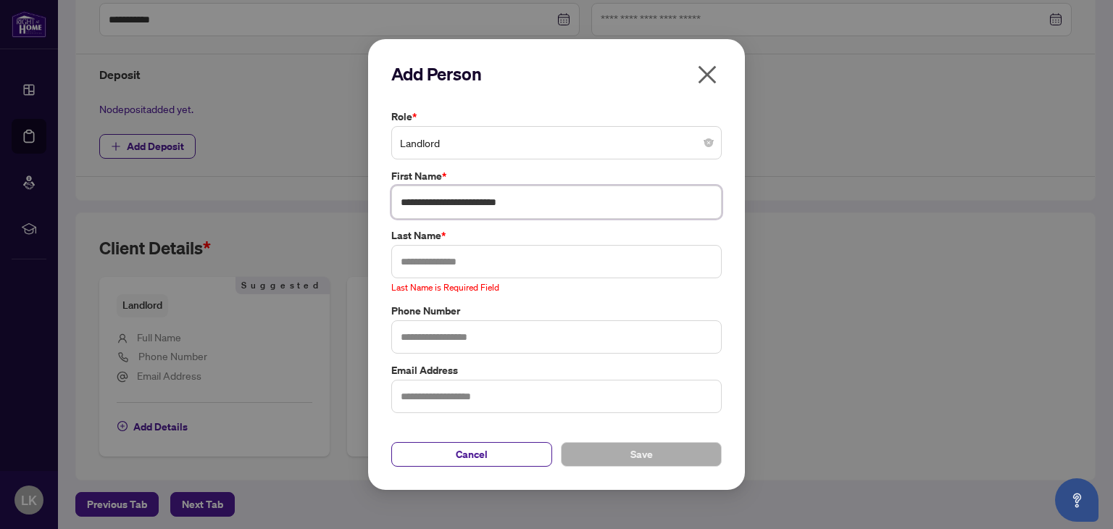
drag, startPoint x: 461, startPoint y: 202, endPoint x: 635, endPoint y: 204, distance: 174.6
click at [635, 204] on input "**********" at bounding box center [556, 201] width 330 height 33
type input "**********"
paste input "**********"
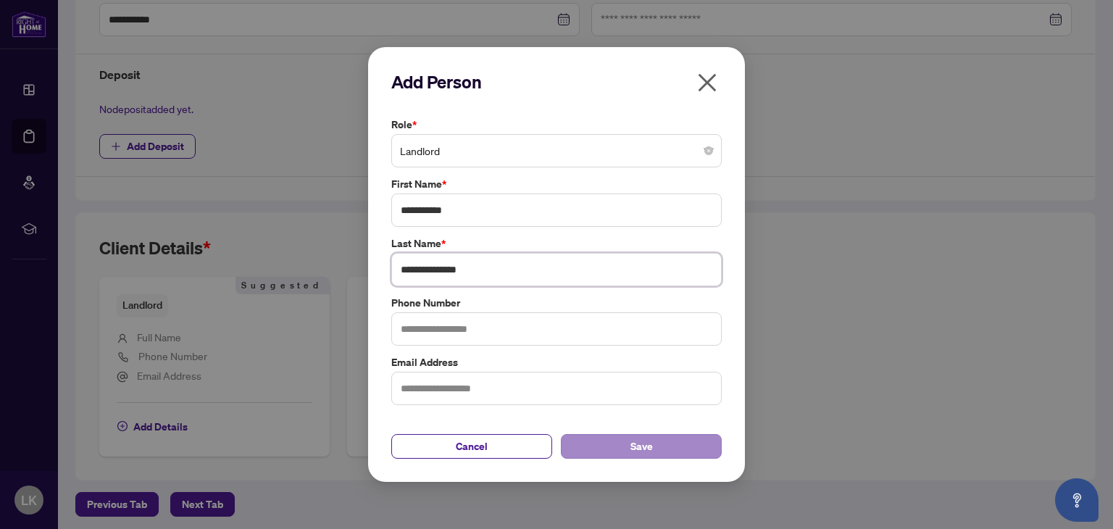
type input "**********"
click at [660, 447] on button "Save" at bounding box center [641, 446] width 161 height 25
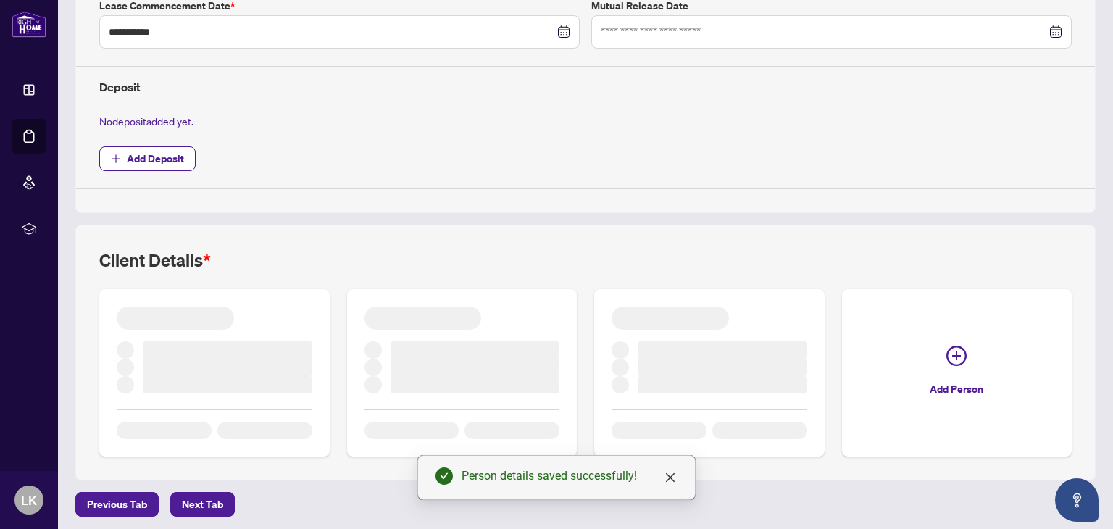
scroll to position [461, 0]
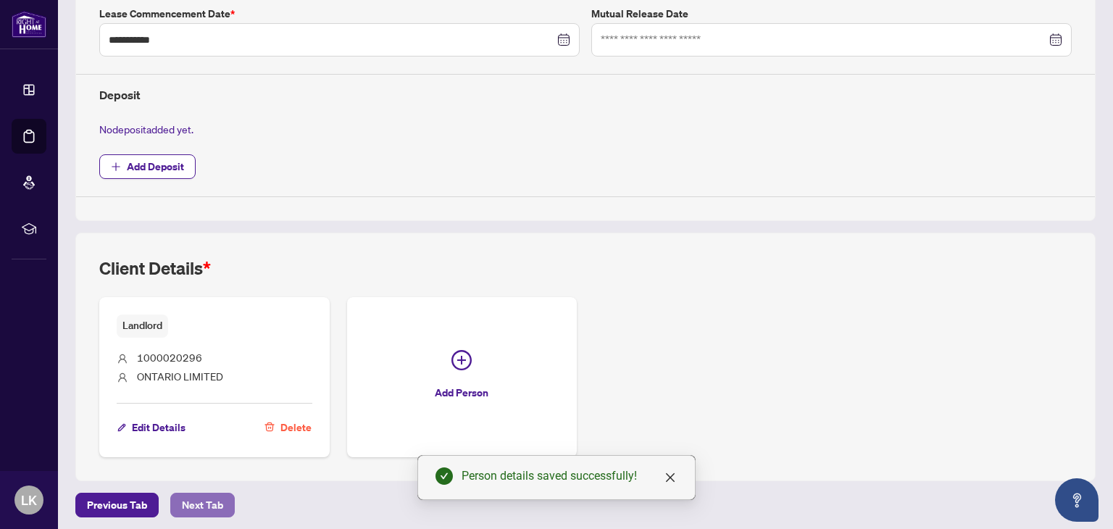
click at [191, 500] on span "Next Tab" at bounding box center [202, 504] width 41 height 23
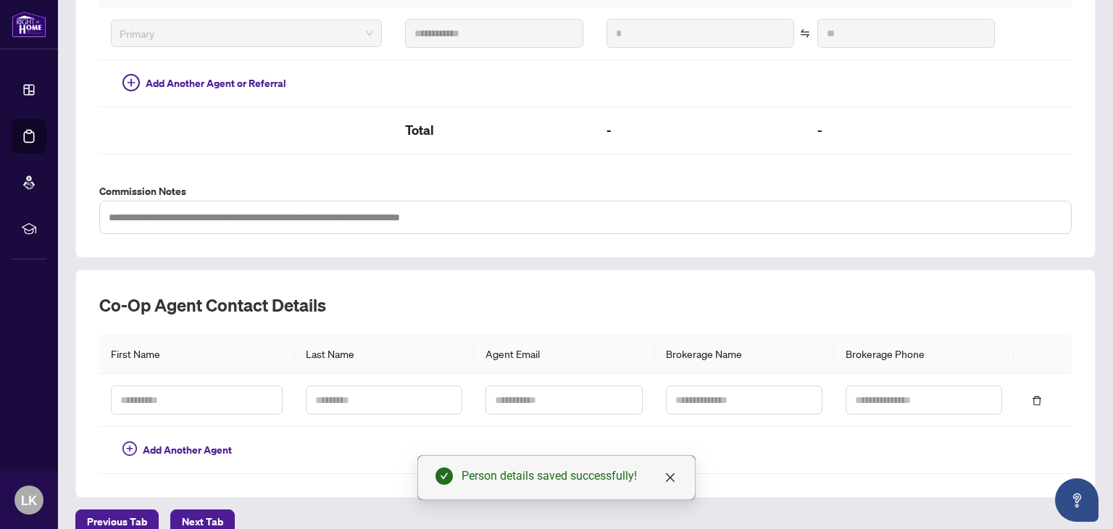
scroll to position [423, 0]
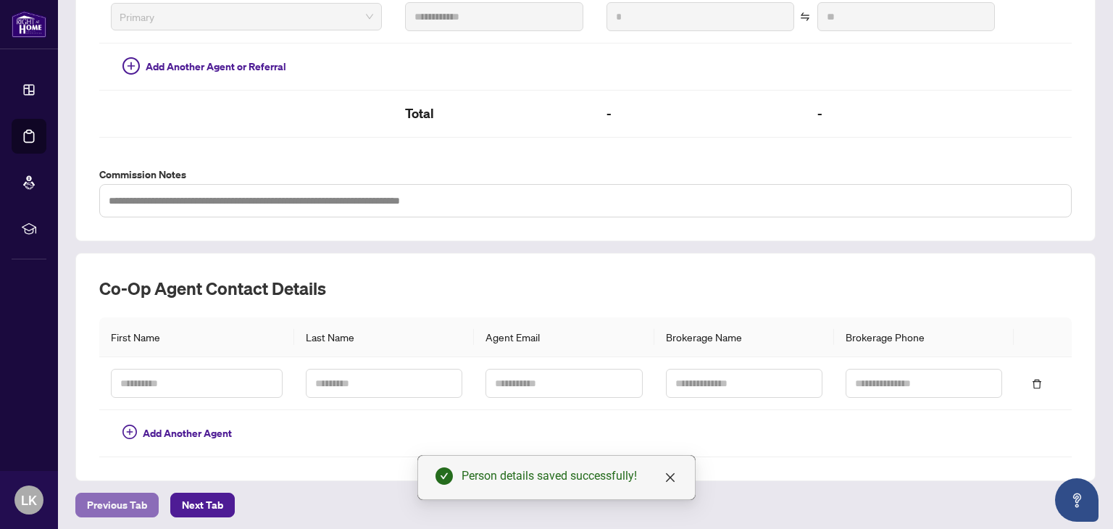
click at [106, 493] on span "Previous Tab" at bounding box center [117, 504] width 60 height 23
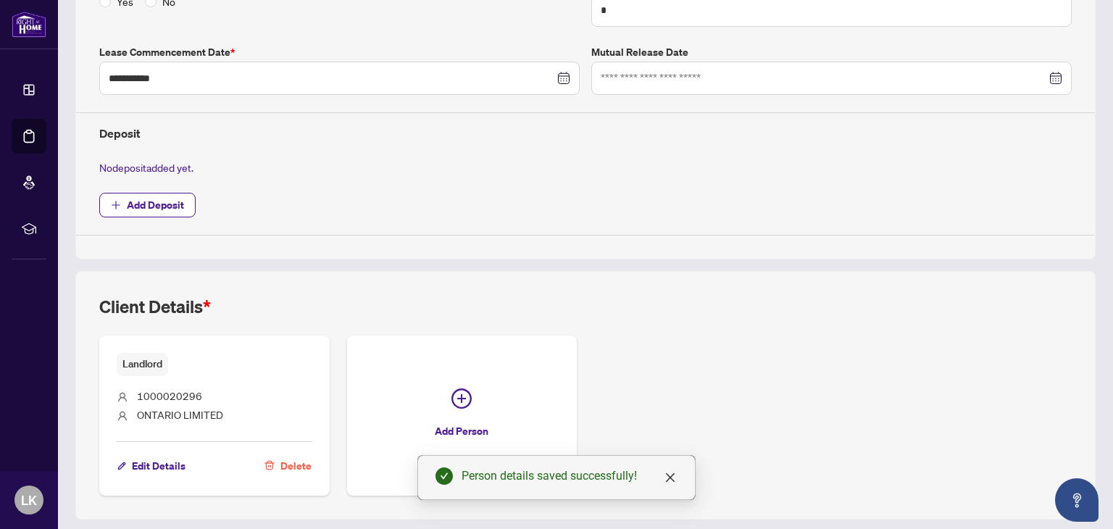
scroll to position [461, 0]
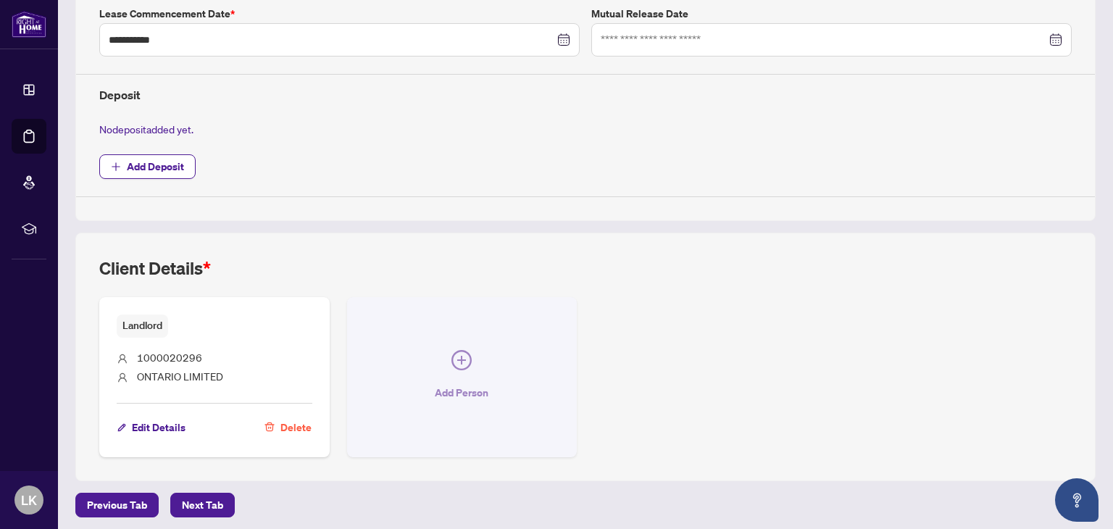
click at [446, 357] on button "Add Person" at bounding box center [462, 376] width 230 height 159
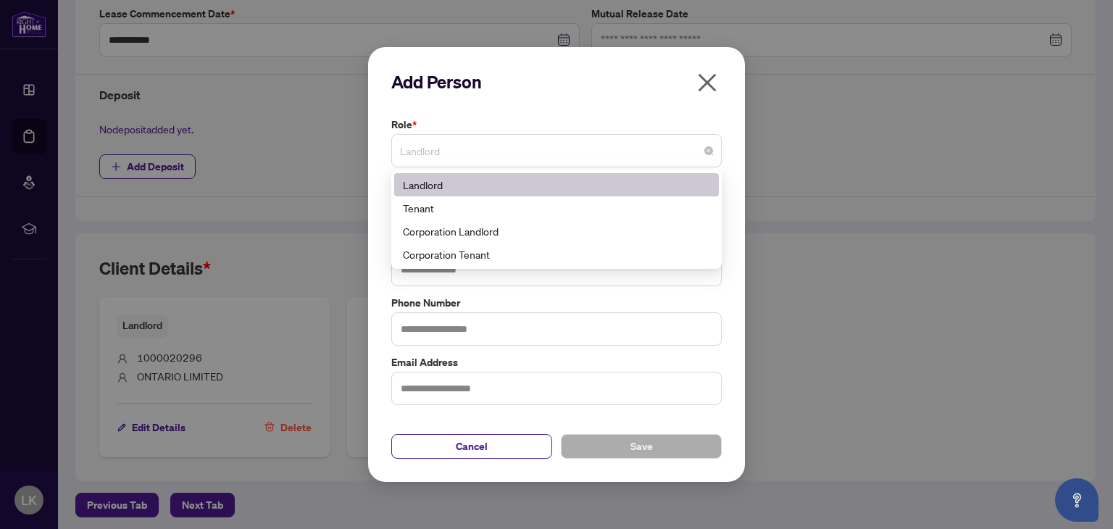
click at [443, 148] on span "Landlord" at bounding box center [556, 151] width 313 height 28
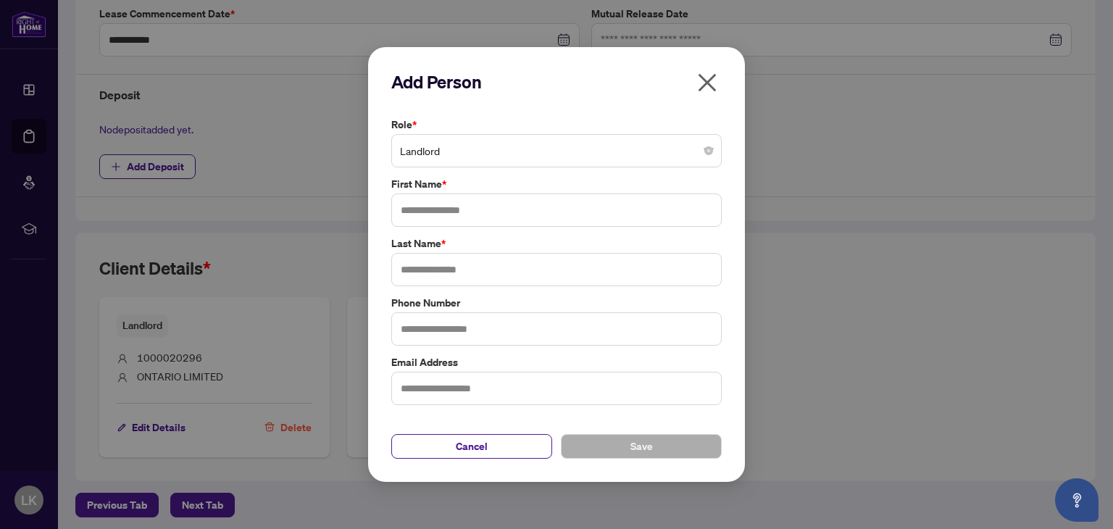
click at [714, 88] on icon "close" at bounding box center [706, 82] width 23 height 23
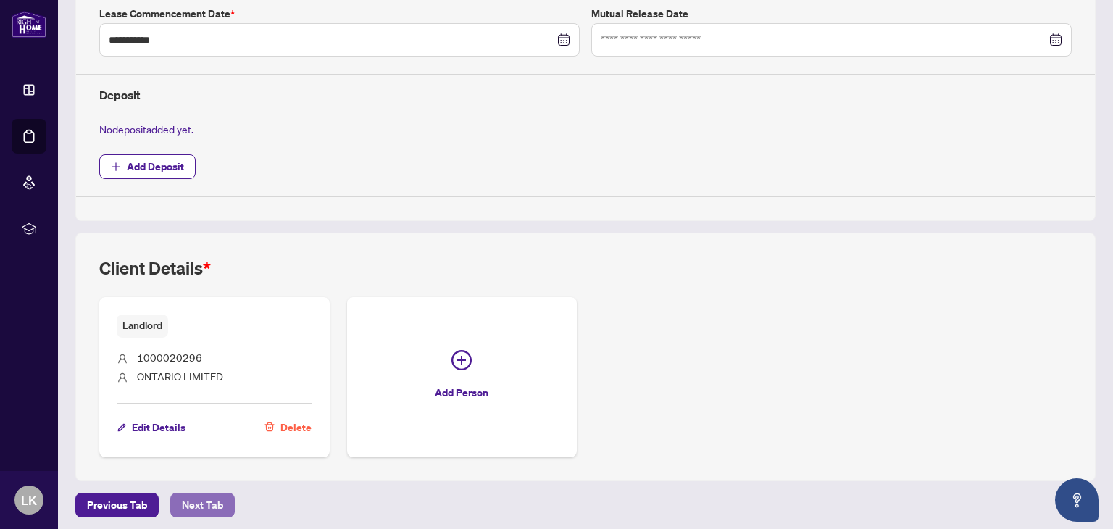
click at [200, 495] on span "Next Tab" at bounding box center [202, 504] width 41 height 23
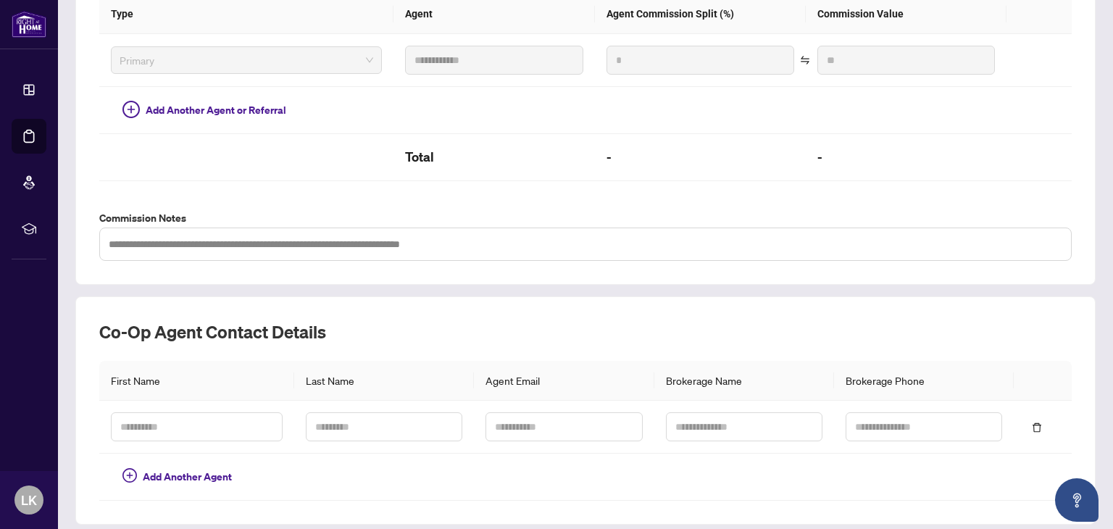
scroll to position [423, 0]
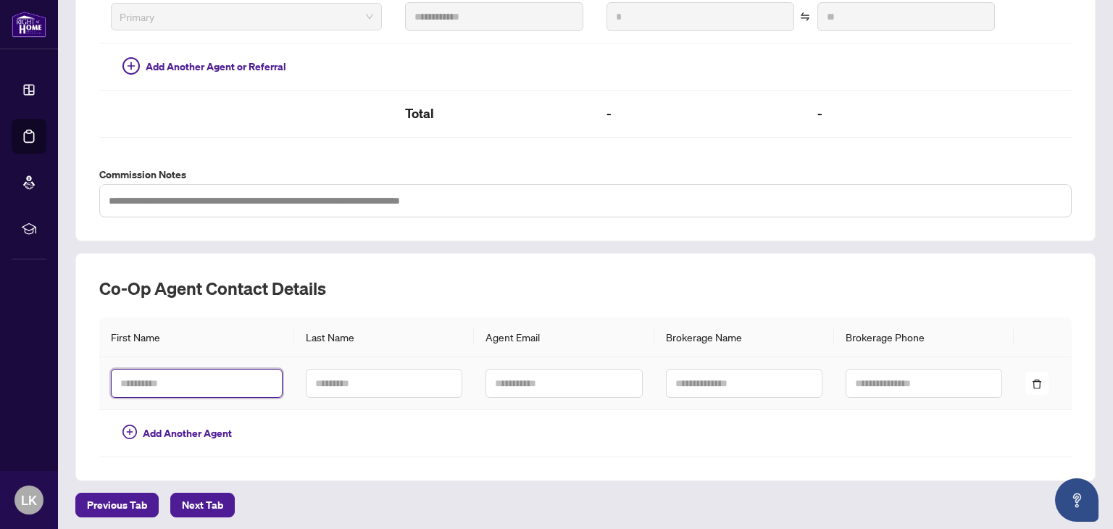
click at [227, 380] on input "text" at bounding box center [197, 383] width 172 height 29
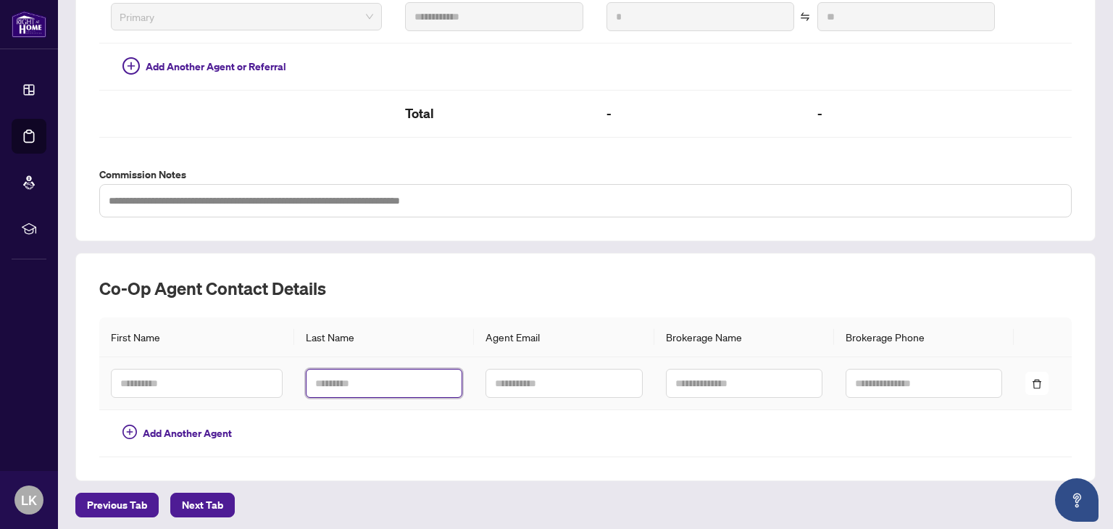
click at [372, 381] on input "text" at bounding box center [384, 383] width 156 height 29
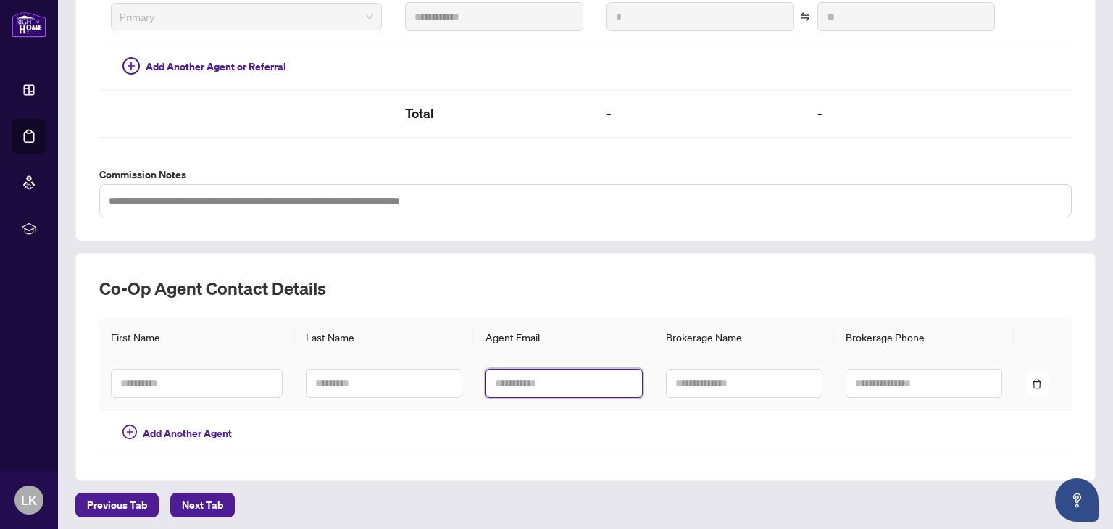
click at [572, 382] on input "text" at bounding box center [563, 383] width 156 height 29
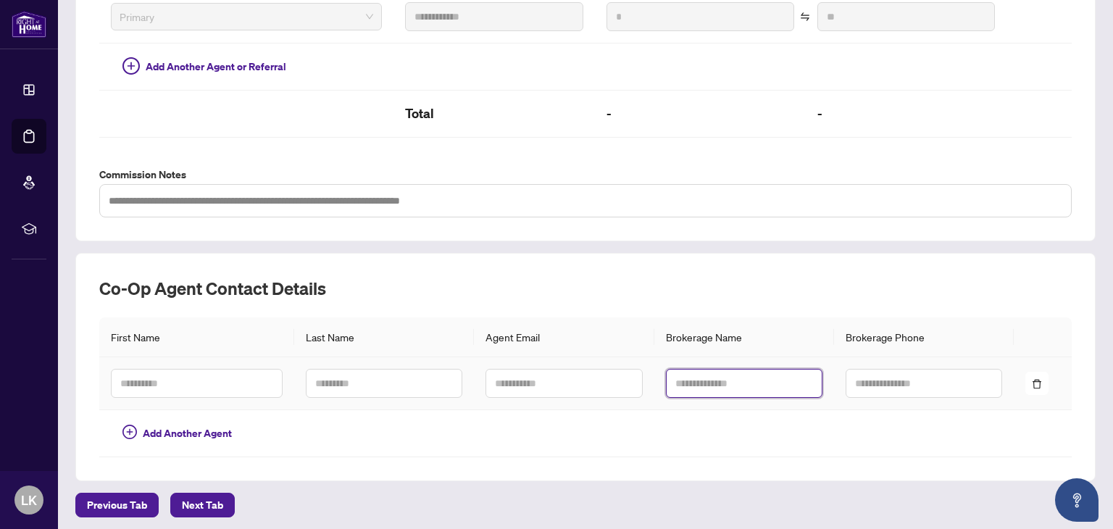
click at [750, 380] on input "text" at bounding box center [744, 383] width 156 height 29
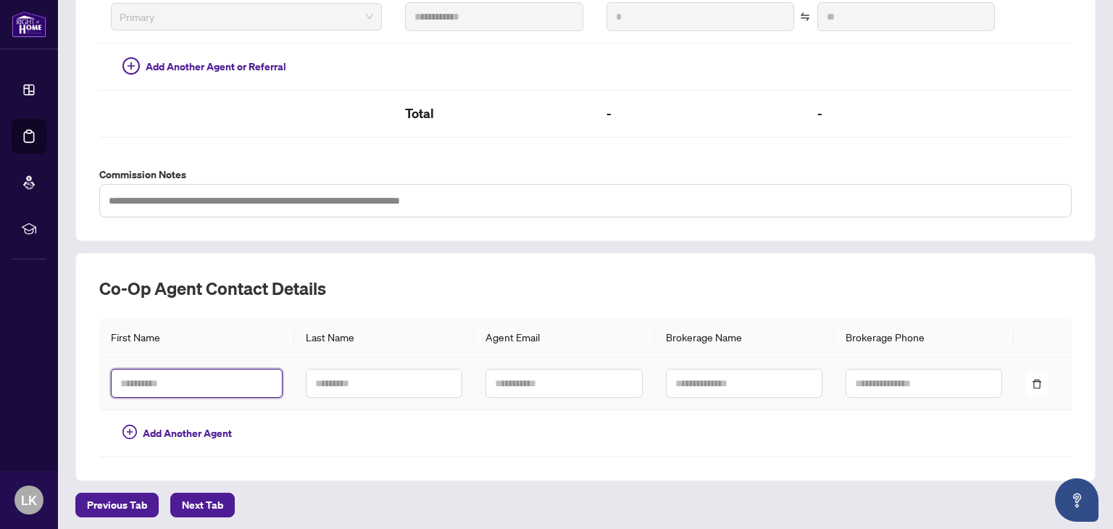
click at [161, 379] on input "text" at bounding box center [197, 383] width 172 height 29
paste input "**********"
click at [133, 377] on input "**********" at bounding box center [197, 383] width 172 height 29
click at [141, 377] on input "**********" at bounding box center [197, 383] width 172 height 29
click at [212, 379] on input "**********" at bounding box center [197, 383] width 172 height 29
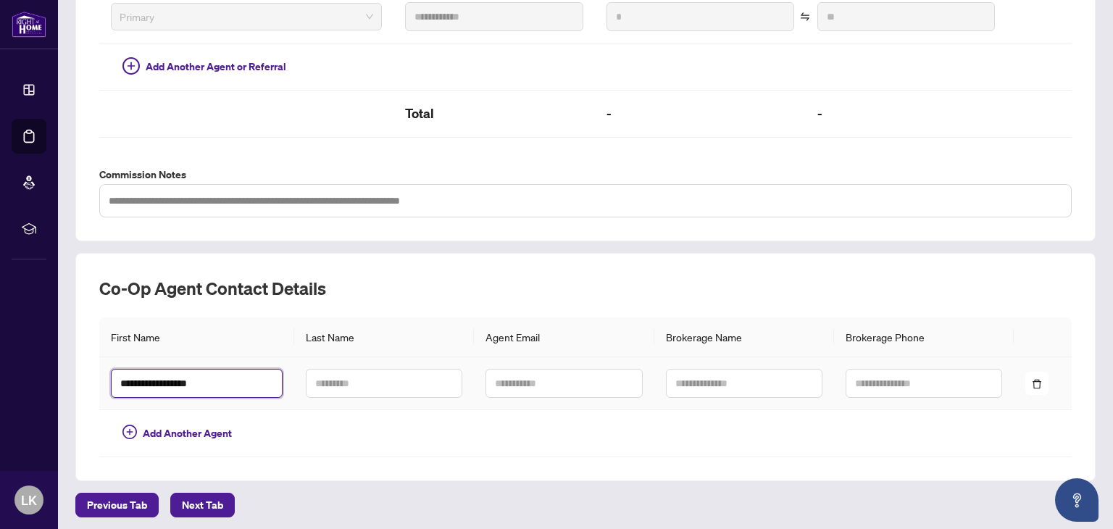
drag, startPoint x: 209, startPoint y: 378, endPoint x: 233, endPoint y: 382, distance: 24.3
click at [233, 382] on input "**********" at bounding box center [197, 383] width 172 height 29
type input "**********"
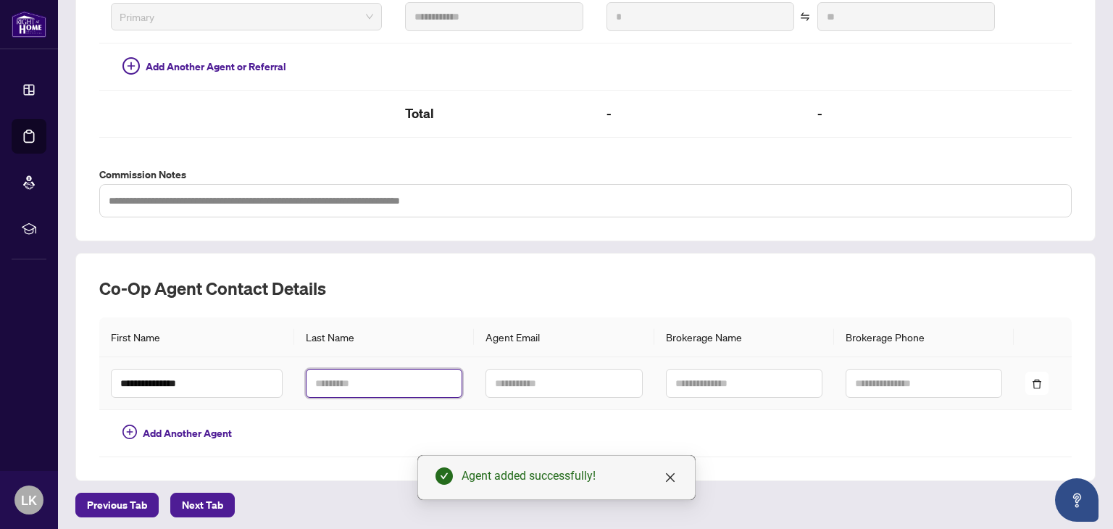
click at [311, 380] on input "text" at bounding box center [384, 383] width 156 height 29
paste input "***"
click at [347, 375] on input "***" at bounding box center [384, 383] width 156 height 29
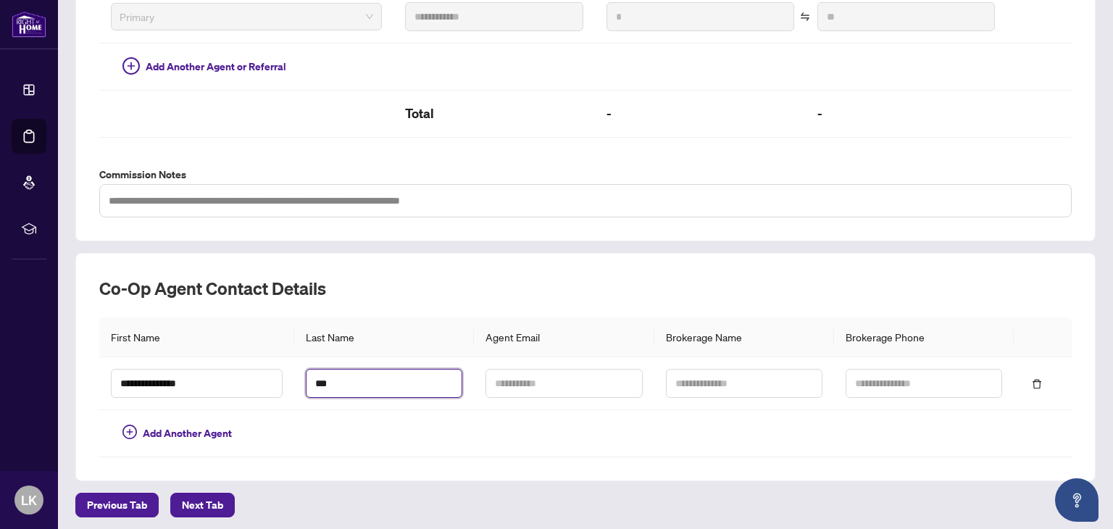
type input "***"
paste input "**********"
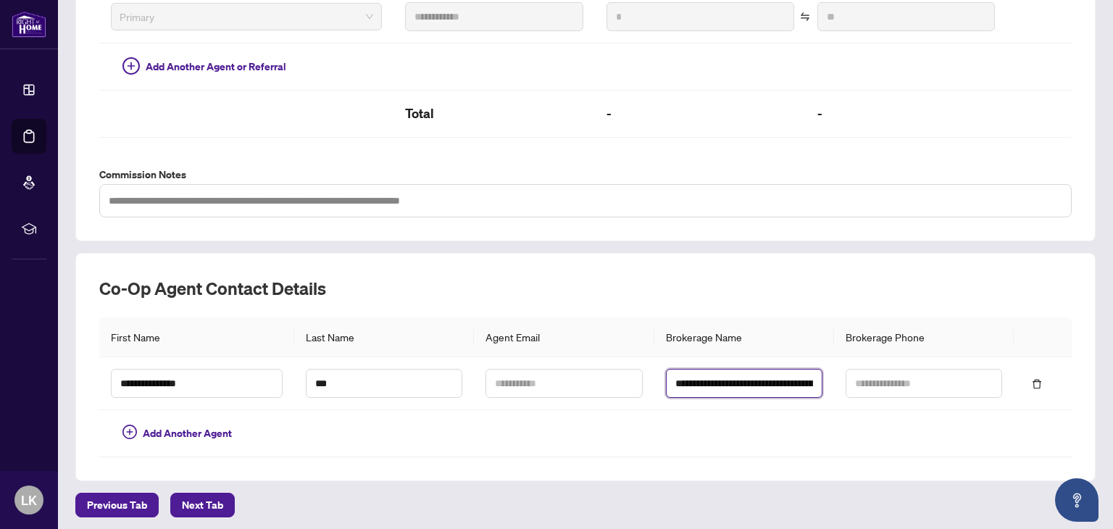
scroll to position [0, 110]
type input "**********"
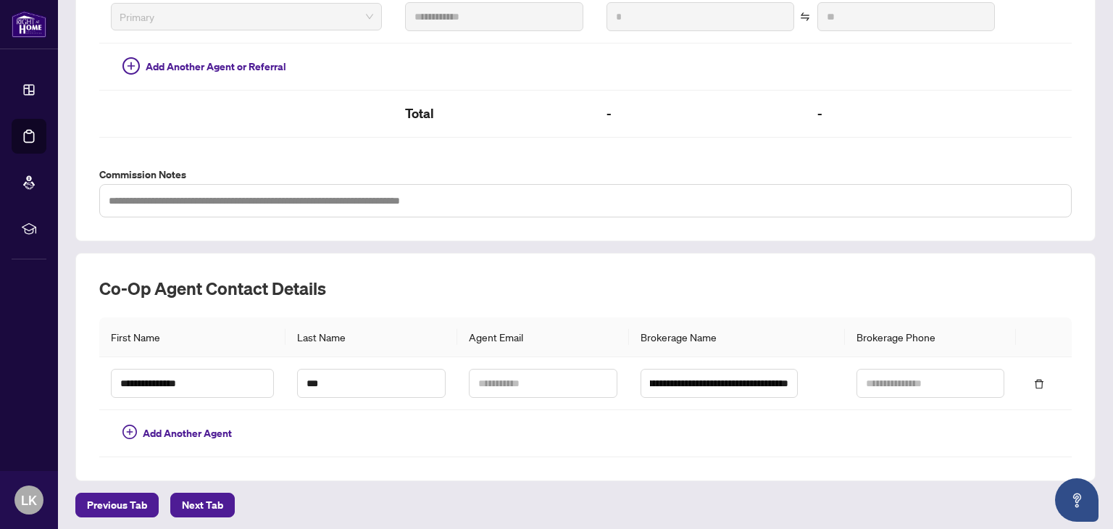
scroll to position [0, 0]
click at [200, 493] on span "Next Tab" at bounding box center [202, 504] width 41 height 23
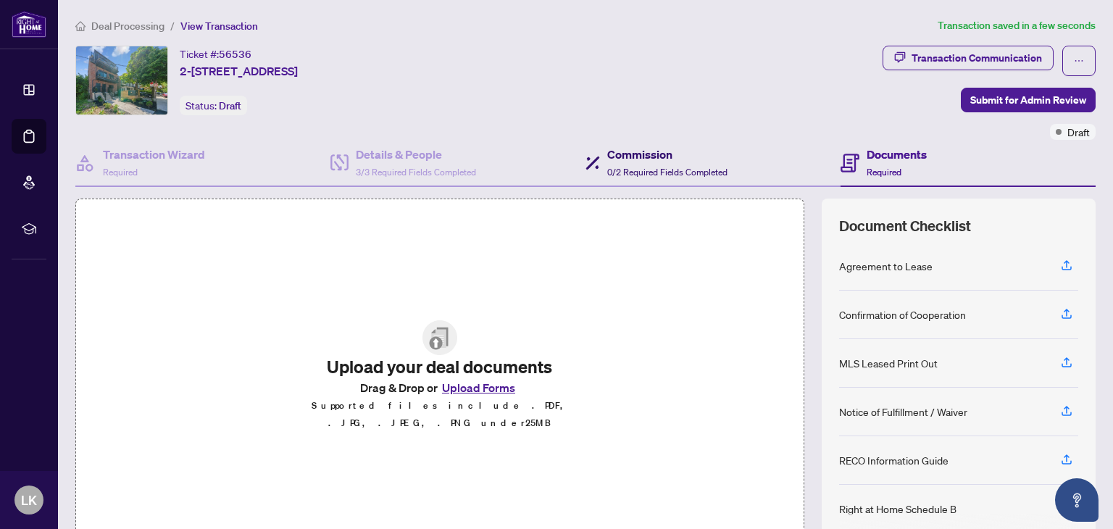
click at [640, 160] on h4 "Commission" at bounding box center [667, 154] width 120 height 17
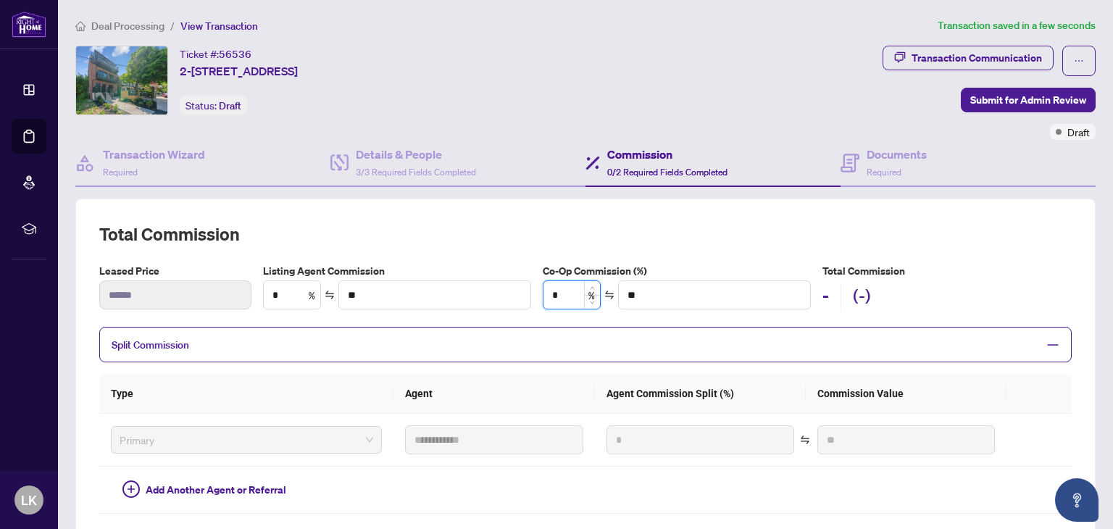
click at [568, 290] on input "*" at bounding box center [571, 295] width 57 height 28
type input "*"
type input "******"
type input "**"
type input "******"
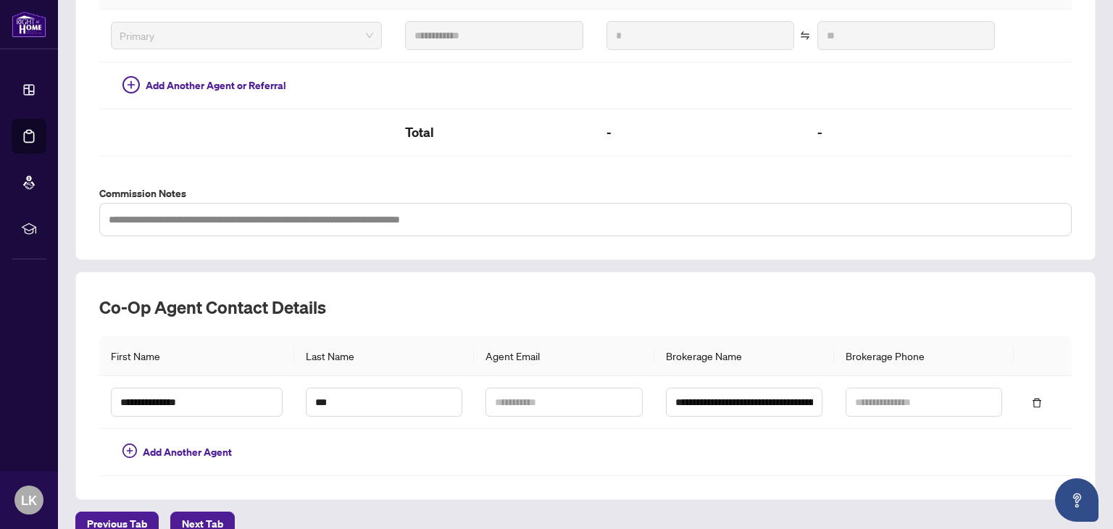
scroll to position [423, 0]
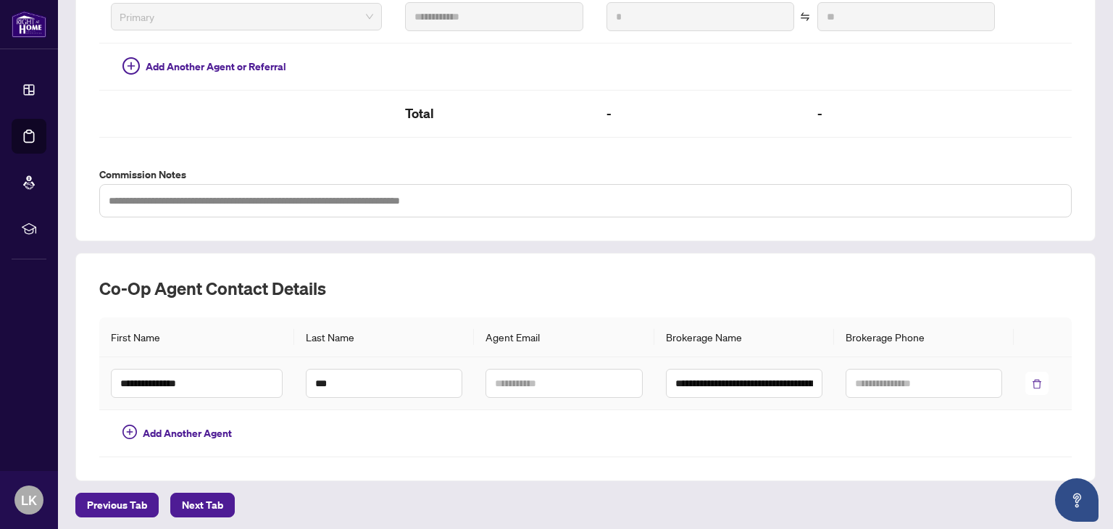
type input "**"
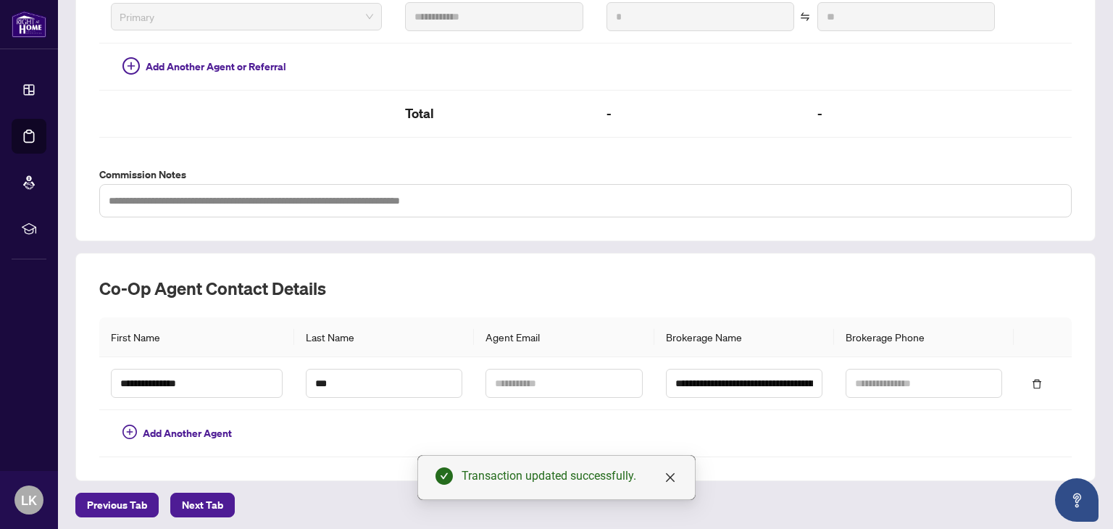
drag, startPoint x: 1032, startPoint y: 376, endPoint x: 774, endPoint y: 437, distance: 265.0
click at [868, 459] on div "**********" at bounding box center [585, 367] width 1020 height 228
click at [208, 495] on span "Next Tab" at bounding box center [202, 504] width 41 height 23
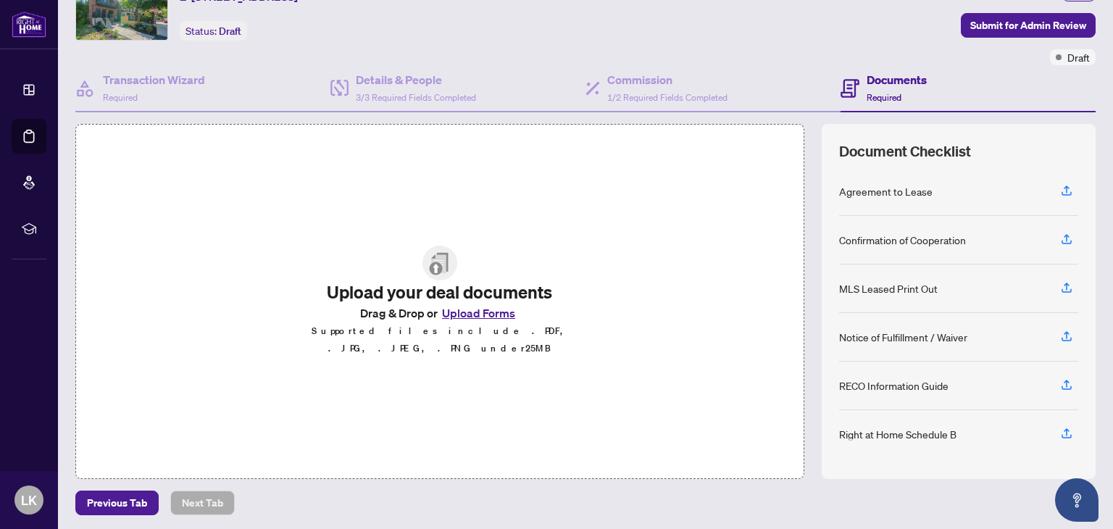
scroll to position [76, 0]
click at [1060, 186] on icon "button" at bounding box center [1066, 189] width 13 height 13
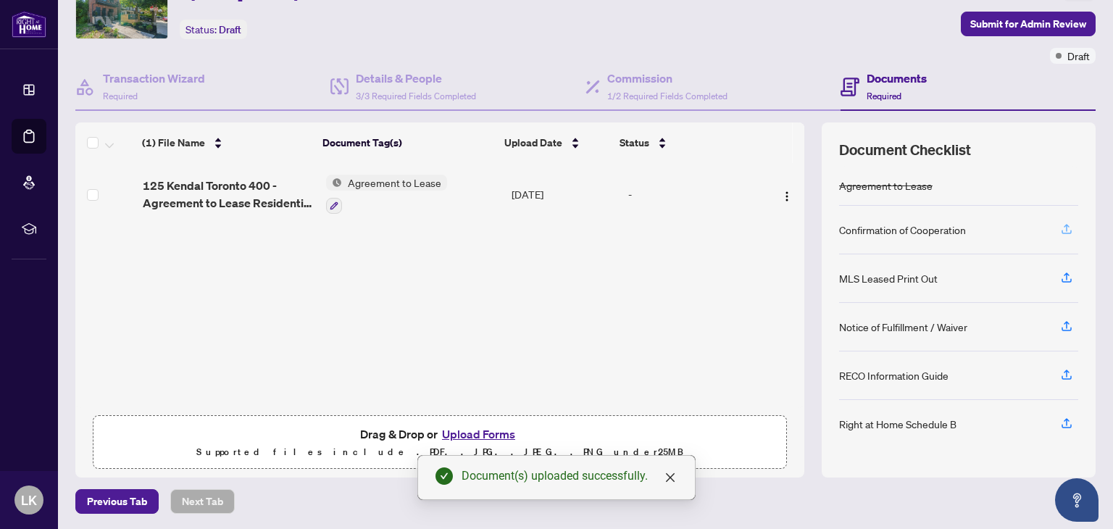
click at [1060, 226] on icon "button" at bounding box center [1066, 228] width 13 height 13
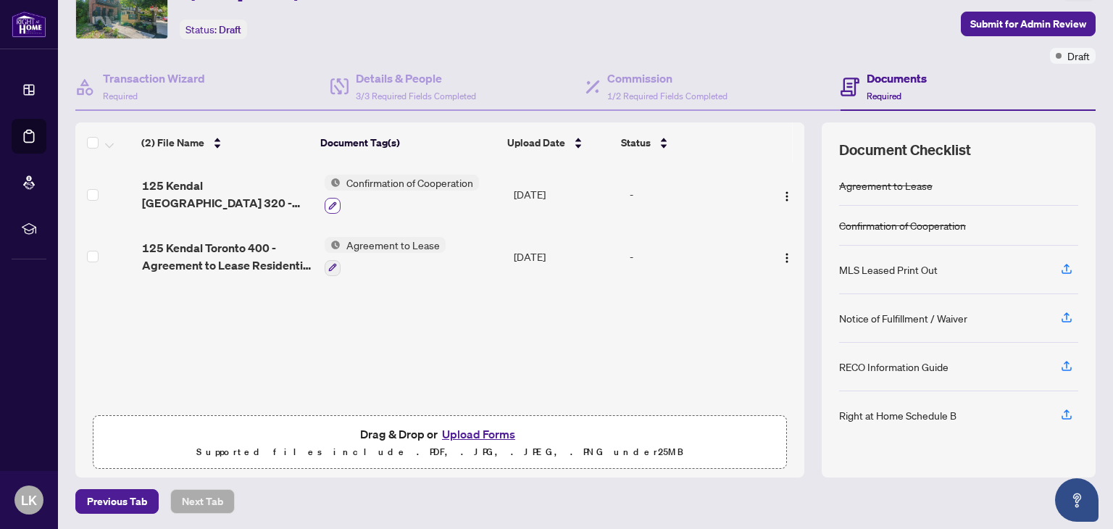
click at [325, 206] on button "button" at bounding box center [333, 206] width 16 height 16
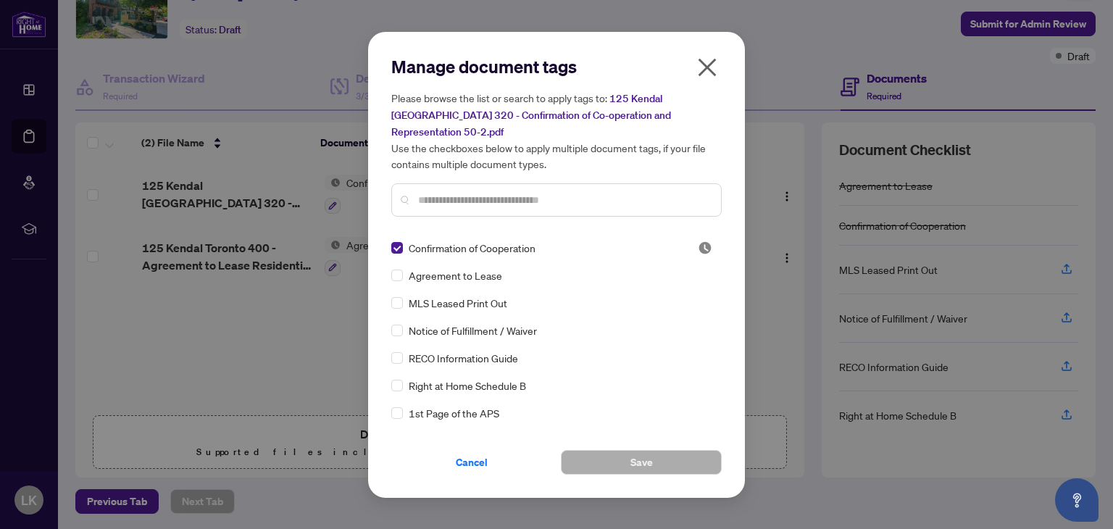
click at [440, 218] on div "Manage document tags Please browse the list or search to apply tags to: 125 Ken…" at bounding box center [556, 141] width 330 height 173
click at [443, 195] on input "text" at bounding box center [563, 200] width 291 height 16
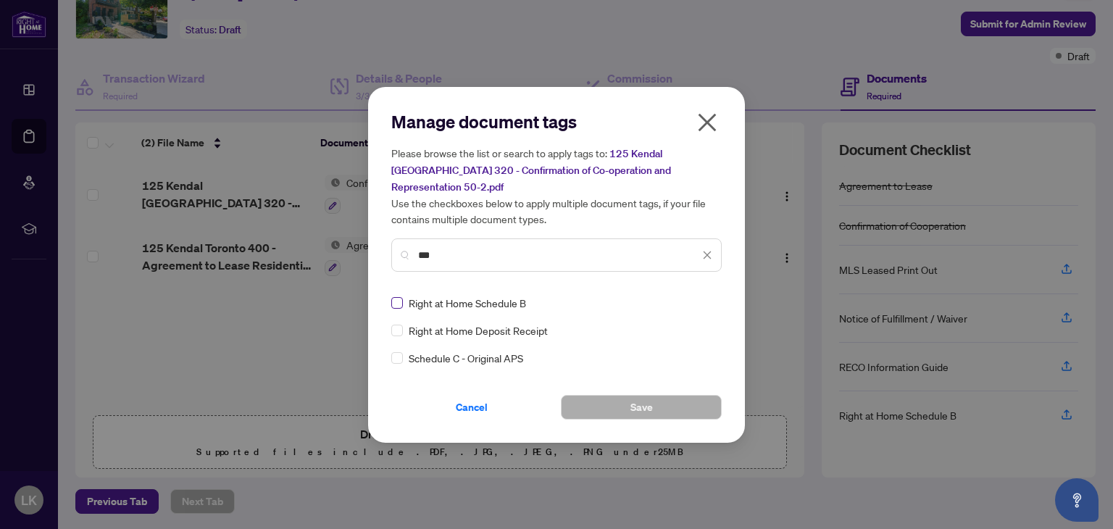
type input "***"
click at [401, 301] on label at bounding box center [397, 303] width 12 height 16
click at [614, 403] on button "Save" at bounding box center [641, 407] width 161 height 25
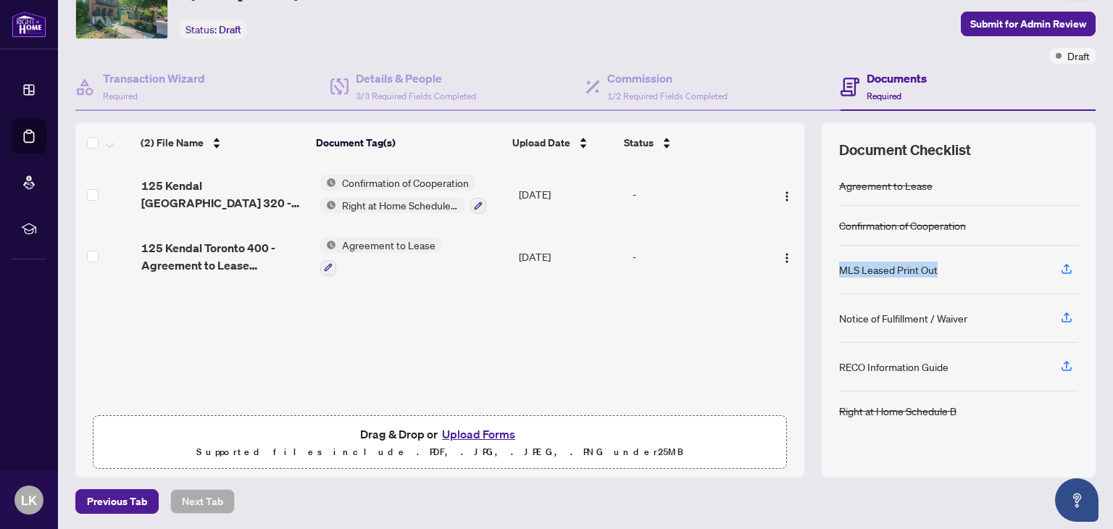
drag, startPoint x: 929, startPoint y: 266, endPoint x: 827, endPoint y: 275, distance: 101.8
click at [839, 275] on div "MLS Leased Print Out" at bounding box center [958, 270] width 239 height 49
copy div "MLS Leased Print Out"
click at [1060, 271] on icon "button" at bounding box center [1066, 268] width 13 height 13
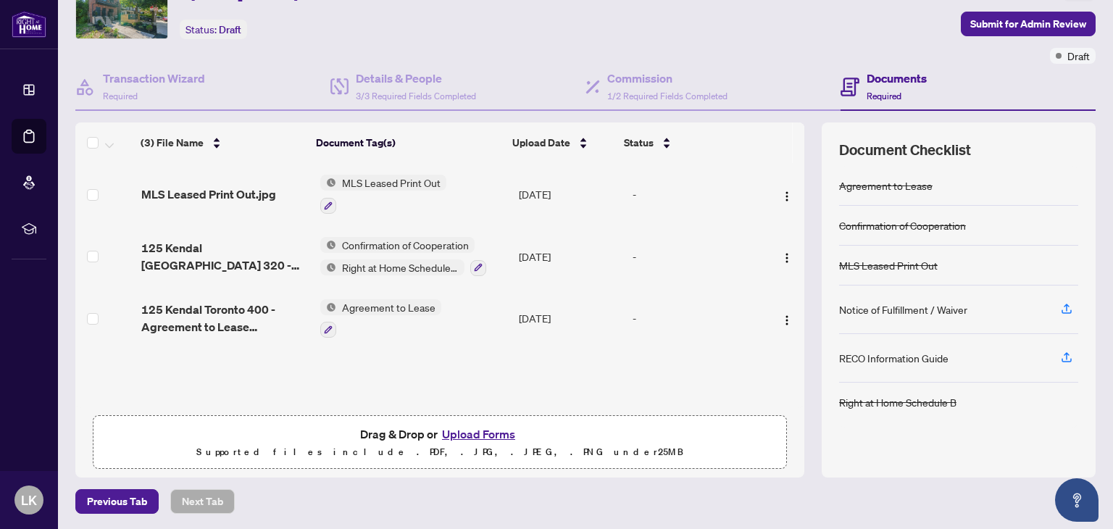
click at [992, 38] on div "Transaction Communication Submit for Admin Review Draft" at bounding box center [988, 17] width 213 height 94
click at [995, 35] on div "Transaction Communication Submit for Admin Review Draft" at bounding box center [988, 17] width 213 height 94
click at [995, 27] on span "Submit for Admin Review" at bounding box center [1028, 23] width 116 height 23
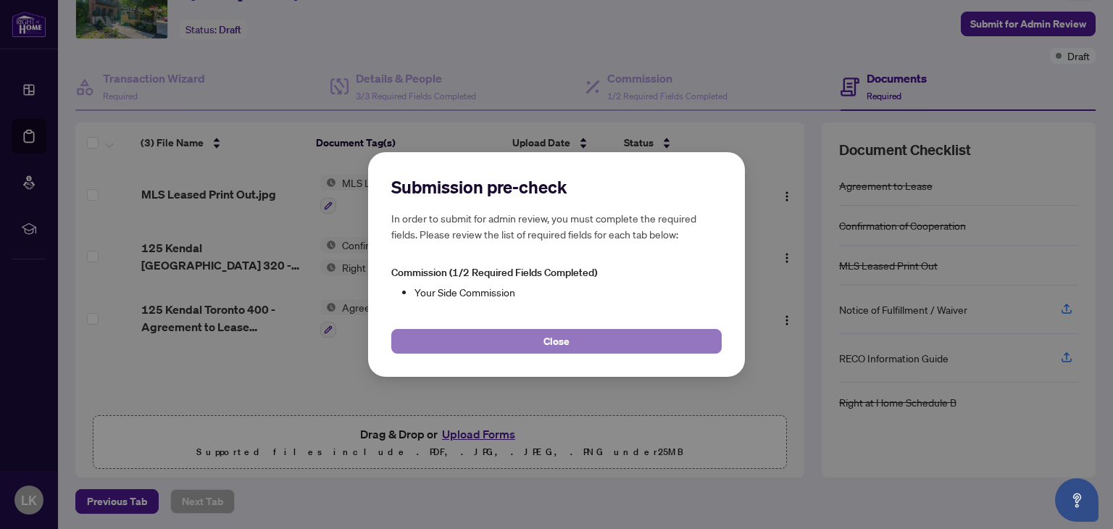
click at [489, 334] on button "Close" at bounding box center [556, 341] width 330 height 25
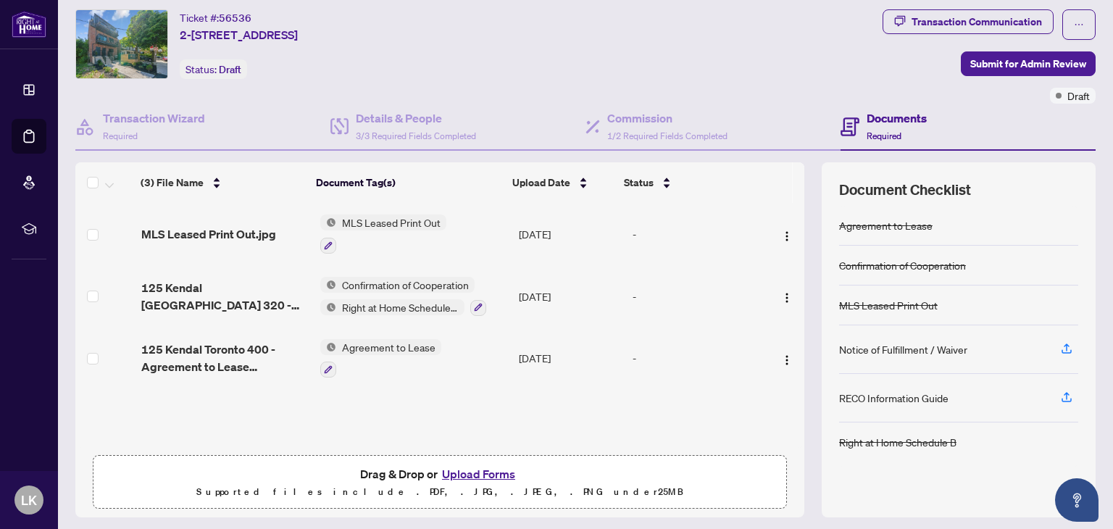
scroll to position [0, 0]
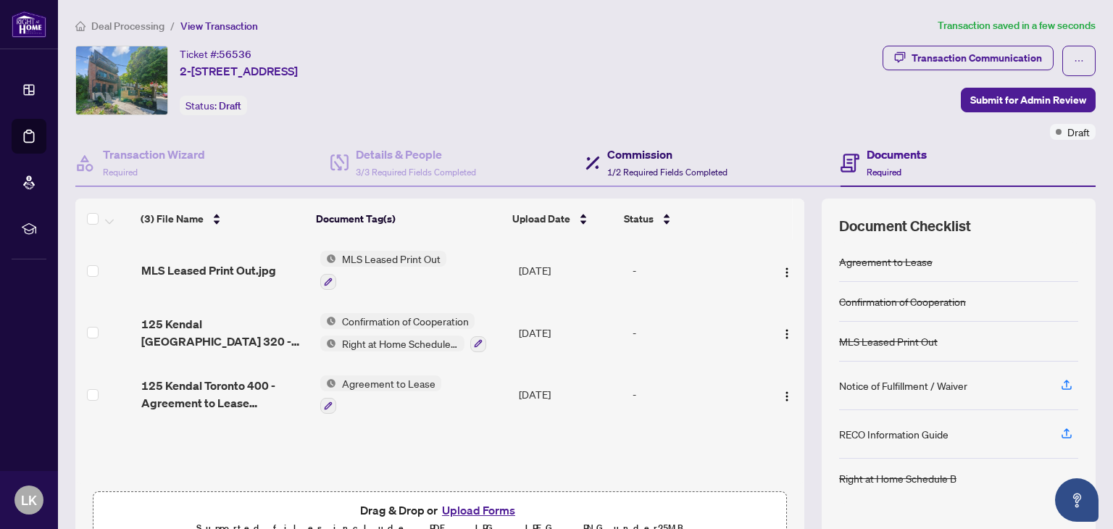
click at [627, 167] on span "1/2 Required Fields Completed" at bounding box center [667, 172] width 120 height 11
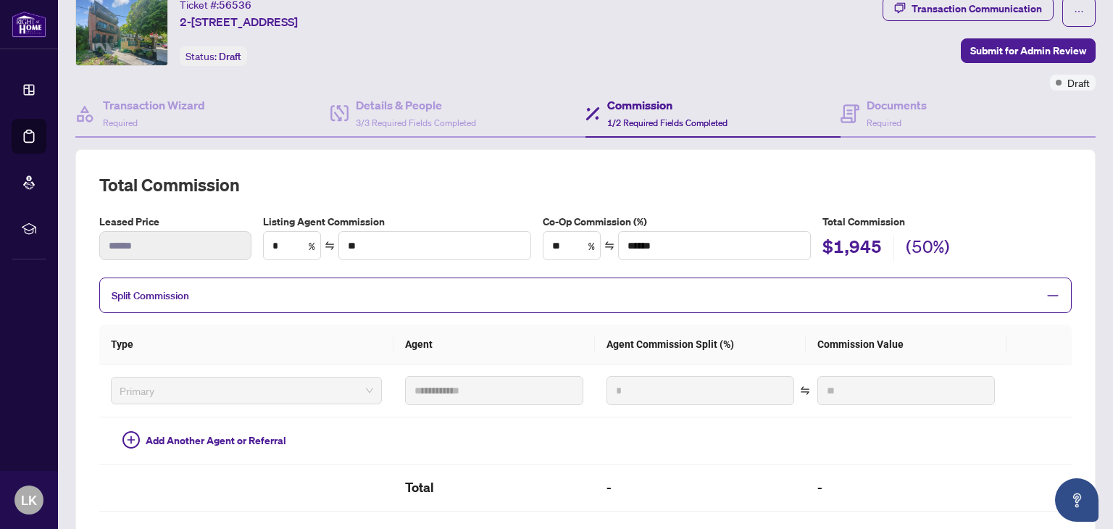
scroll to position [72, 0]
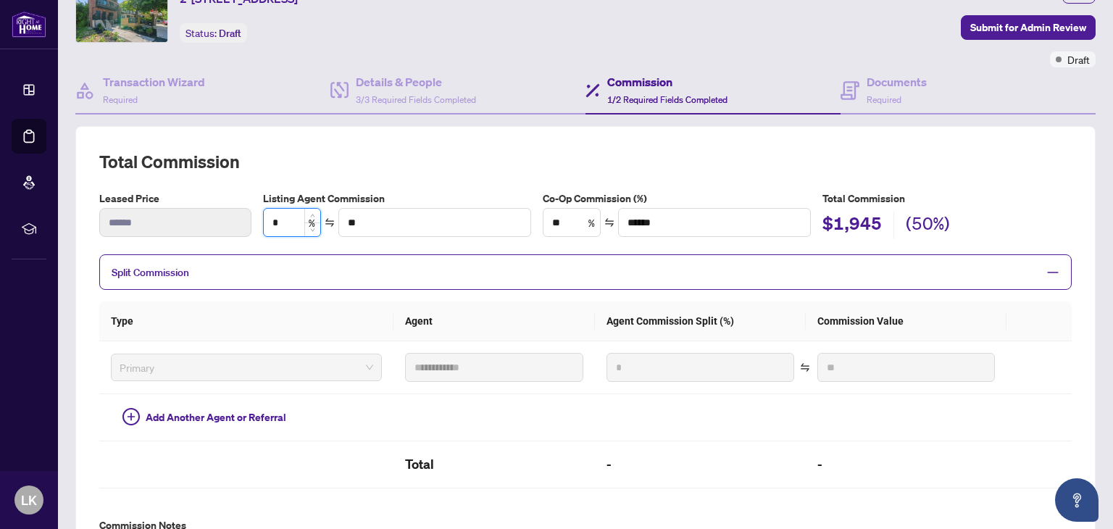
click at [293, 215] on input "*" at bounding box center [292, 223] width 57 height 28
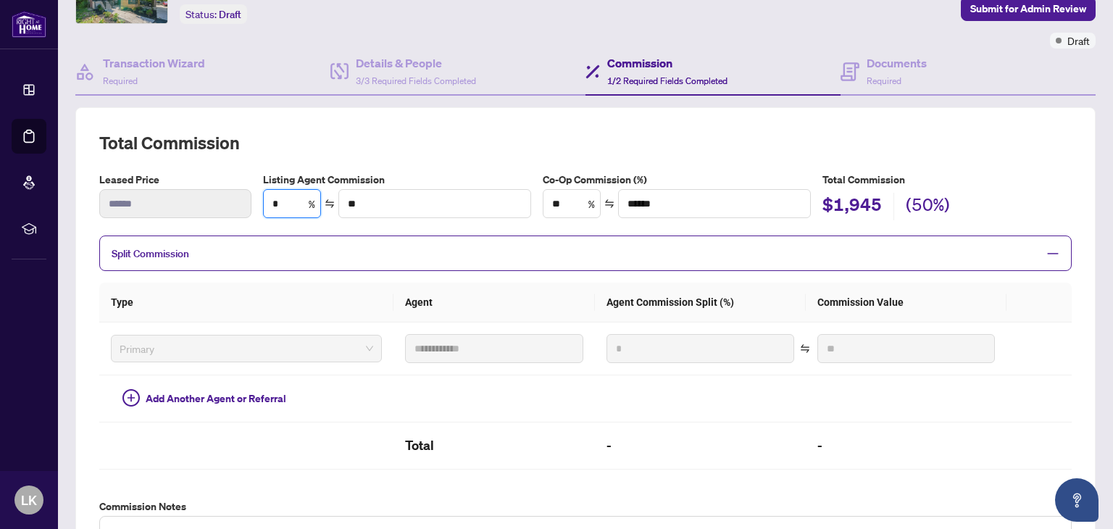
scroll to position [0, 0]
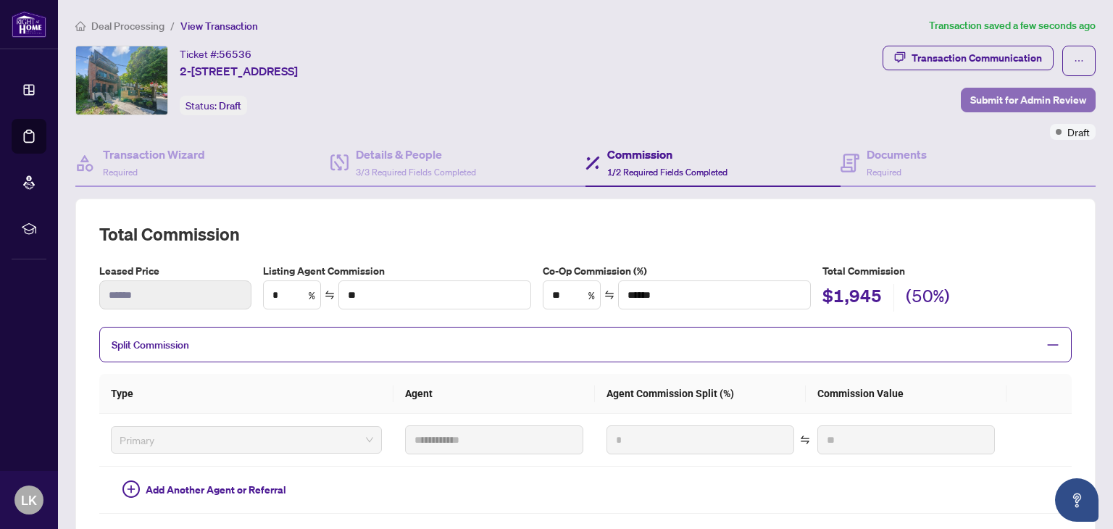
click at [997, 93] on span "Submit for Admin Review" at bounding box center [1028, 99] width 116 height 23
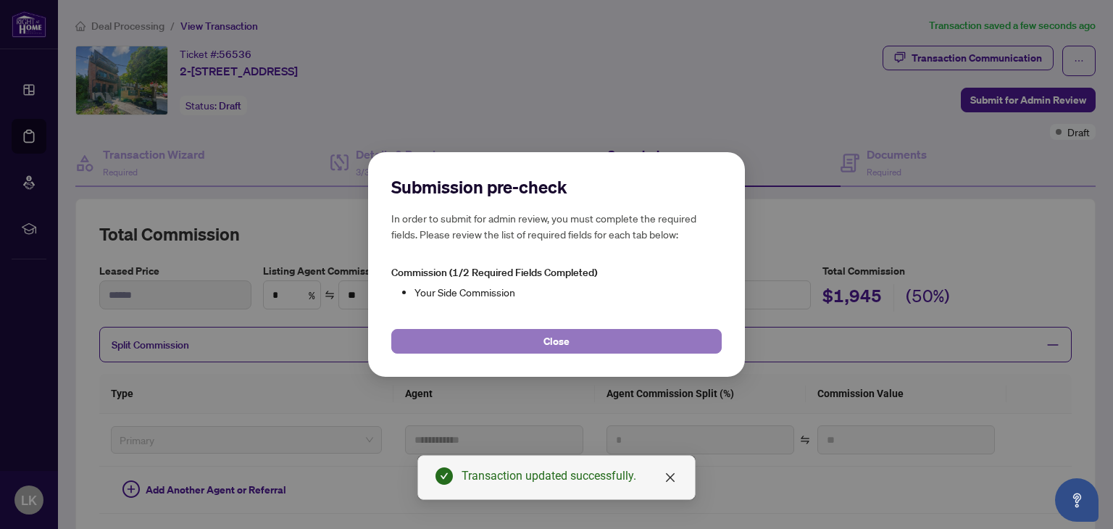
click at [547, 342] on span "Close" at bounding box center [556, 341] width 26 height 23
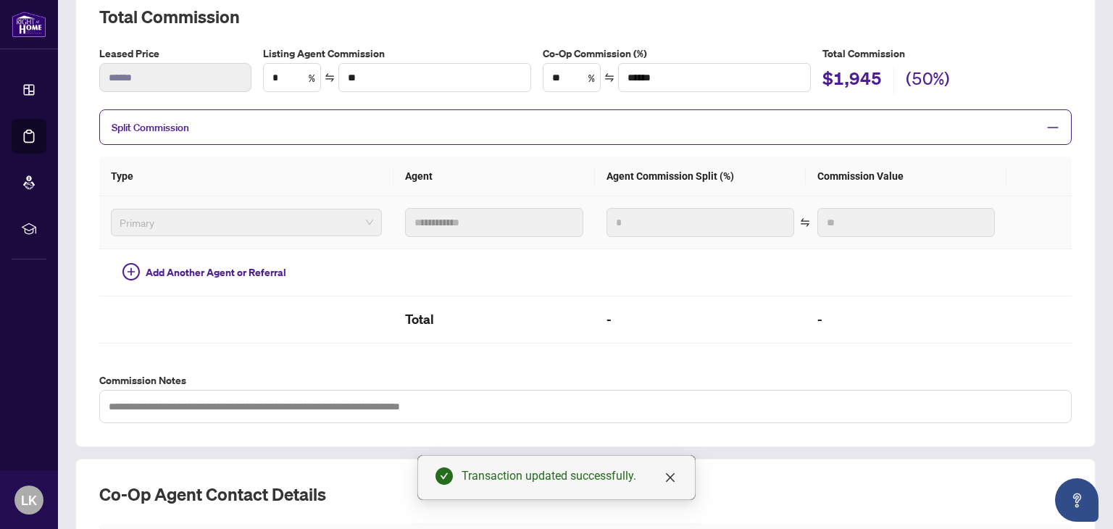
scroll to position [72, 0]
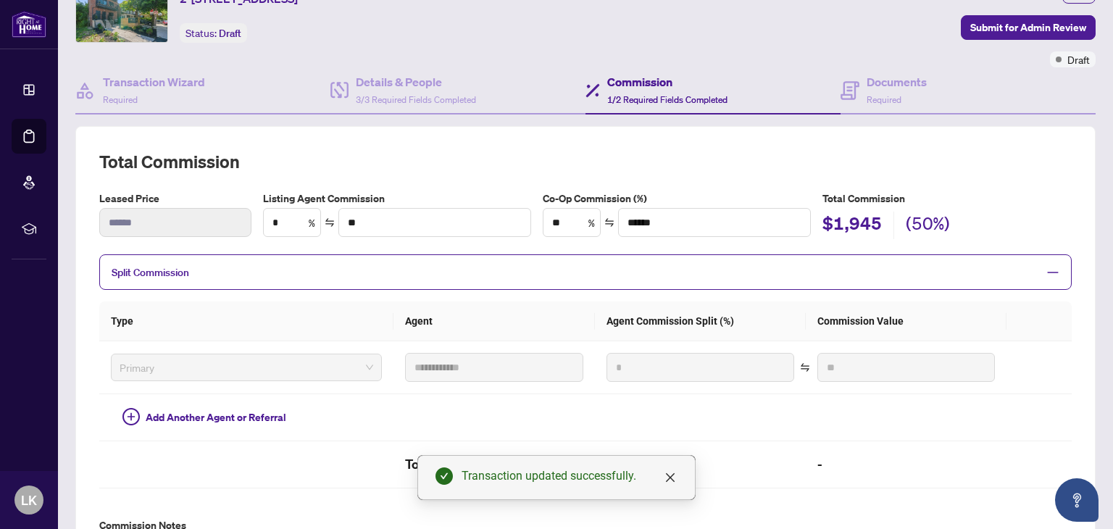
click at [203, 275] on span "Split Commission" at bounding box center [575, 272] width 926 height 17
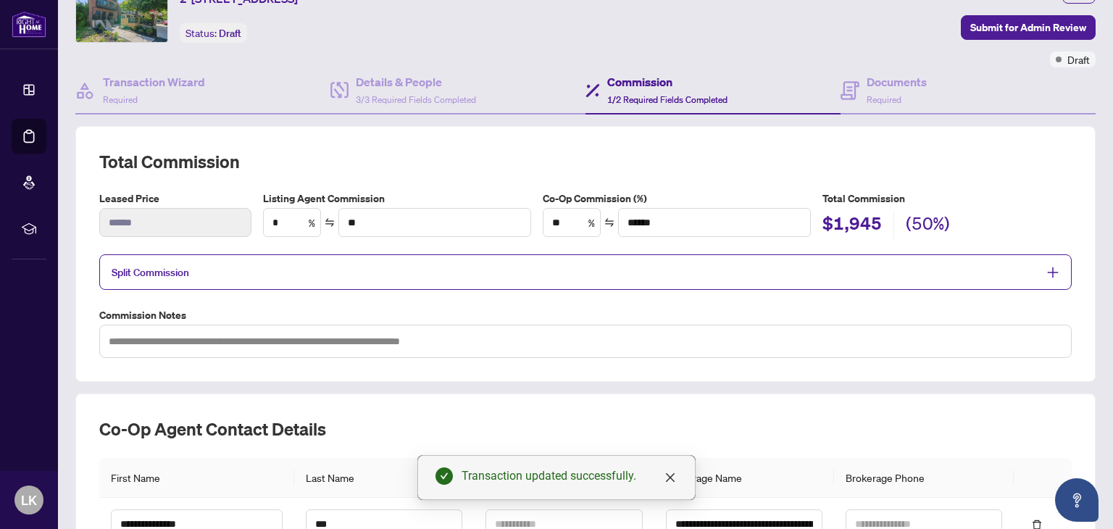
click at [203, 275] on span "Split Commission" at bounding box center [575, 272] width 926 height 17
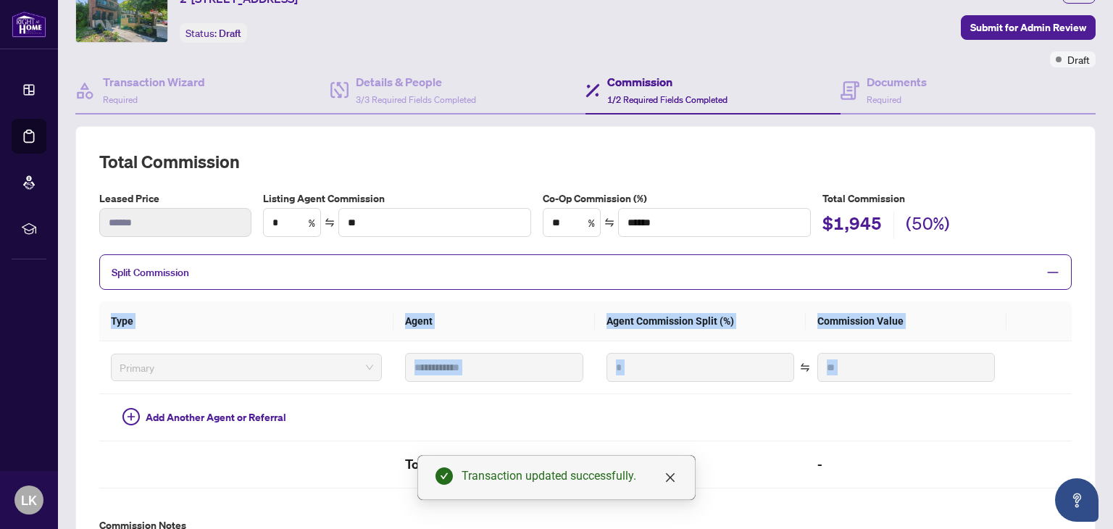
drag, startPoint x: 203, startPoint y: 275, endPoint x: 443, endPoint y: 399, distance: 270.9
click at [443, 399] on div "**********" at bounding box center [585, 377] width 972 height 246
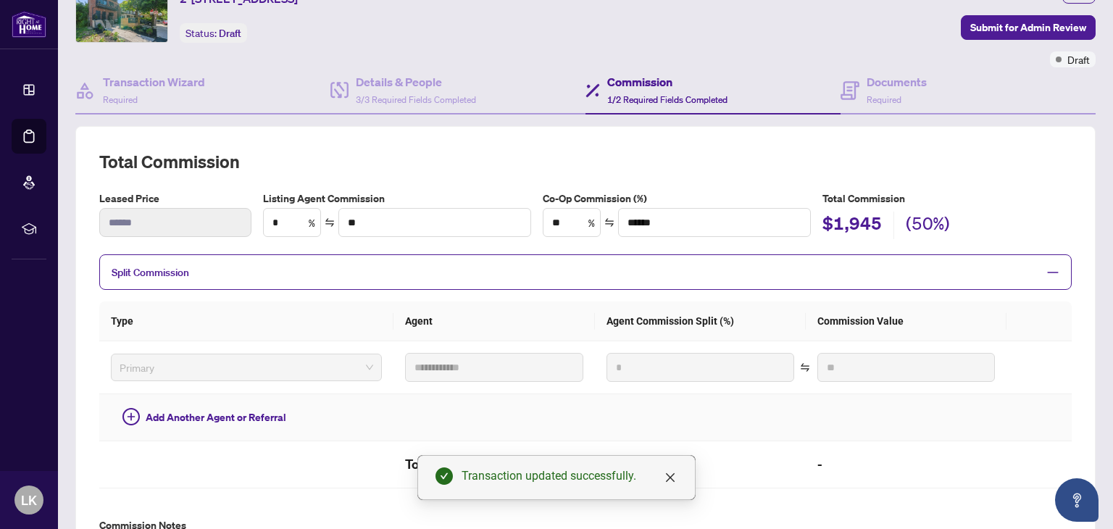
click at [626, 415] on td at bounding box center [700, 417] width 211 height 47
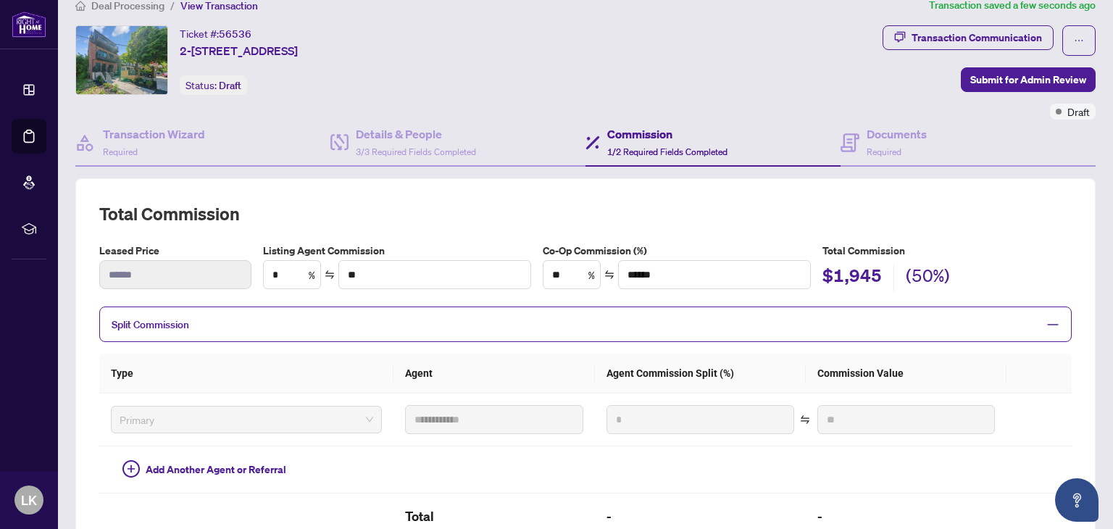
scroll to position [0, 0]
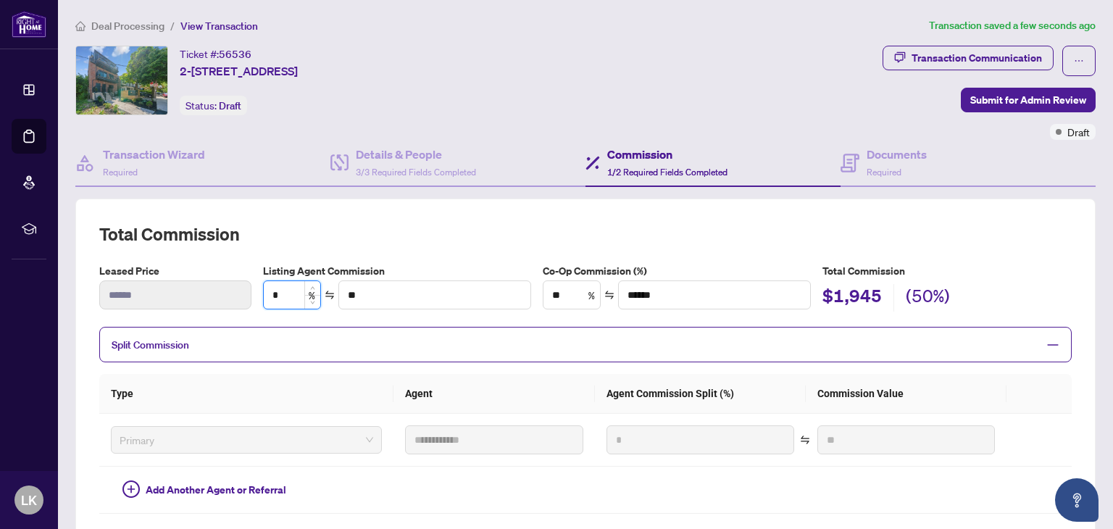
click at [280, 287] on input "*" at bounding box center [292, 295] width 57 height 28
type input "****"
type input "*****"
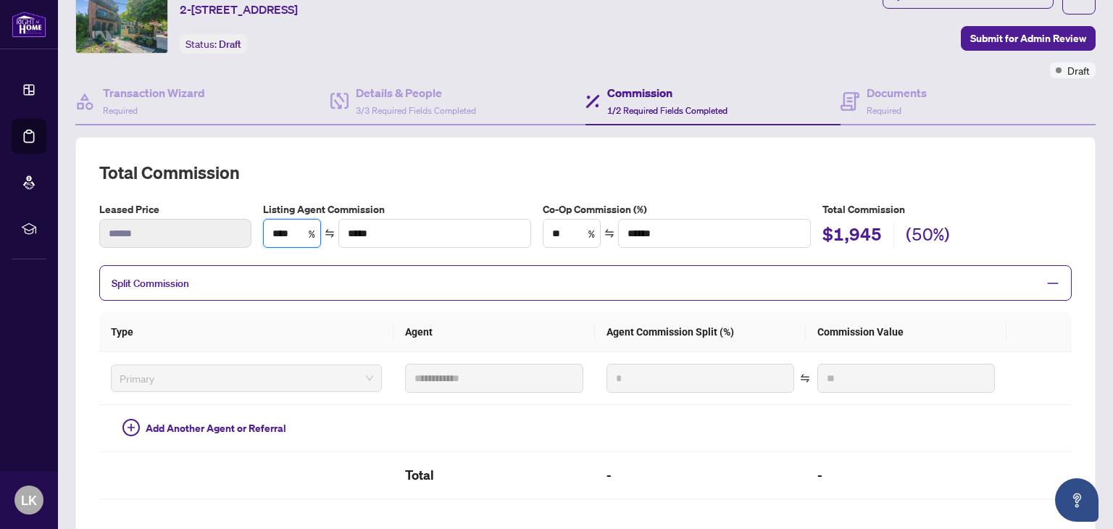
scroll to position [145, 0]
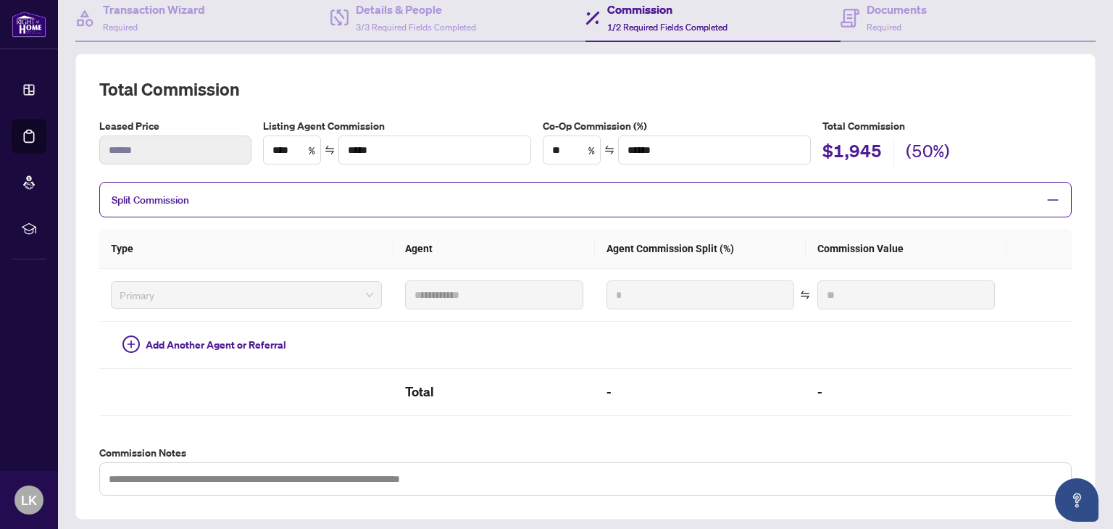
click at [414, 196] on span "Split Commission" at bounding box center [575, 199] width 926 height 17
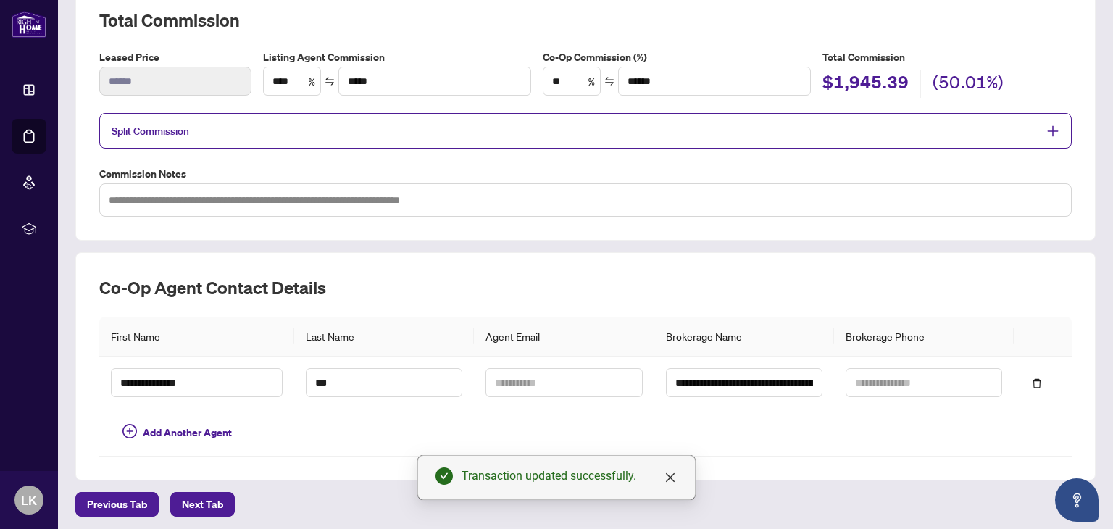
scroll to position [0, 0]
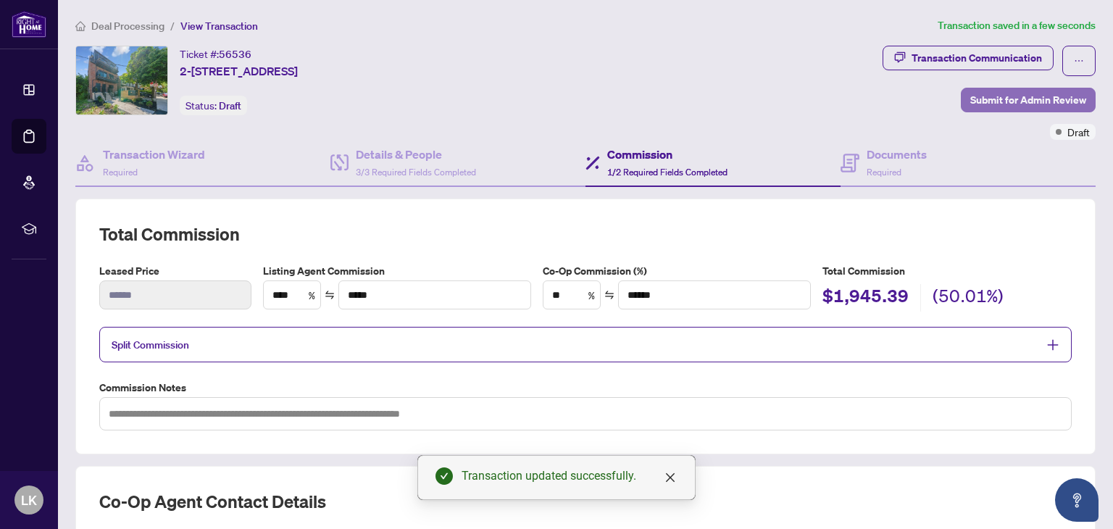
click at [1012, 93] on span "Submit for Admin Review" at bounding box center [1028, 99] width 116 height 23
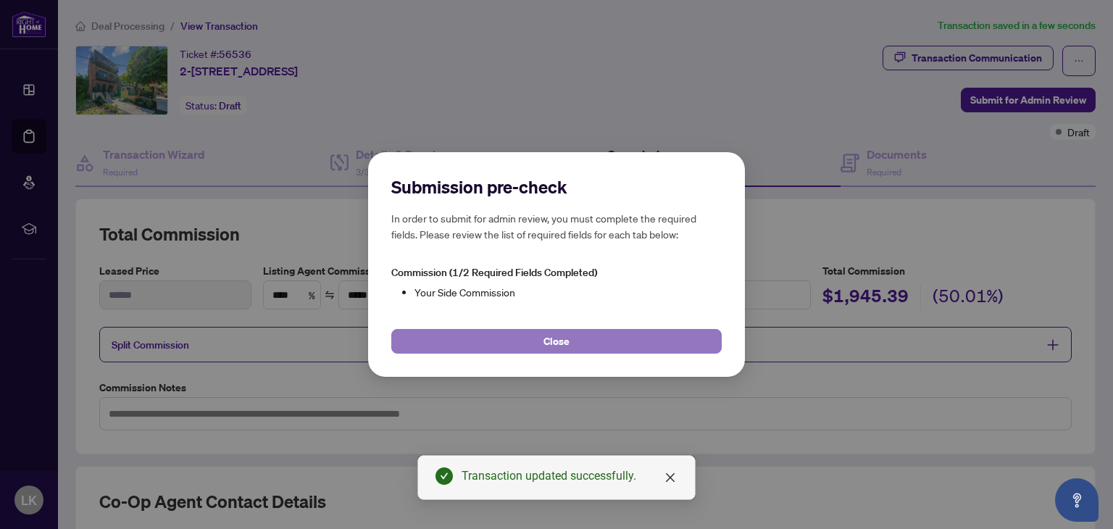
click at [530, 340] on button "Close" at bounding box center [556, 341] width 330 height 25
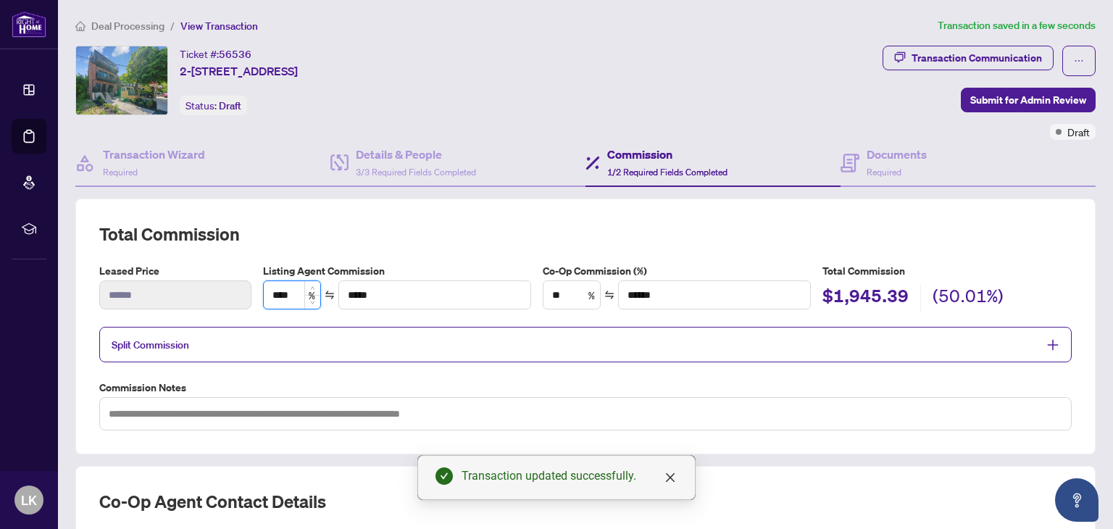
drag, startPoint x: 288, startPoint y: 293, endPoint x: 280, endPoint y: 293, distance: 7.3
click at [280, 293] on input "****" at bounding box center [292, 295] width 57 height 28
type input "***"
type input "*****"
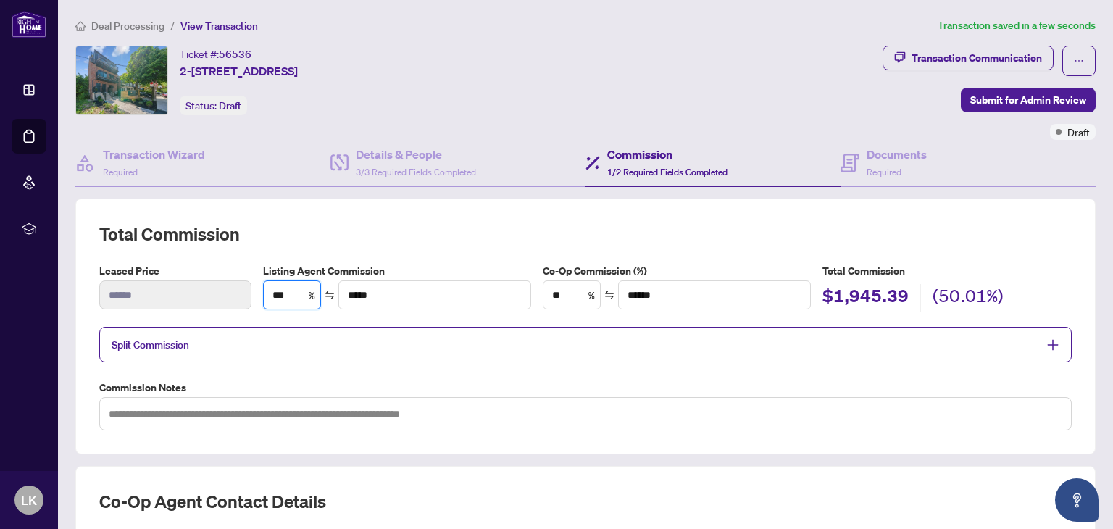
type input "***"
click at [408, 247] on div "**********" at bounding box center [585, 326] width 972 height 208
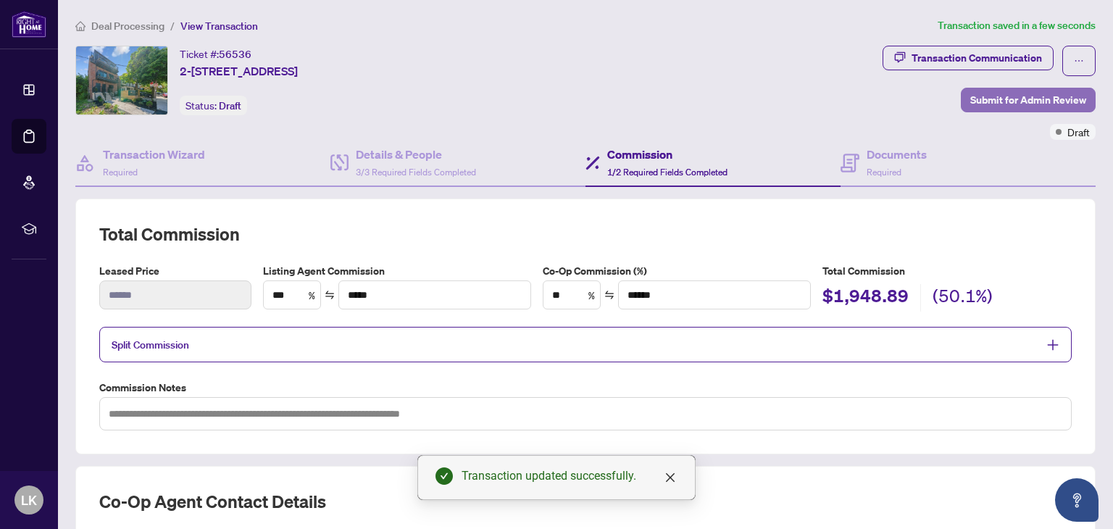
click at [988, 99] on span "Submit for Admin Review" at bounding box center [1028, 99] width 116 height 23
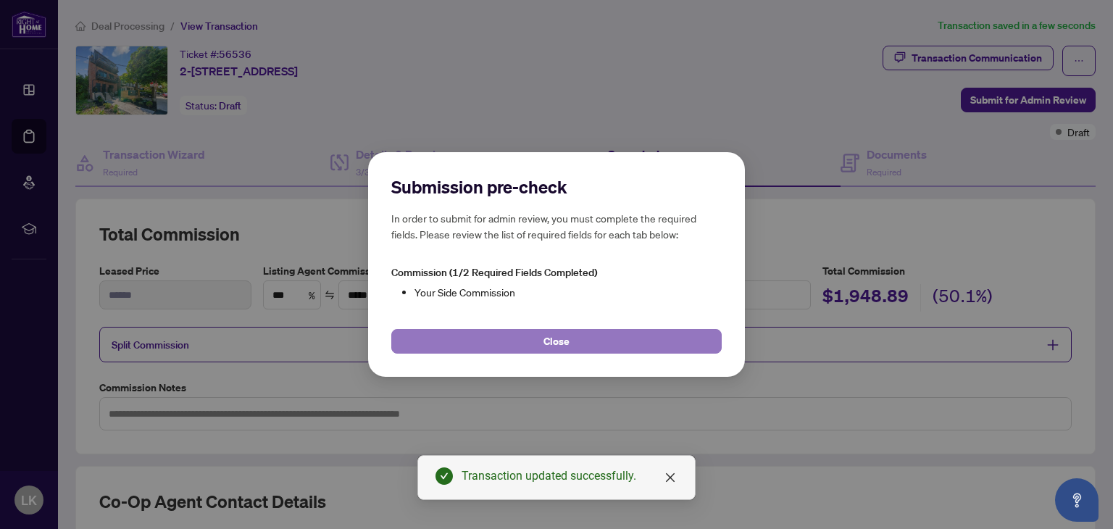
click at [544, 344] on span "Close" at bounding box center [556, 341] width 26 height 23
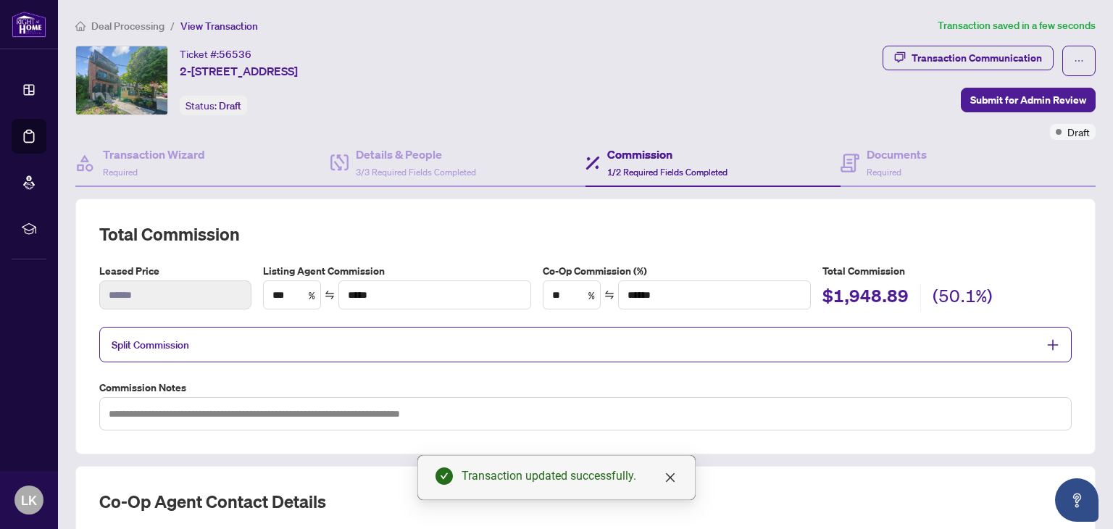
scroll to position [214, 0]
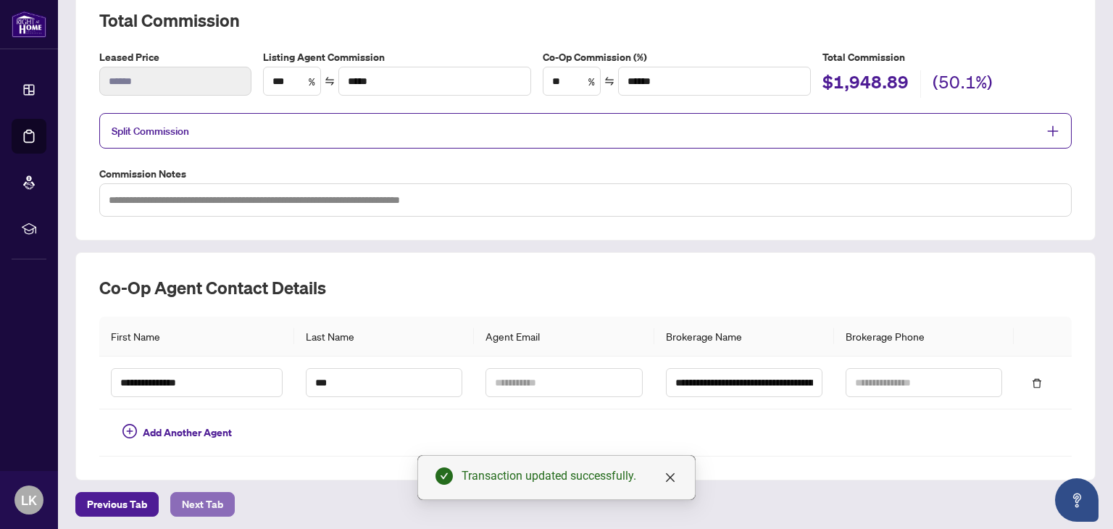
click at [208, 503] on span "Next Tab" at bounding box center [202, 504] width 41 height 23
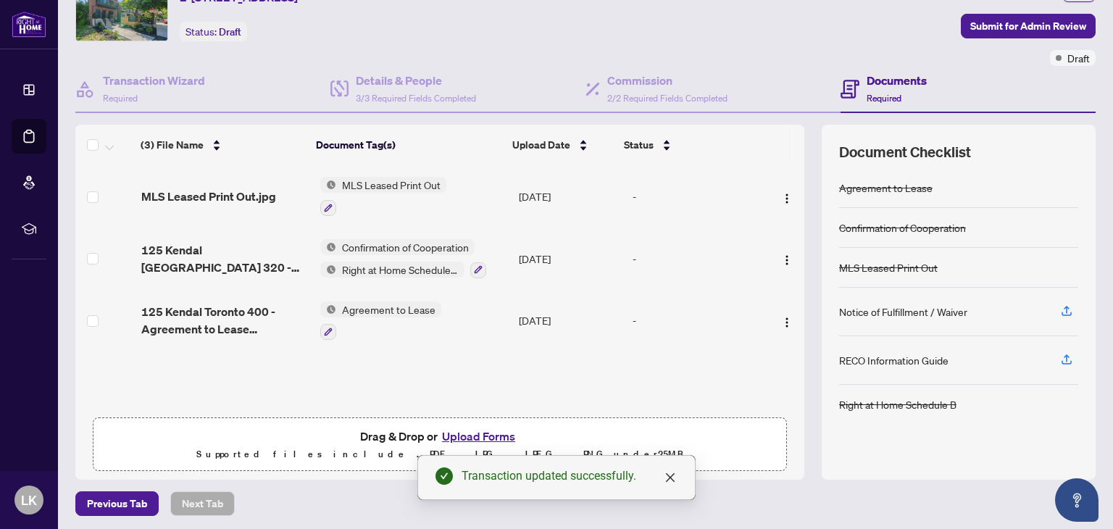
scroll to position [76, 0]
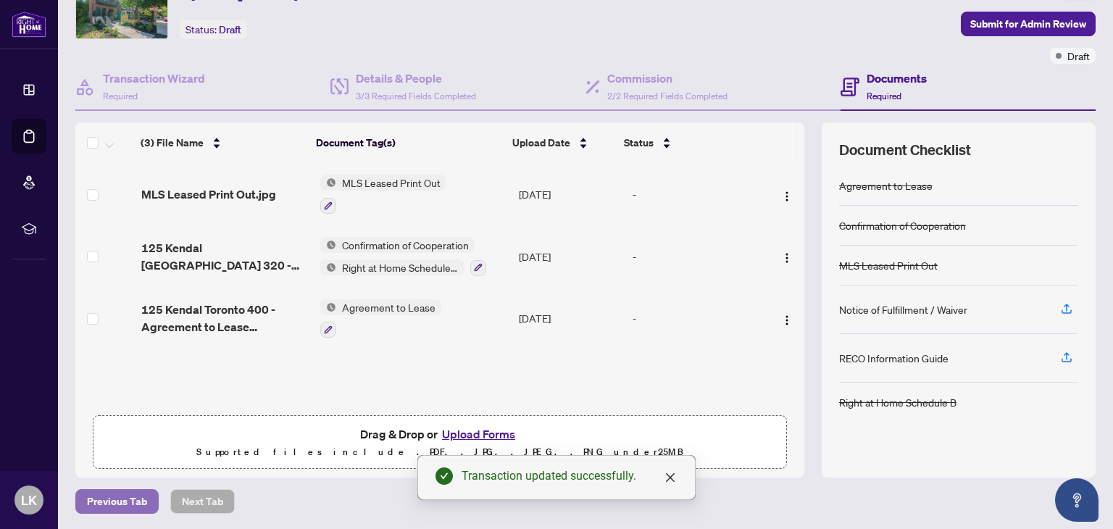
click at [116, 500] on span "Previous Tab" at bounding box center [117, 501] width 60 height 23
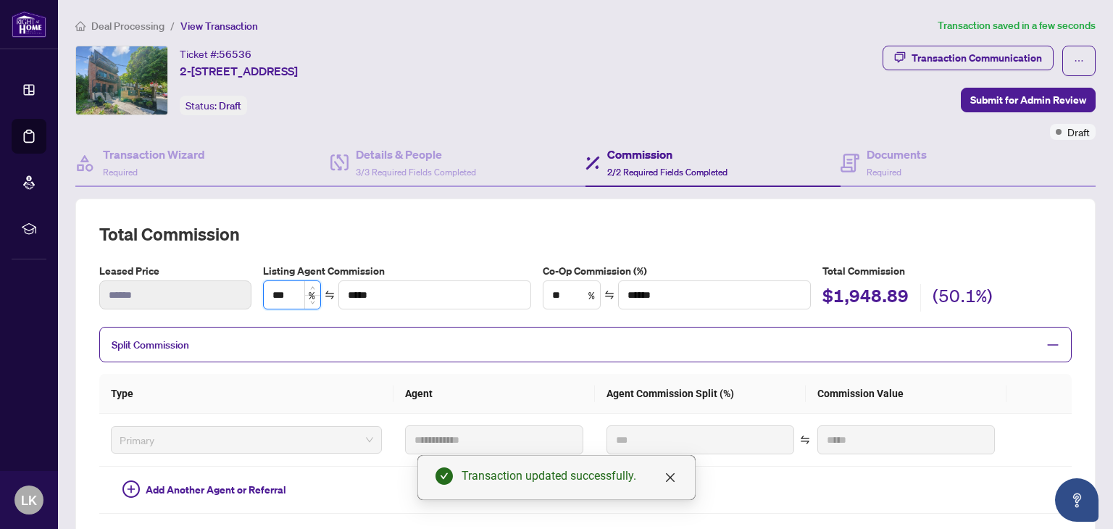
click at [278, 298] on input "***" at bounding box center [292, 295] width 57 height 28
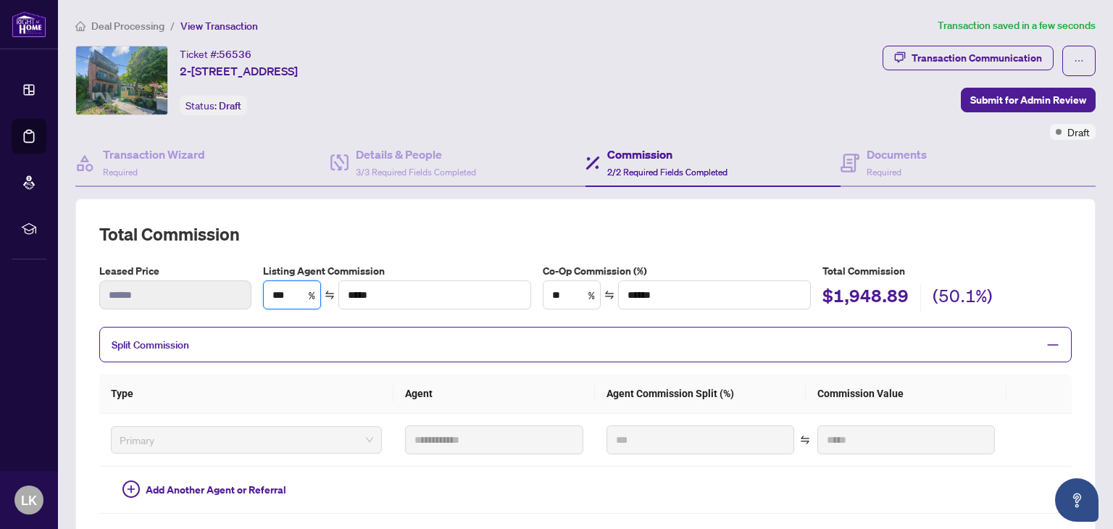
type input "****"
type input "*****"
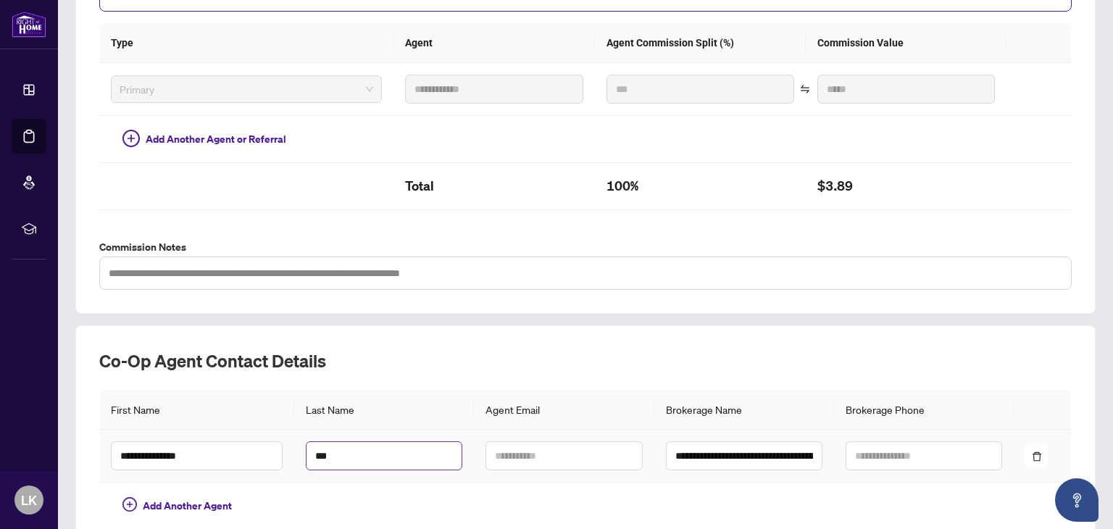
scroll to position [423, 0]
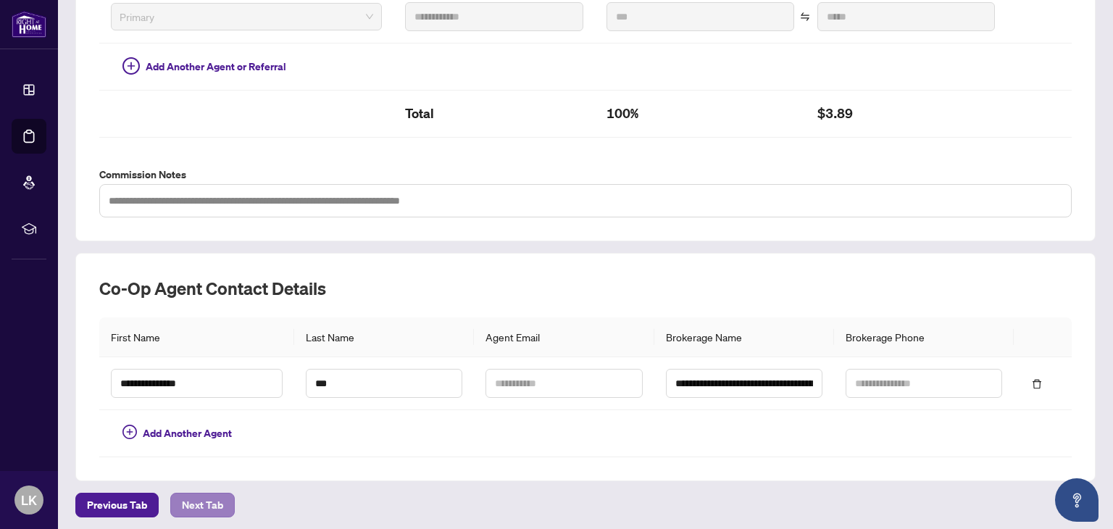
type input "****"
click at [191, 503] on span "Next Tab" at bounding box center [202, 504] width 41 height 23
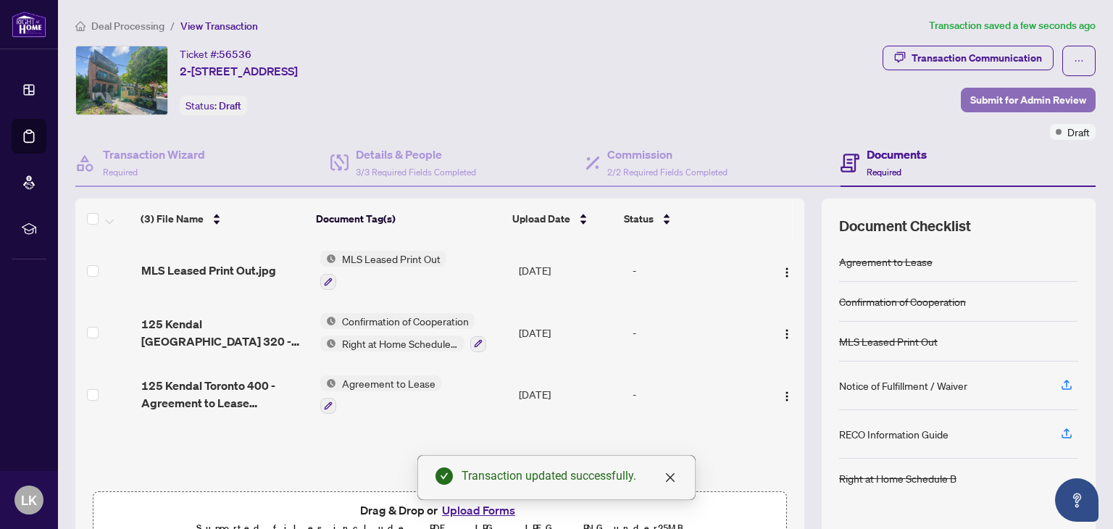
click at [979, 92] on span "Submit for Admin Review" at bounding box center [1028, 99] width 116 height 23
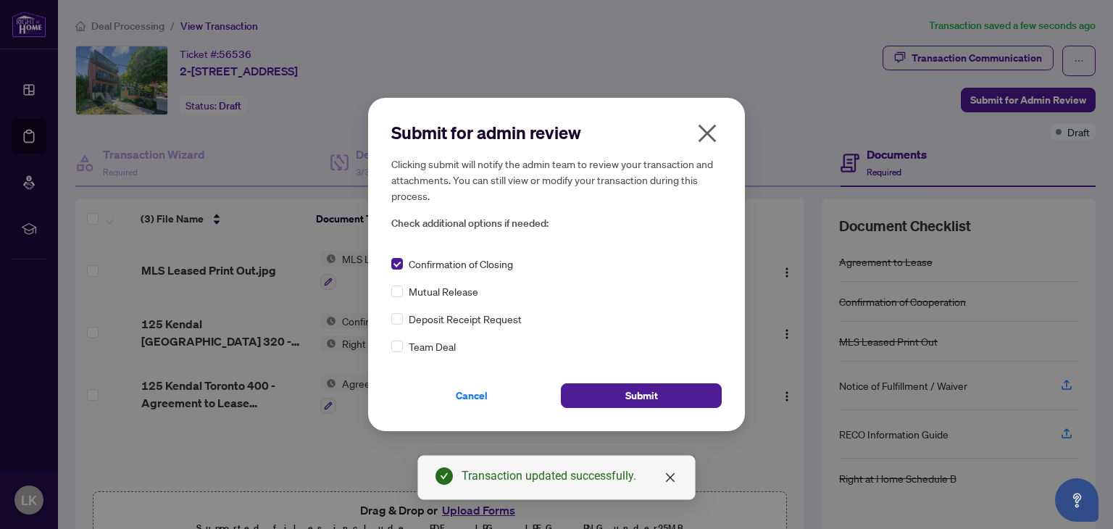
click at [390, 322] on div "Submit for admin review Clicking submit will notify the admin team to review yo…" at bounding box center [556, 264] width 377 height 332
click at [625, 395] on span "Submit" at bounding box center [641, 395] width 33 height 23
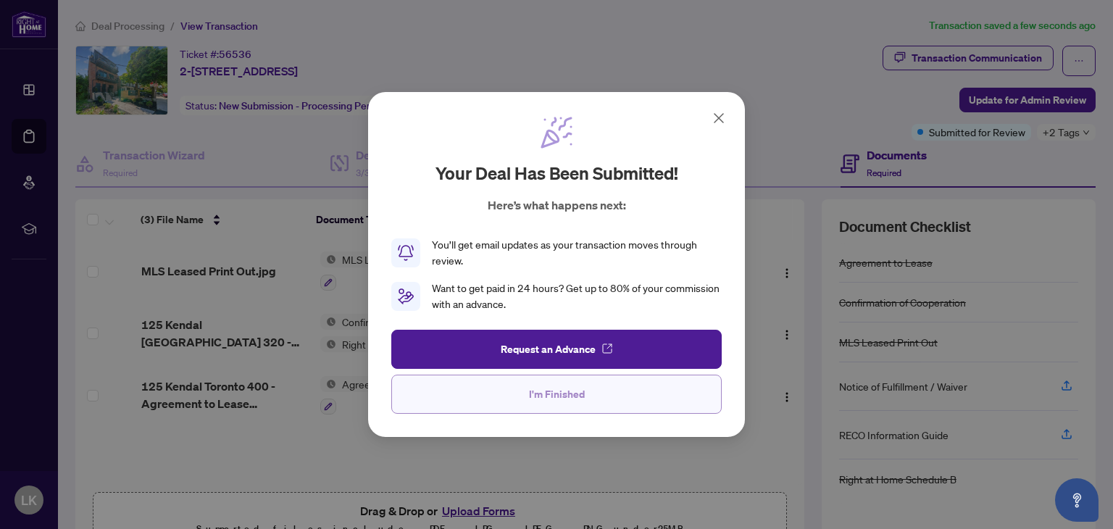
click at [604, 389] on button "I'm Finished" at bounding box center [556, 394] width 330 height 39
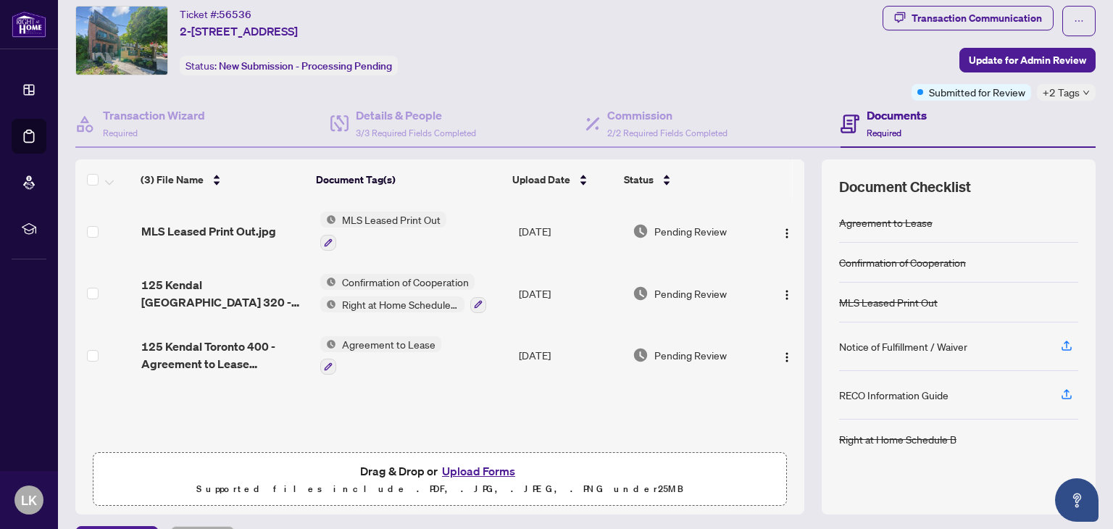
scroll to position [77, 0]
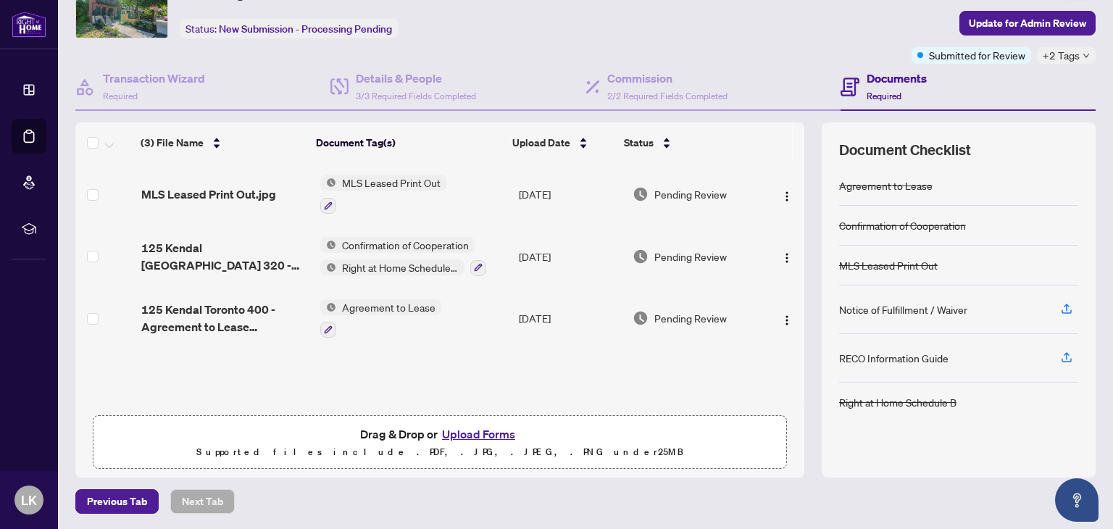
click at [451, 436] on button "Upload Forms" at bounding box center [479, 433] width 82 height 19
click at [459, 428] on button "Upload Forms" at bounding box center [479, 433] width 82 height 19
click at [394, 91] on span "3/3 Required Fields Completed" at bounding box center [416, 96] width 120 height 11
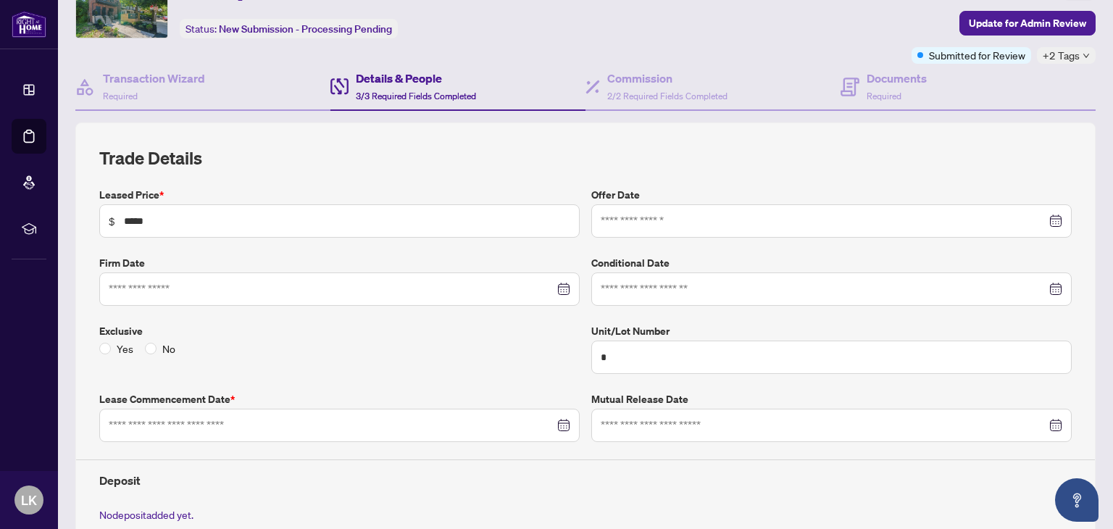
type input "**********"
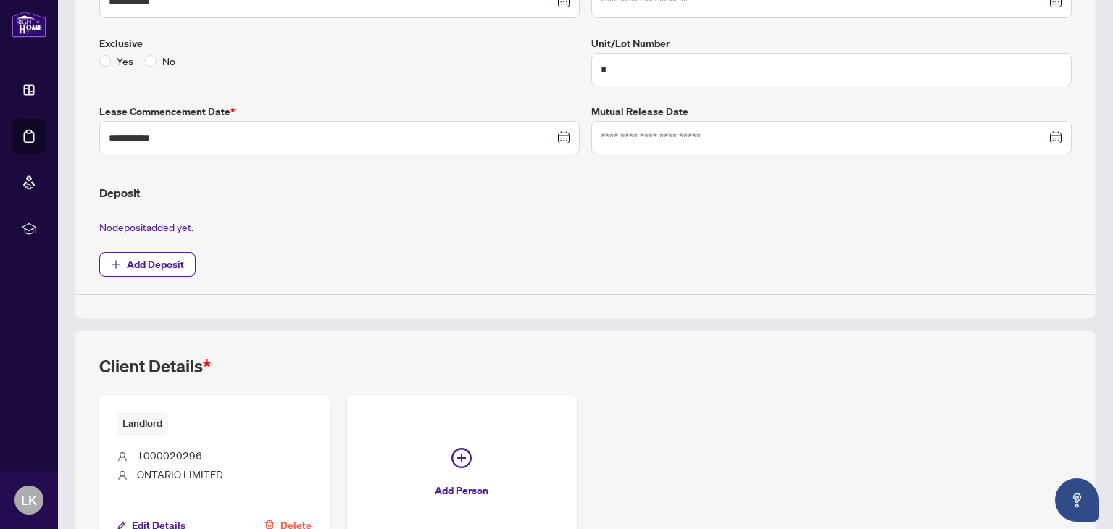
scroll to position [367, 0]
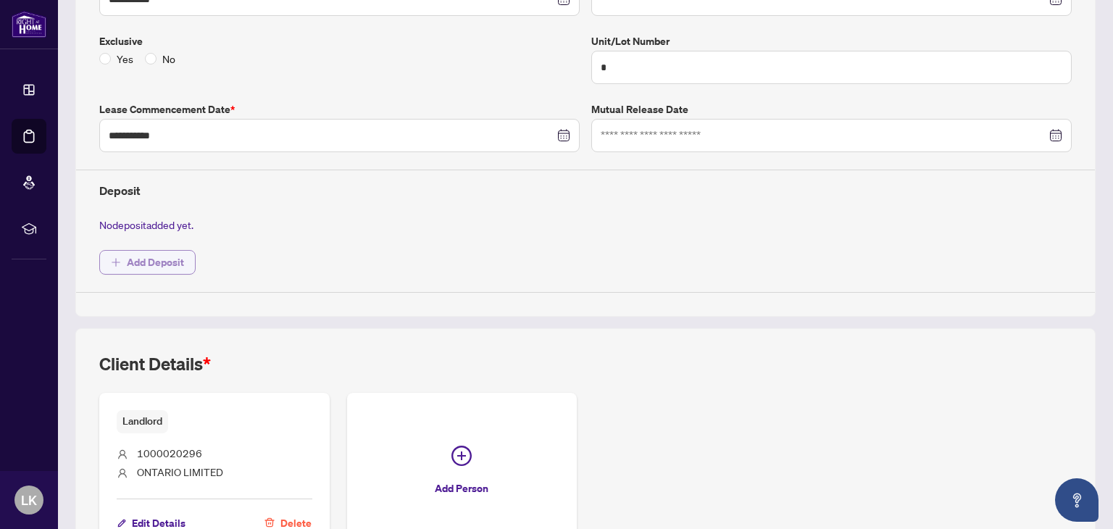
click at [154, 260] on span "Add Deposit" at bounding box center [155, 262] width 57 height 23
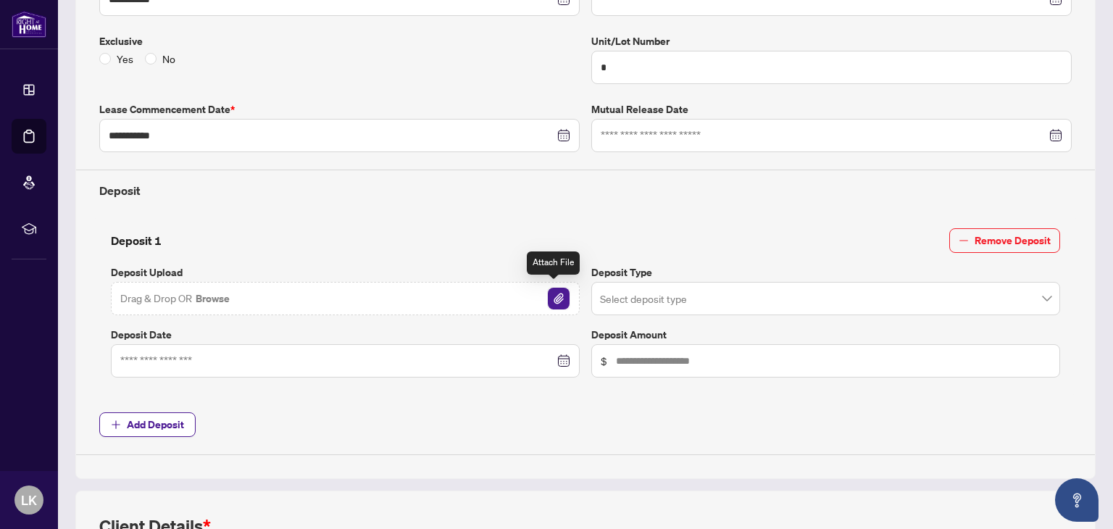
click at [548, 291] on img "button" at bounding box center [559, 299] width 22 height 22
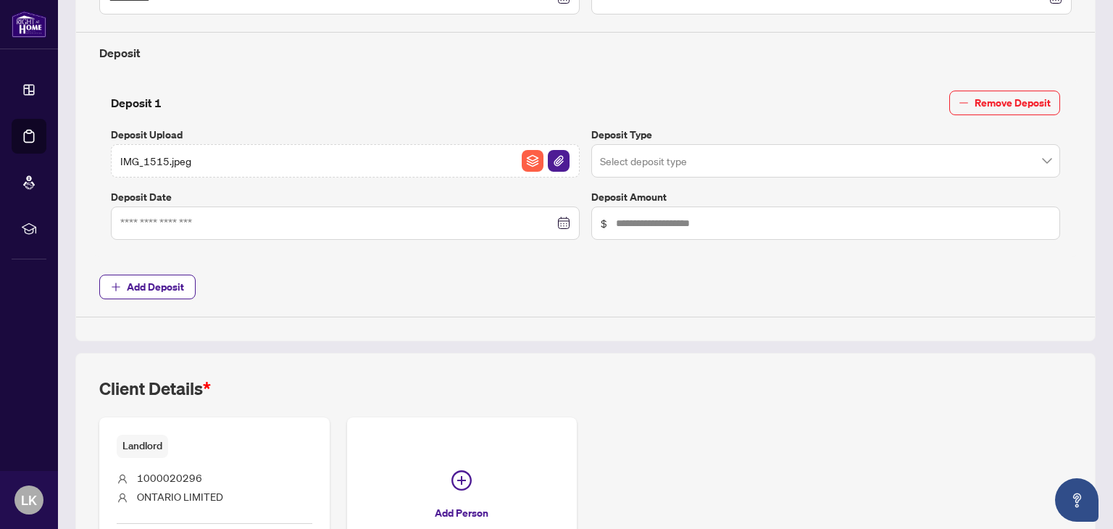
scroll to position [511, 0]
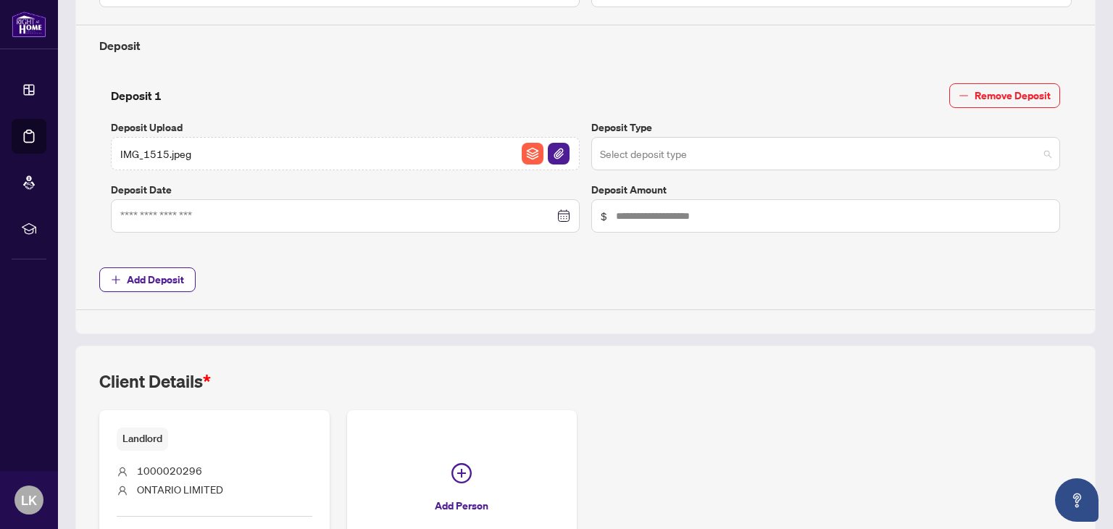
click at [707, 137] on div "Select deposit type" at bounding box center [825, 153] width 469 height 33
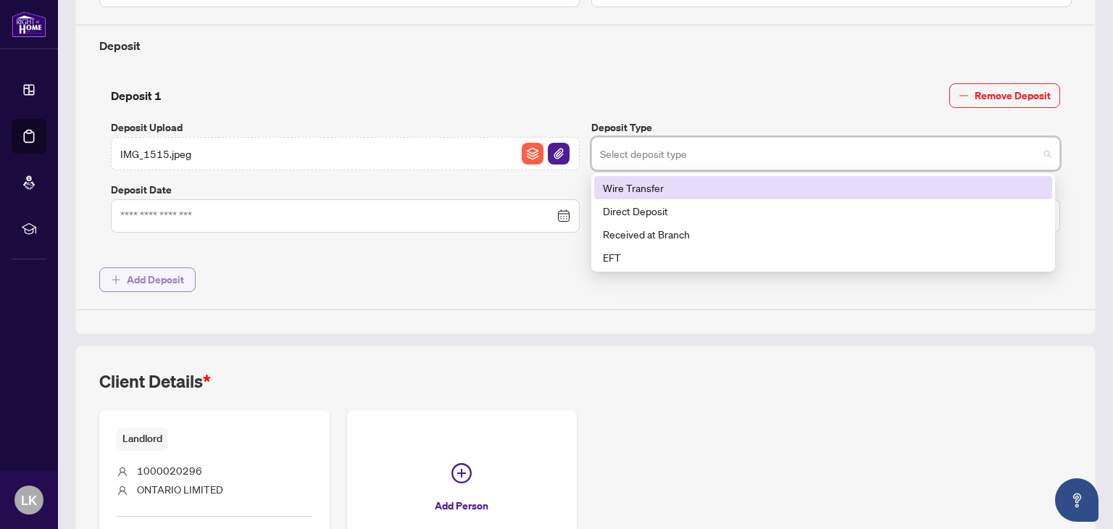
click at [170, 277] on span "Add Deposit" at bounding box center [155, 279] width 57 height 23
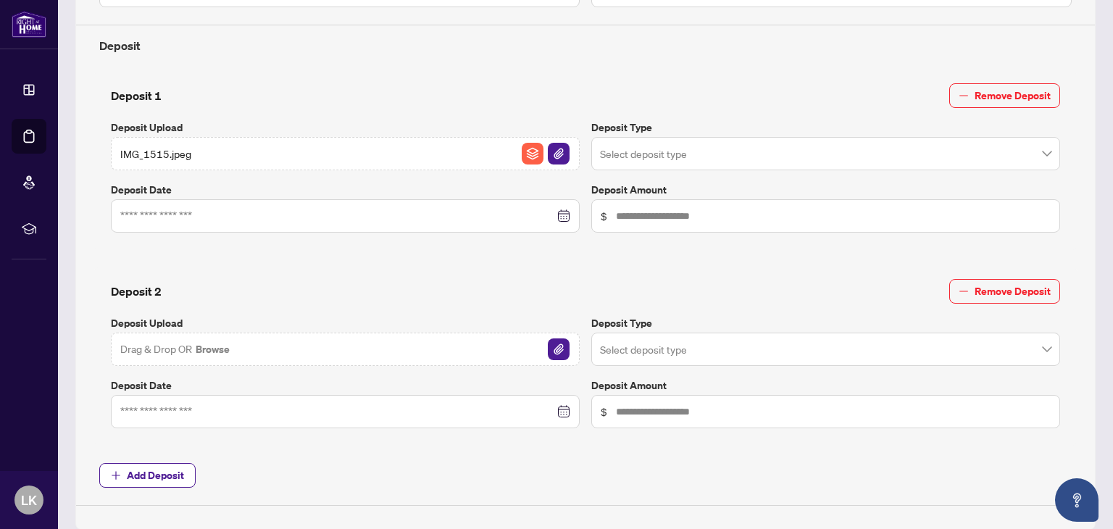
click at [283, 341] on div "Drag & Drop OR Browse" at bounding box center [345, 348] width 469 height 33
click at [554, 348] on img "button" at bounding box center [559, 349] width 22 height 22
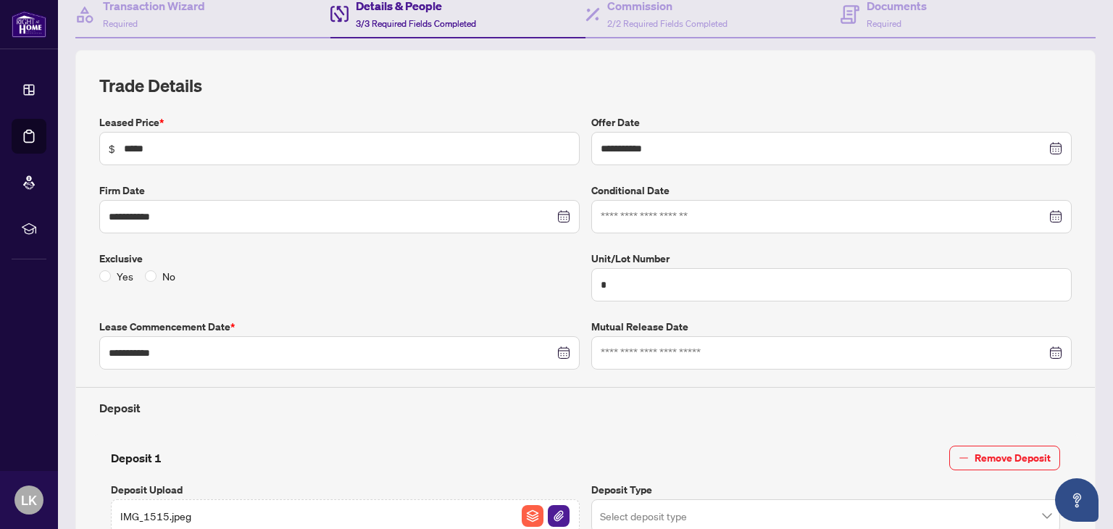
scroll to position [77, 0]
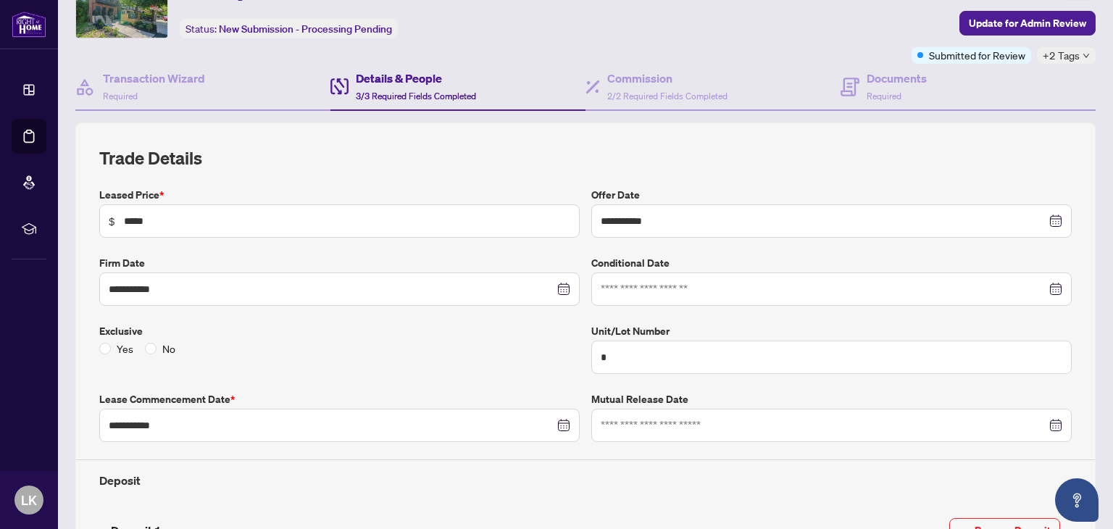
click at [372, 70] on h4 "Details & People" at bounding box center [416, 78] width 120 height 17
click at [188, 67] on div "Transaction Wizard Required" at bounding box center [202, 87] width 255 height 47
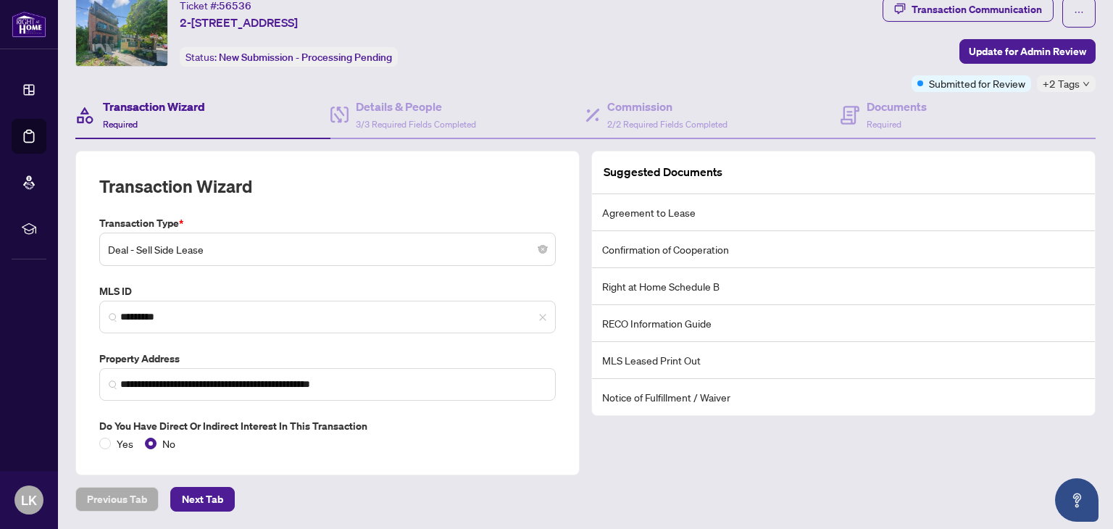
scroll to position [46, 0]
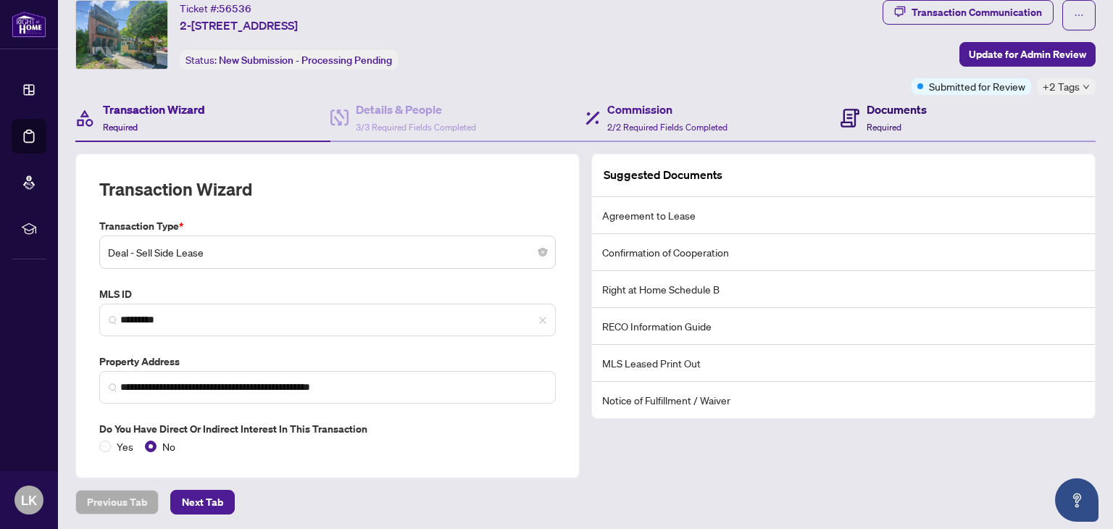
drag, startPoint x: 861, startPoint y: 105, endPoint x: 808, endPoint y: 138, distance: 63.1
click at [866, 105] on h4 "Documents" at bounding box center [896, 109] width 60 height 17
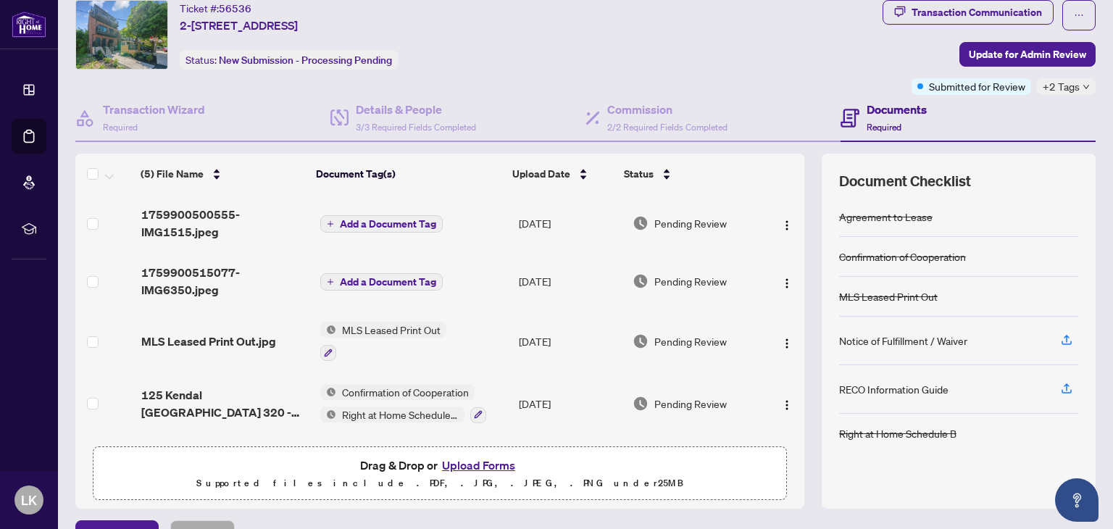
click at [391, 221] on span "Add a Document Tag" at bounding box center [388, 224] width 96 height 10
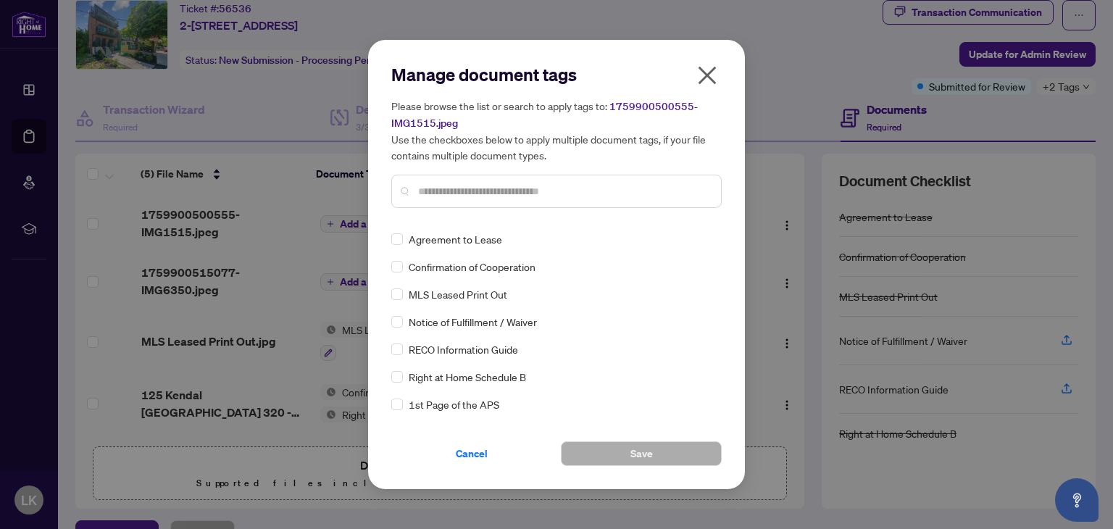
click at [474, 189] on input "text" at bounding box center [563, 191] width 291 height 16
type input "****"
click at [398, 301] on label at bounding box center [397, 294] width 12 height 16
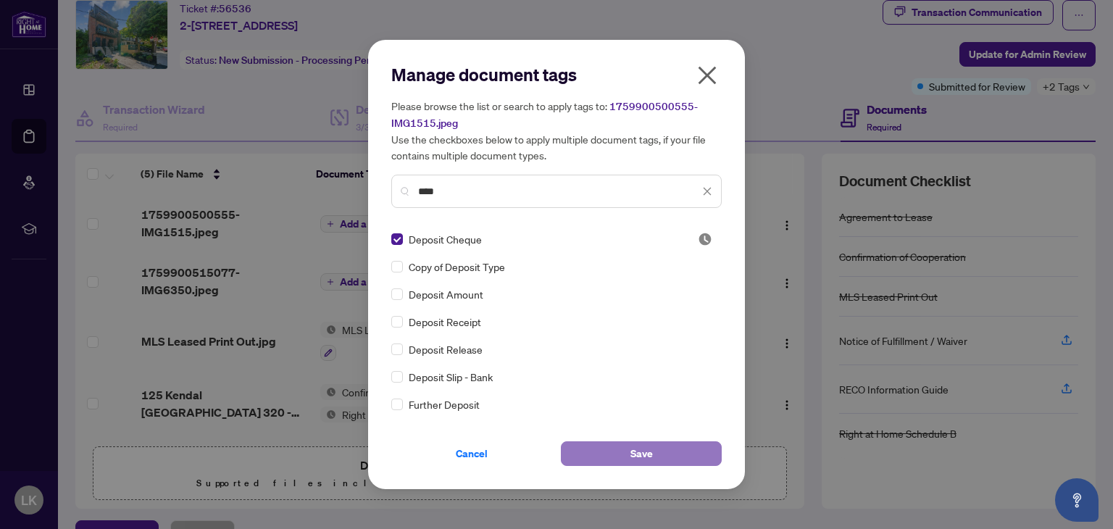
click at [637, 449] on span "Save" at bounding box center [641, 453] width 22 height 23
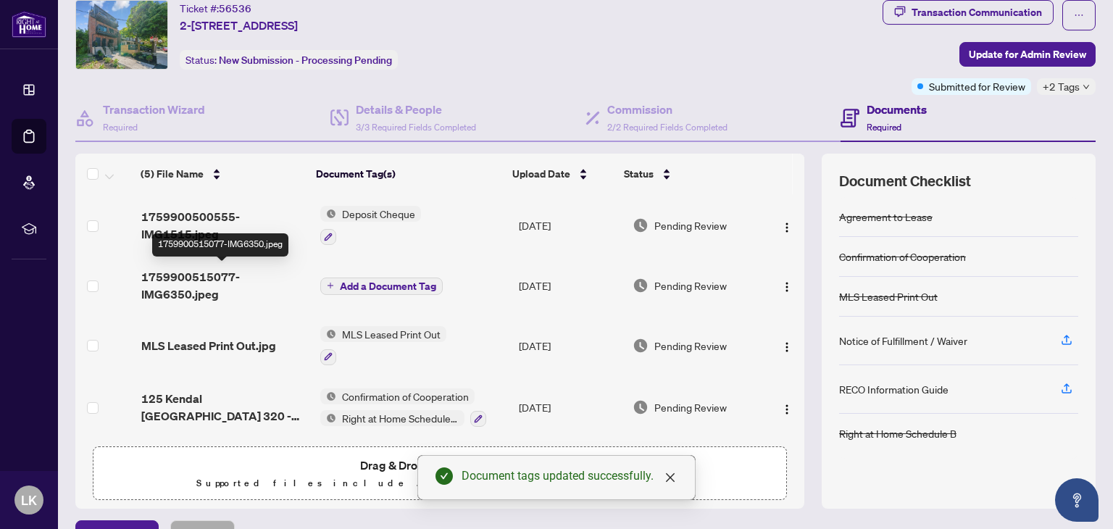
click at [206, 277] on span "1759900515077-IMG6350.jpeg" at bounding box center [224, 285] width 167 height 35
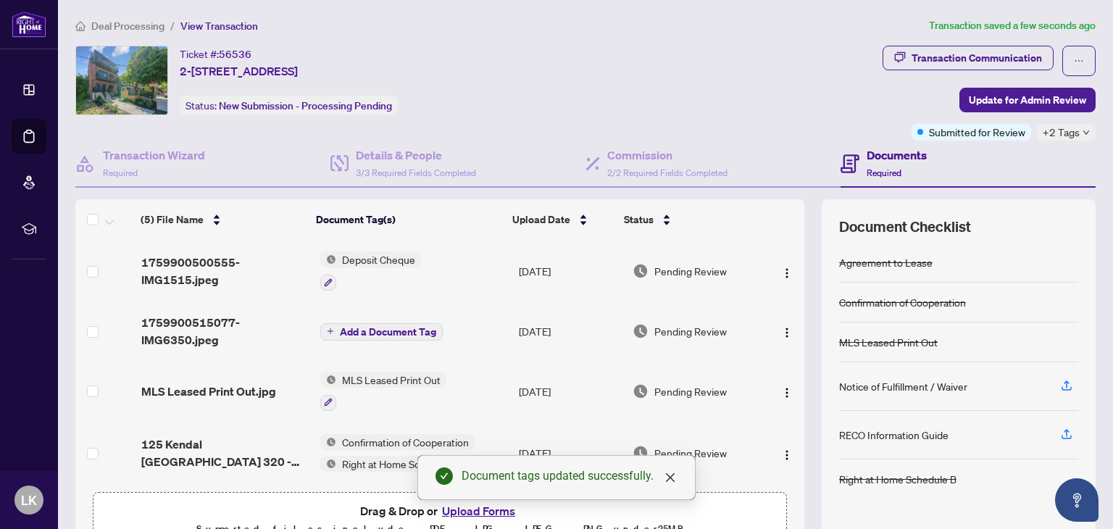
click at [400, 330] on span "Add a Document Tag" at bounding box center [388, 332] width 96 height 10
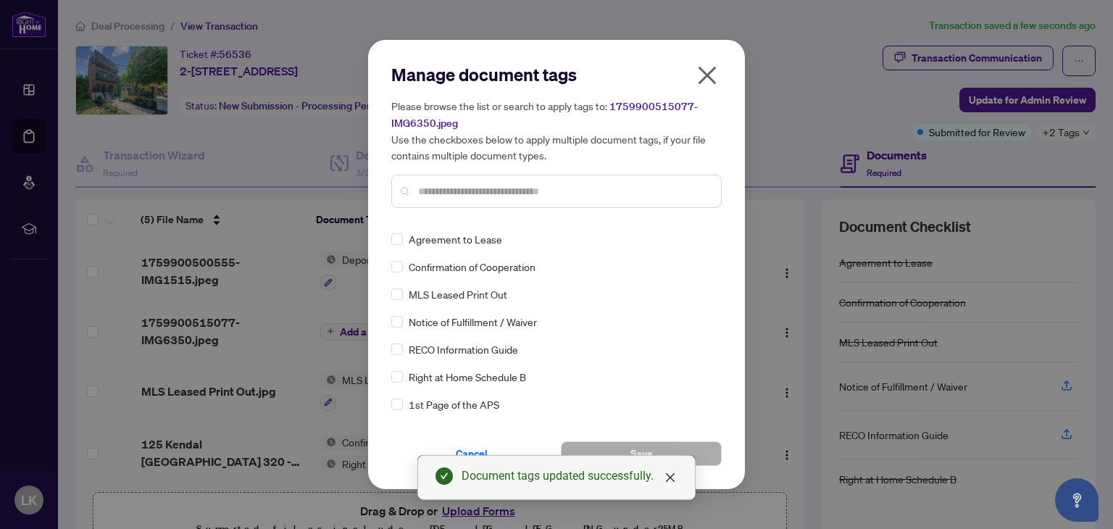
click at [456, 217] on div "Manage document tags Please browse the list or search to apply tags to: 1759900…" at bounding box center [556, 141] width 330 height 156
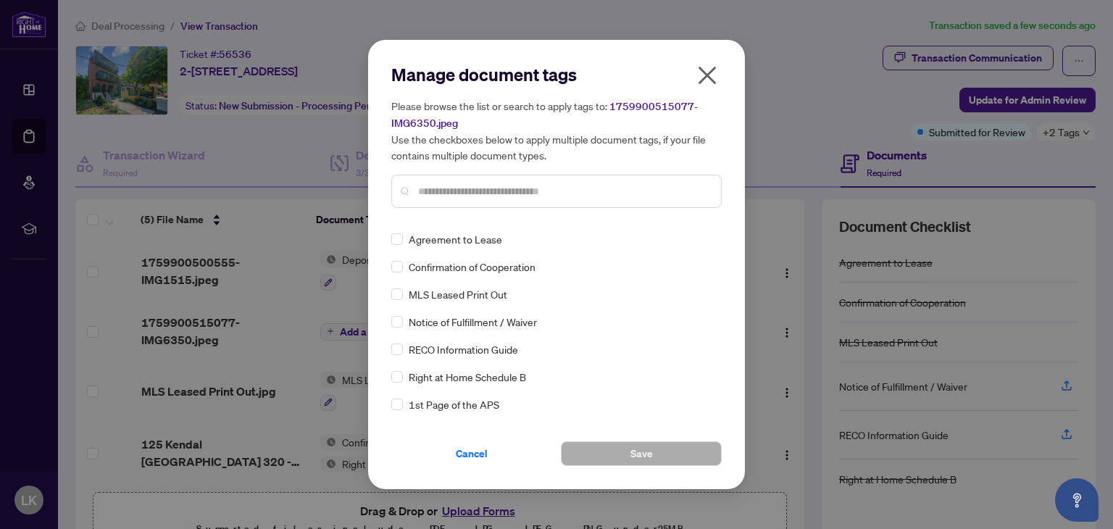
click at [458, 192] on input "text" at bounding box center [563, 191] width 291 height 16
type input "*****"
click at [448, 369] on span "Deposit Slip - Bank" at bounding box center [451, 377] width 84 height 16
click at [448, 375] on span "Deposit Slip - Bank" at bounding box center [451, 377] width 84 height 16
click at [403, 376] on div "Deposit Slip - Bank" at bounding box center [552, 377] width 322 height 16
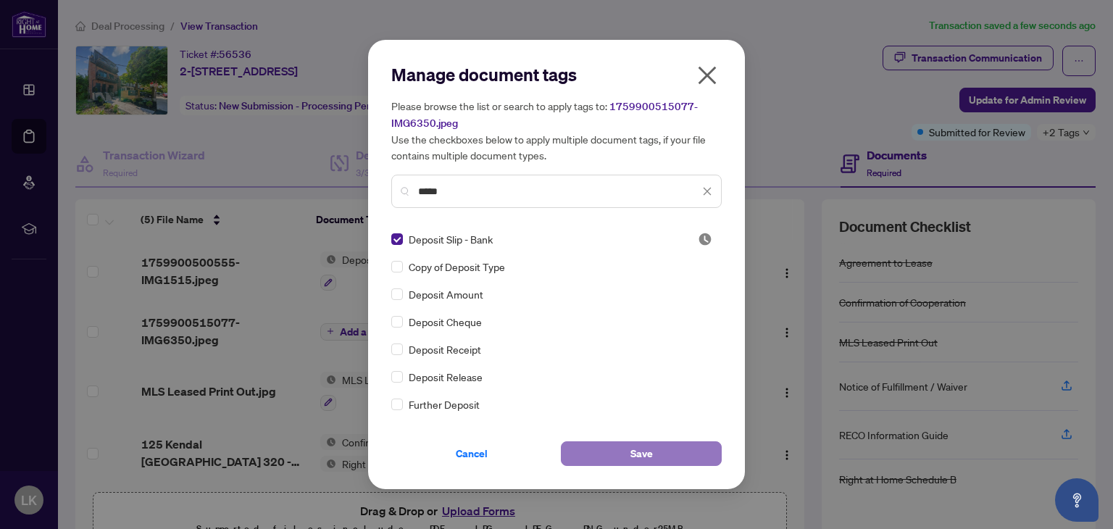
click at [635, 447] on span "Save" at bounding box center [641, 453] width 22 height 23
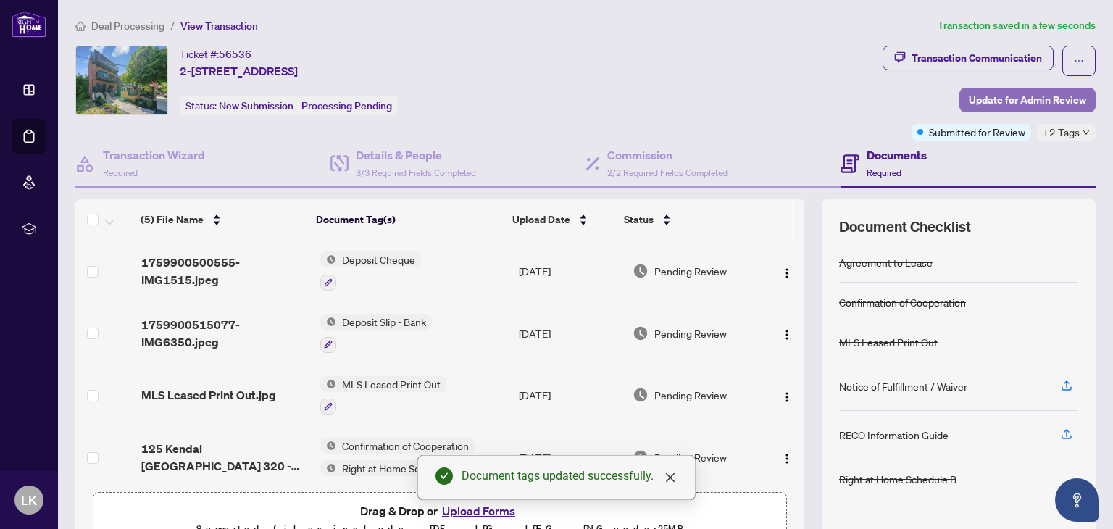
click at [1022, 93] on span "Update for Admin Review" at bounding box center [1027, 99] width 117 height 23
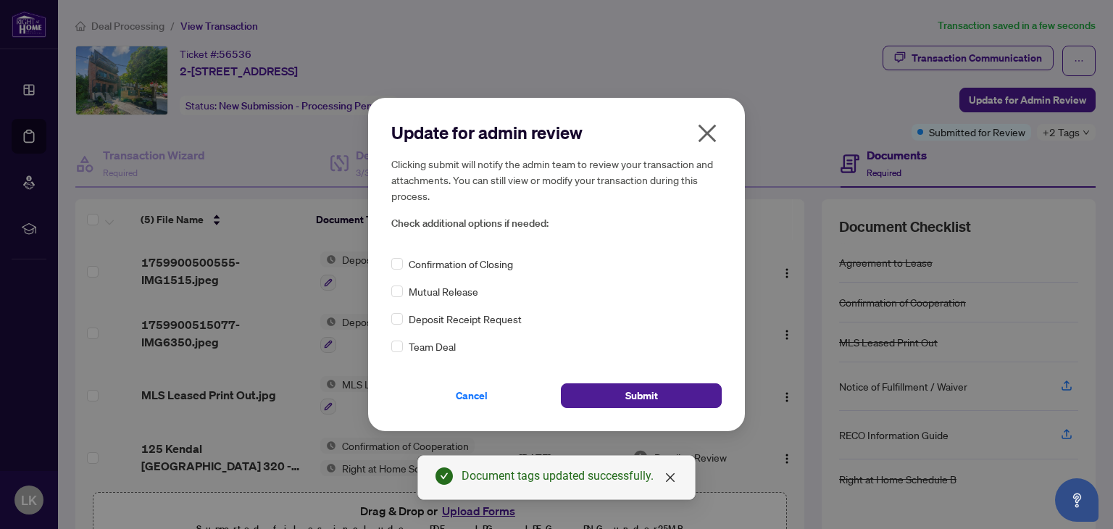
click at [421, 265] on span "Confirmation of Closing" at bounding box center [461, 264] width 104 height 16
click at [660, 388] on button "Submit" at bounding box center [641, 395] width 161 height 25
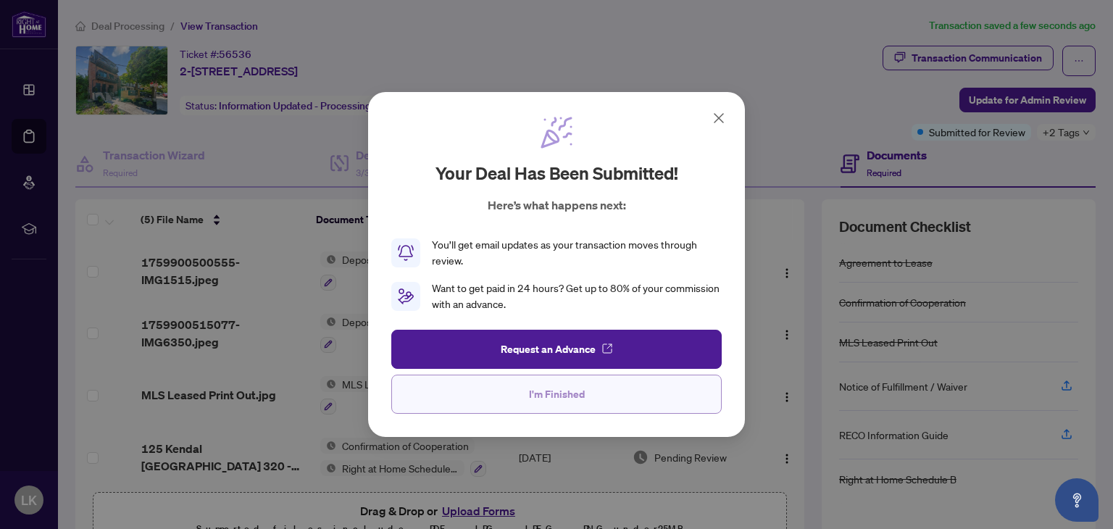
click at [595, 395] on button "I'm Finished" at bounding box center [556, 394] width 330 height 39
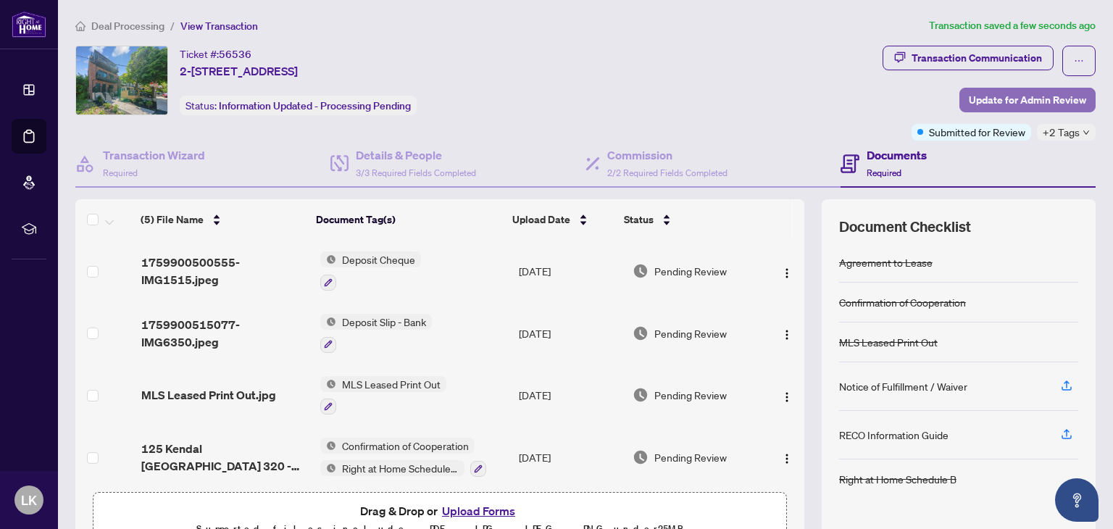
click at [1026, 103] on span "Update for Admin Review" at bounding box center [1027, 99] width 117 height 23
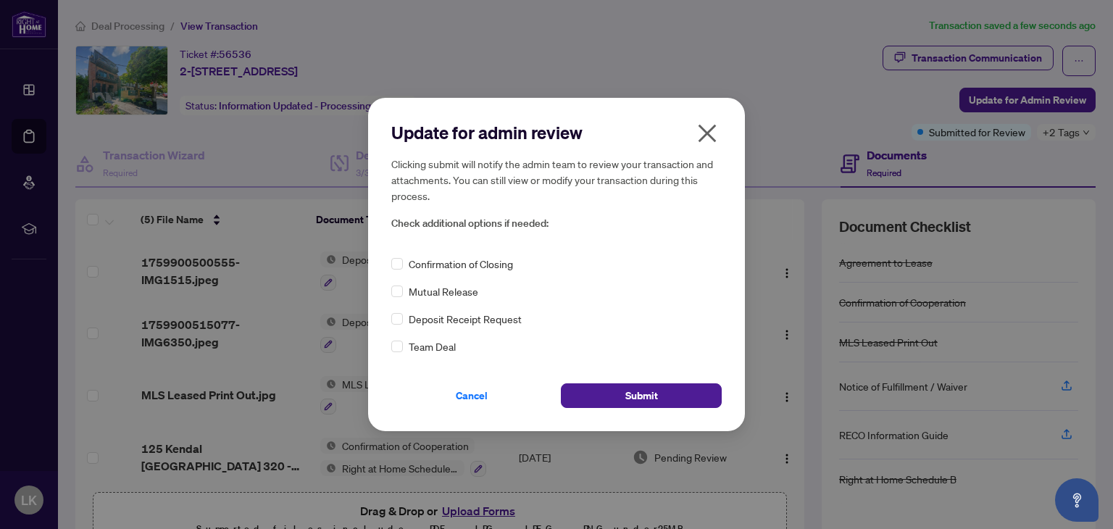
click at [432, 265] on span "Confirmation of Closing" at bounding box center [461, 264] width 104 height 16
click at [397, 267] on div "Confirmation of Closing" at bounding box center [556, 264] width 330 height 16
click at [404, 313] on div "Deposit Receipt Request" at bounding box center [556, 319] width 330 height 16
click at [643, 401] on span "Submit" at bounding box center [641, 395] width 33 height 23
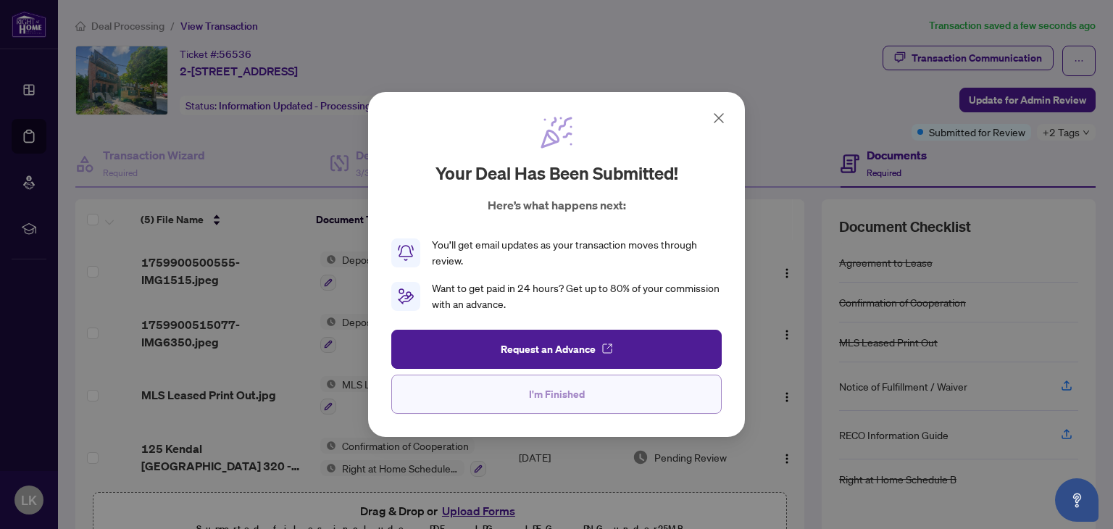
click at [582, 383] on span "I'm Finished" at bounding box center [557, 393] width 56 height 23
